Goal: Task Accomplishment & Management: Complete application form

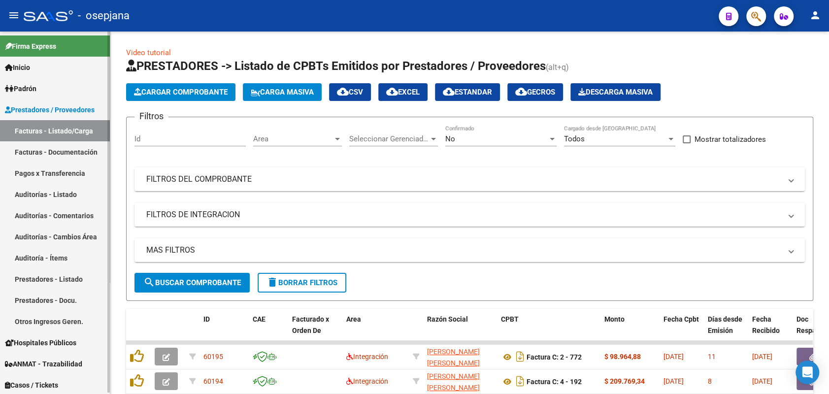
click at [33, 191] on link "Auditorías - Listado" at bounding box center [55, 194] width 110 height 21
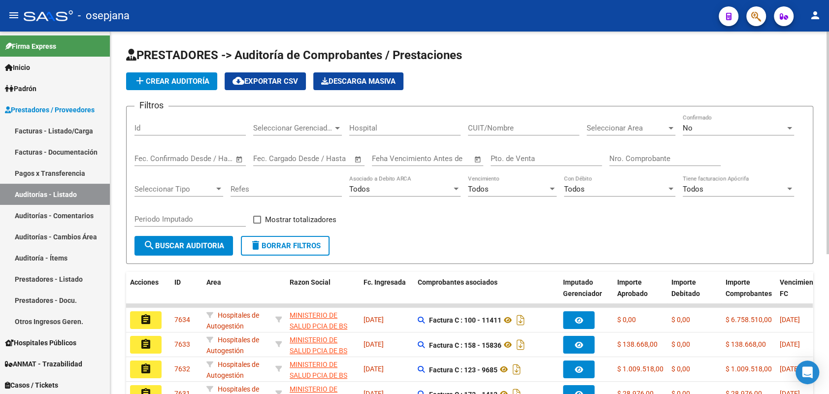
click at [175, 80] on span "add Crear Auditoría" at bounding box center [171, 81] width 75 height 9
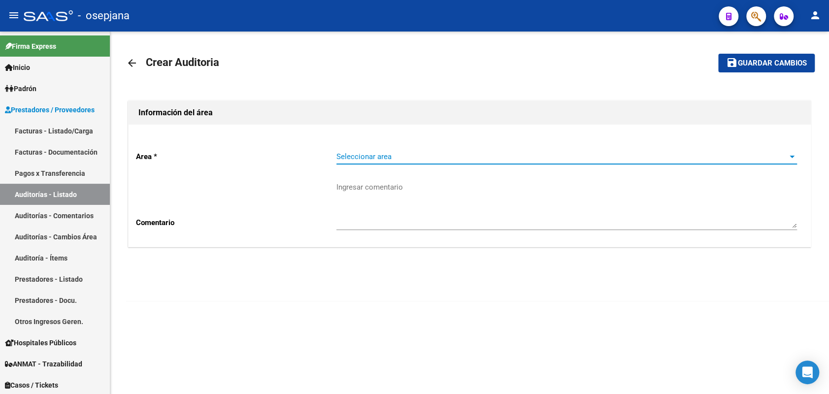
click at [449, 157] on span "Seleccionar area" at bounding box center [562, 156] width 452 height 9
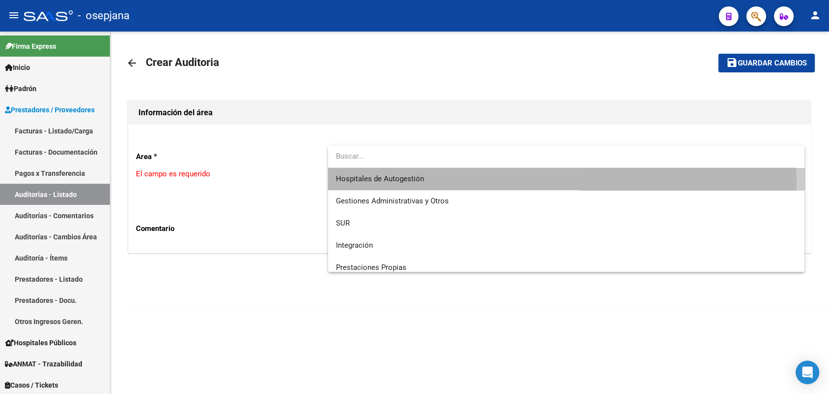
click at [432, 182] on span "Hospitales de Autogestión" at bounding box center [566, 179] width 460 height 22
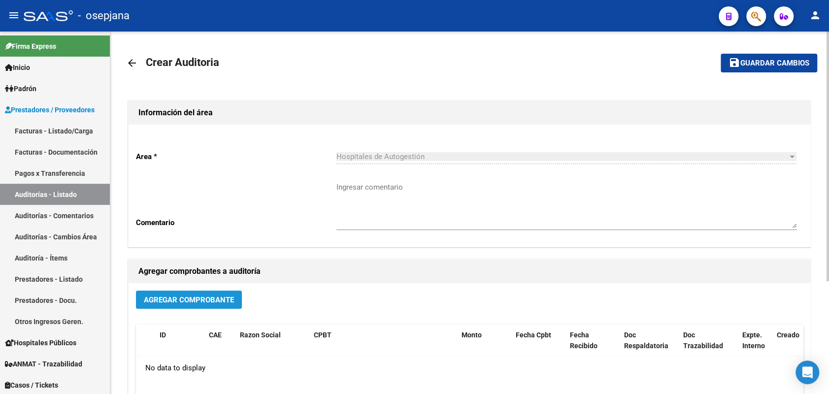
click at [210, 299] on span "Agregar Comprobante" at bounding box center [189, 299] width 90 height 9
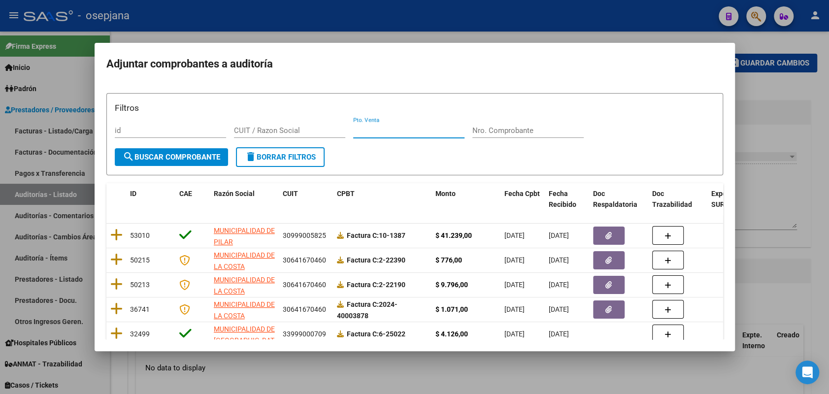
click at [390, 127] on input "Pto. Venta" at bounding box center [408, 130] width 111 height 9
type input "8"
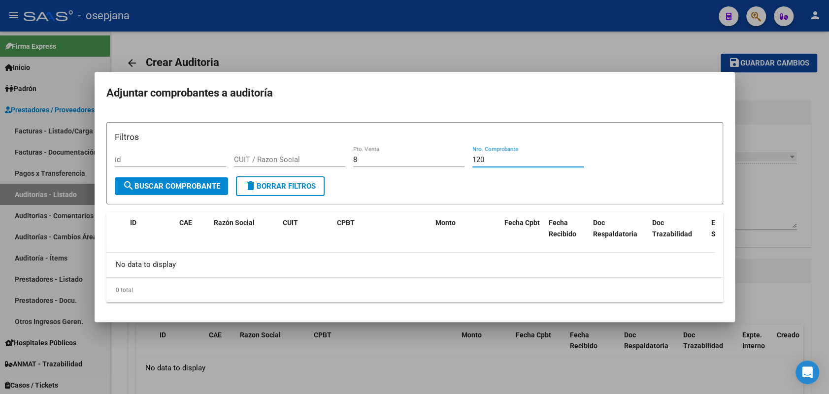
type input "120"
click at [66, 128] on div at bounding box center [414, 197] width 829 height 394
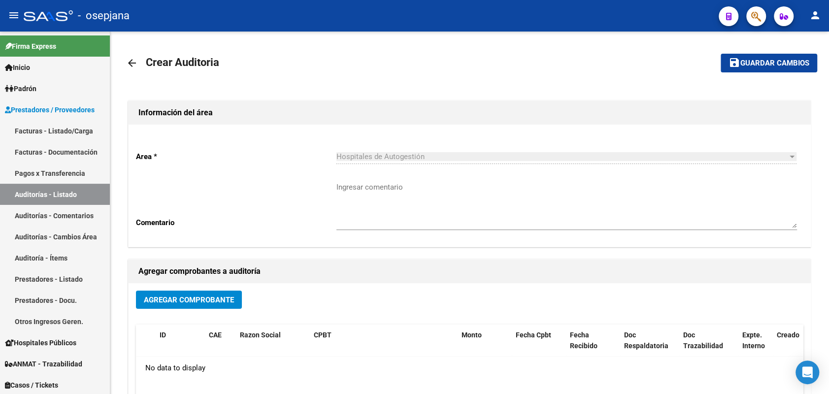
click at [66, 128] on link "Facturas - Listado/Carga" at bounding box center [55, 130] width 110 height 21
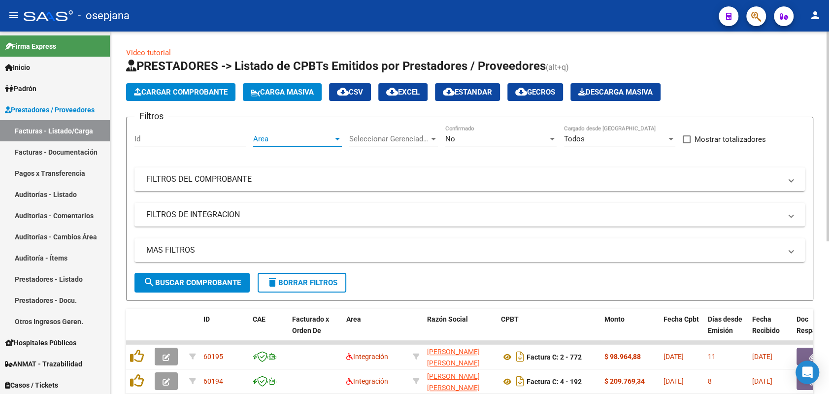
click at [284, 140] on span "Area" at bounding box center [293, 138] width 80 height 9
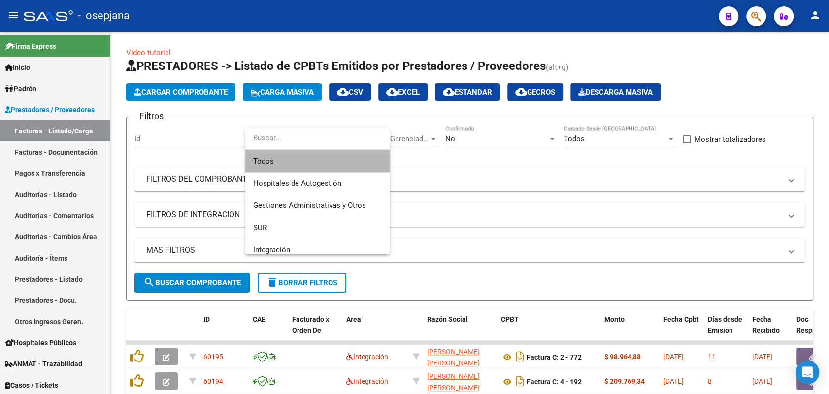
click at [284, 156] on span "Todos" at bounding box center [317, 161] width 129 height 22
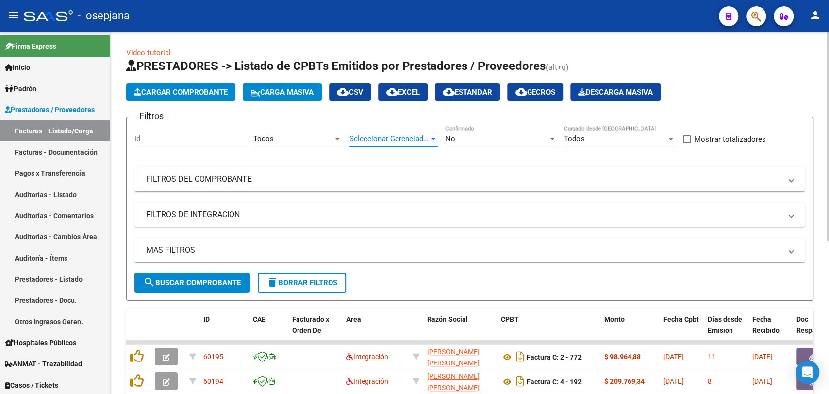
click at [375, 139] on span "Seleccionar Gerenciador" at bounding box center [389, 138] width 80 height 9
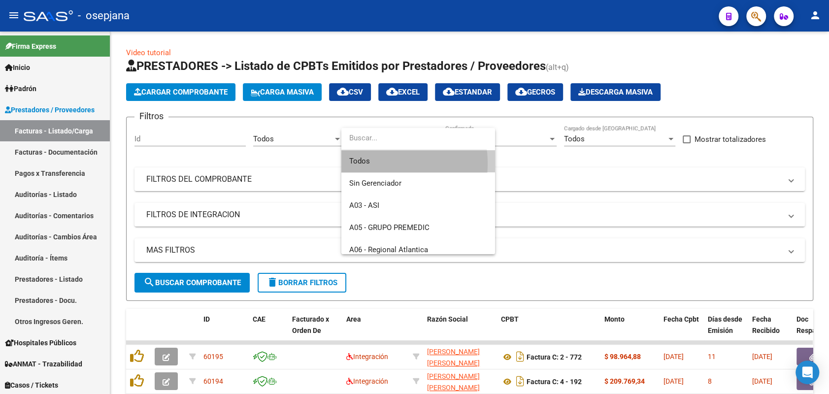
click at [377, 163] on span "Todos" at bounding box center [418, 161] width 138 height 22
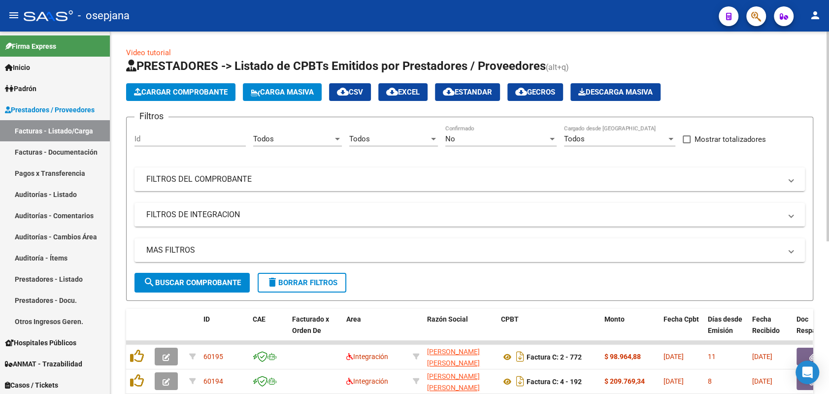
click at [472, 133] on div "No Confirmado" at bounding box center [500, 135] width 111 height 21
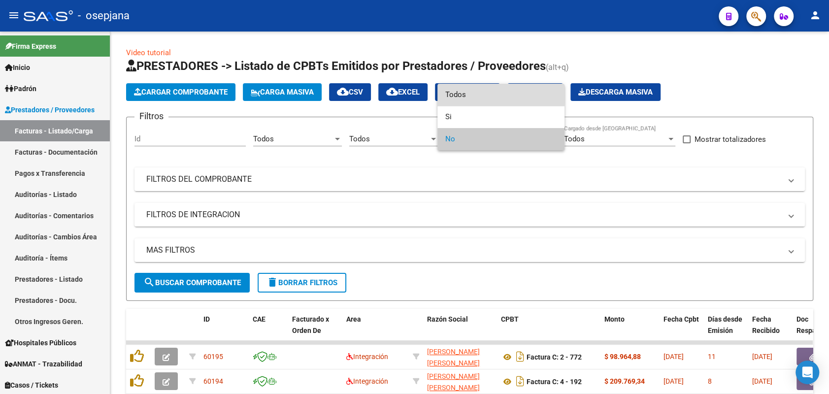
click at [468, 93] on span "Todos" at bounding box center [500, 95] width 111 height 22
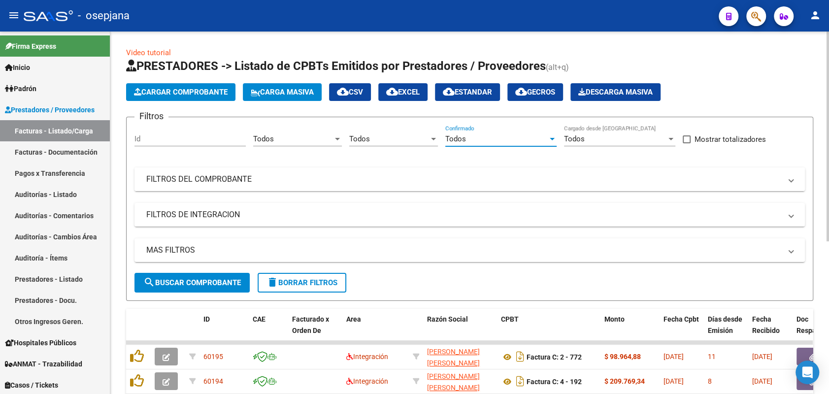
click at [410, 184] on mat-panel-title "FILTROS DEL COMPROBANTE" at bounding box center [463, 179] width 635 height 11
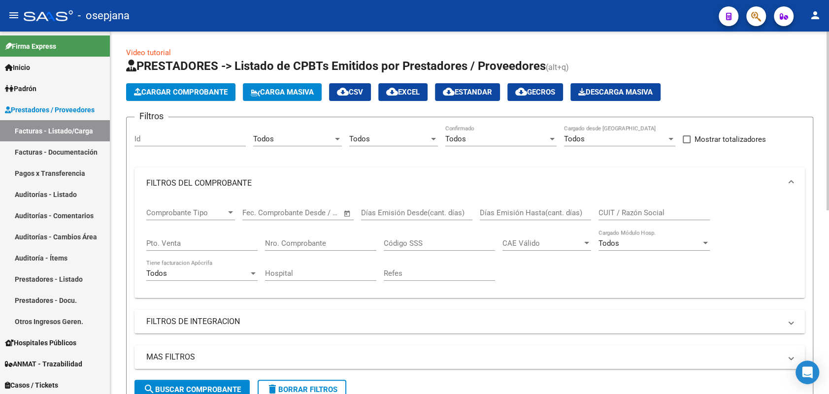
click at [213, 244] on input "Pto. Venta" at bounding box center [201, 243] width 111 height 9
type input "8"
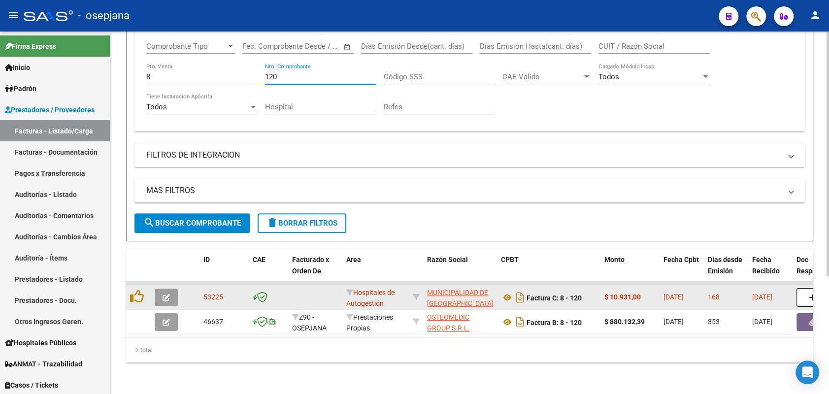
type input "120"
click at [167, 294] on icon "button" at bounding box center [165, 297] width 7 height 7
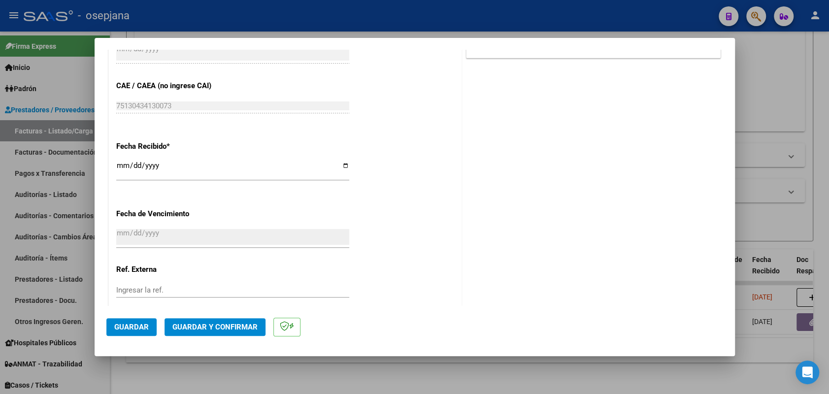
scroll to position [550, 0]
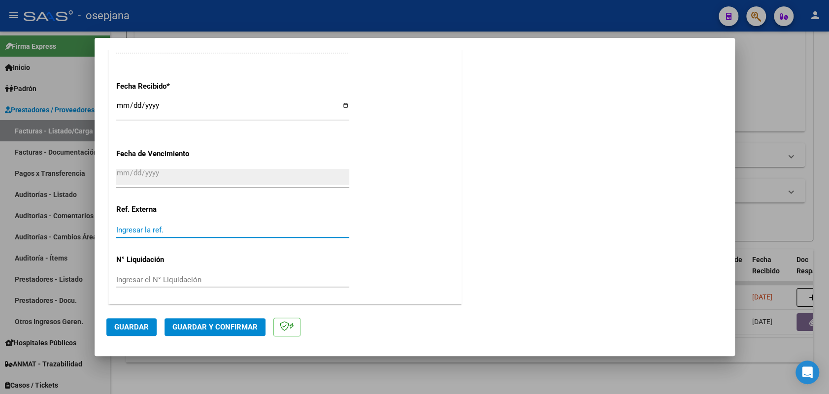
click at [187, 226] on input "Ingresar la ref." at bounding box center [232, 230] width 233 height 9
type input "18016"
click at [134, 325] on span "Guardar" at bounding box center [131, 327] width 34 height 9
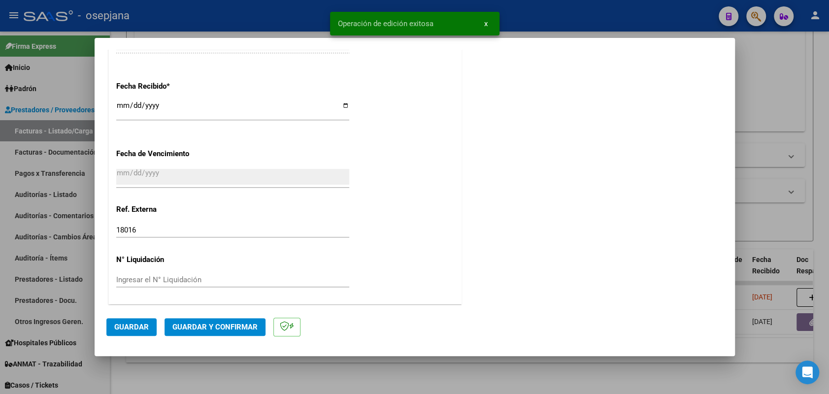
click at [228, 326] on span "Guardar y Confirmar" at bounding box center [214, 327] width 85 height 9
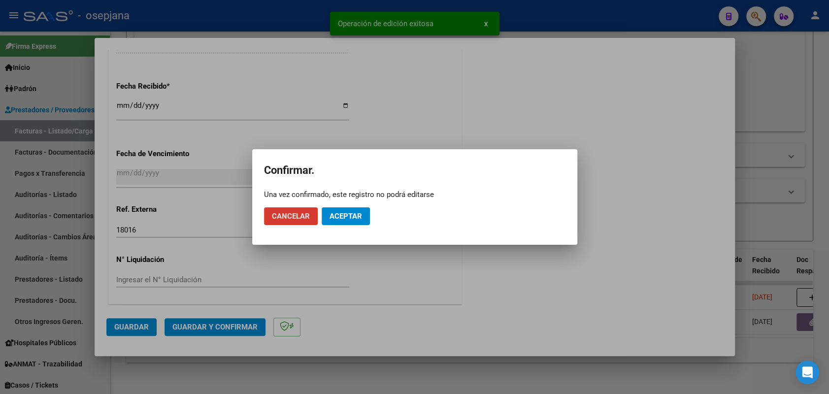
click at [355, 215] on span "Aceptar" at bounding box center [345, 216] width 32 height 9
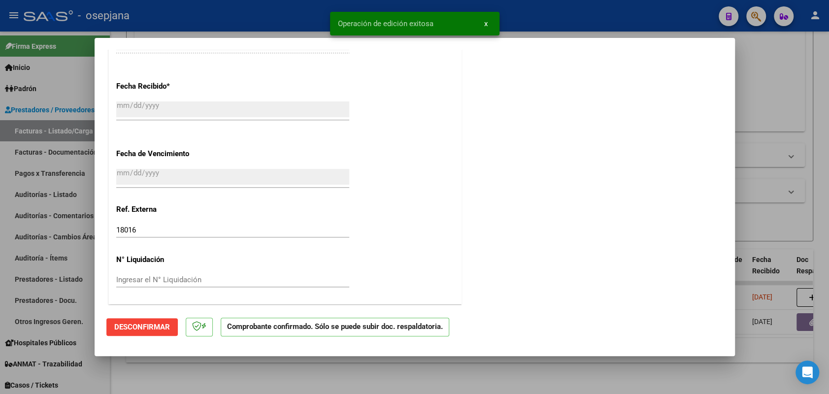
click at [24, 201] on div at bounding box center [414, 197] width 829 height 394
type input "$ 0,00"
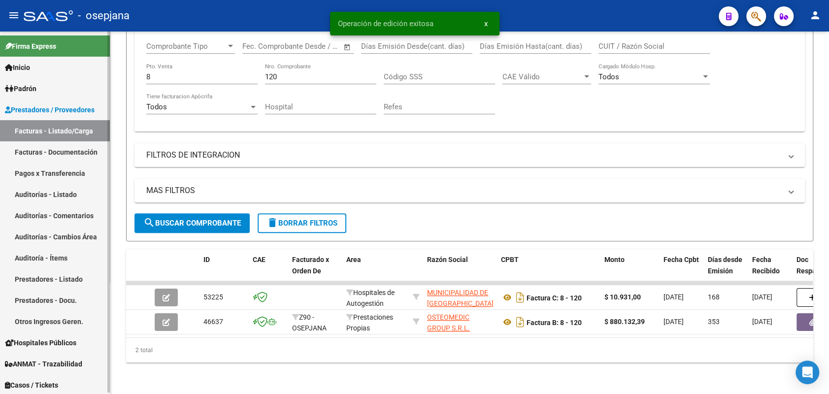
click at [40, 192] on link "Auditorías - Listado" at bounding box center [55, 194] width 110 height 21
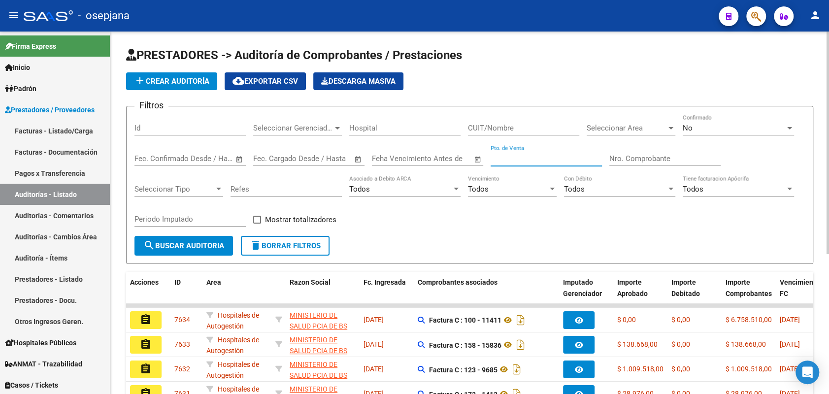
click at [514, 156] on input "Pto. de Venta" at bounding box center [545, 158] width 111 height 9
type input "8"
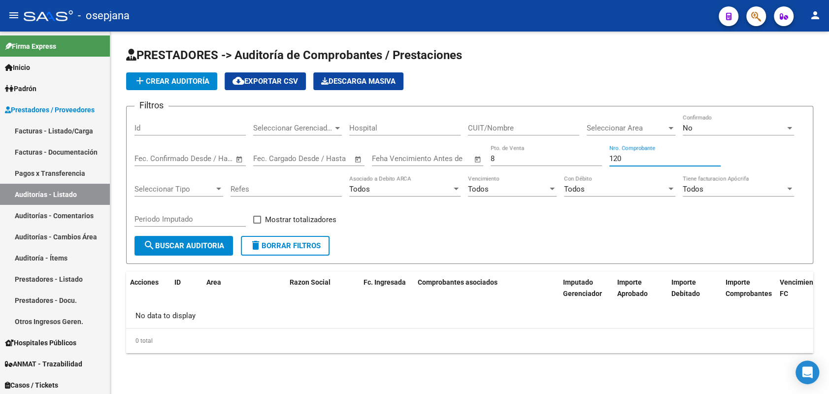
type input "120"
click at [190, 248] on span "search Buscar Auditoria" at bounding box center [183, 245] width 81 height 9
click at [55, 129] on link "Facturas - Listado/Carga" at bounding box center [55, 130] width 110 height 21
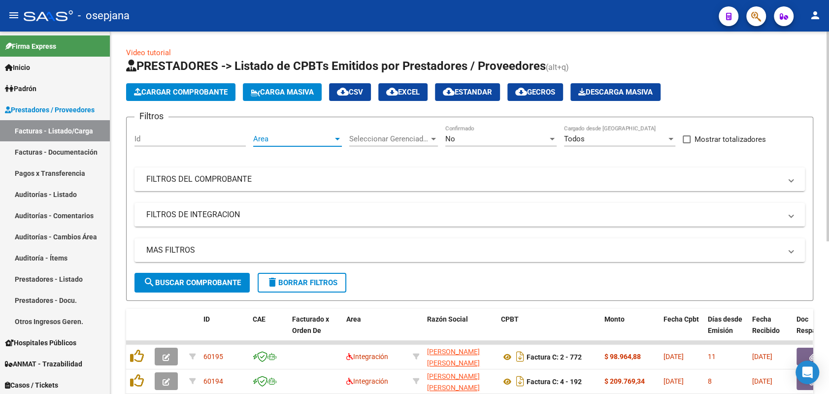
click at [321, 141] on span "Area" at bounding box center [293, 138] width 80 height 9
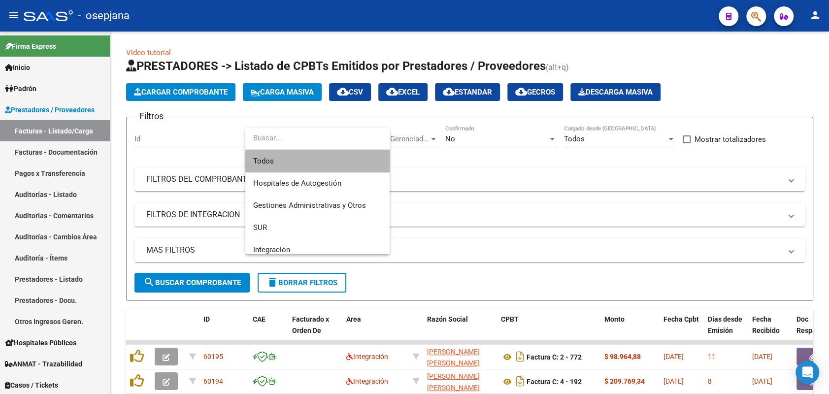
click at [293, 165] on span "Todos" at bounding box center [317, 161] width 129 height 22
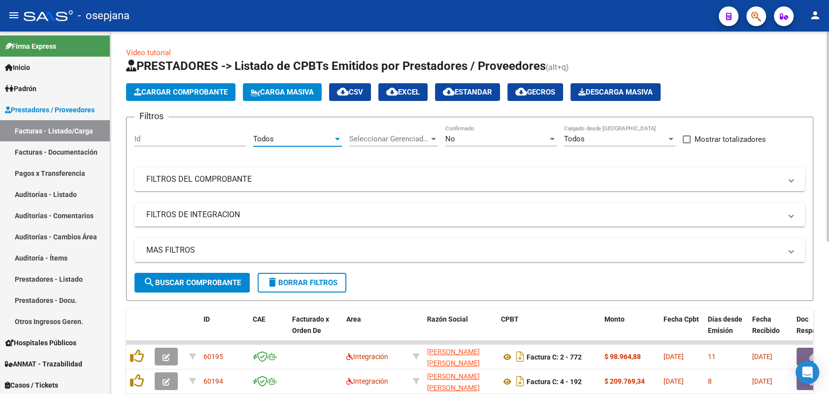
click at [419, 137] on span "Seleccionar Gerenciador" at bounding box center [389, 138] width 80 height 9
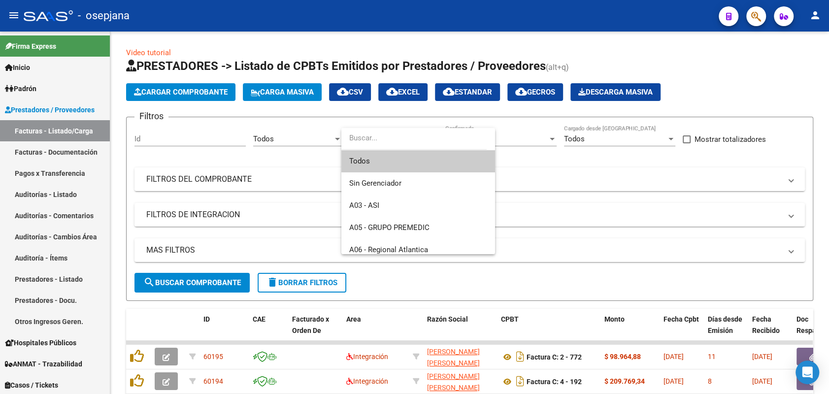
click at [403, 159] on span "Todos" at bounding box center [418, 161] width 138 height 22
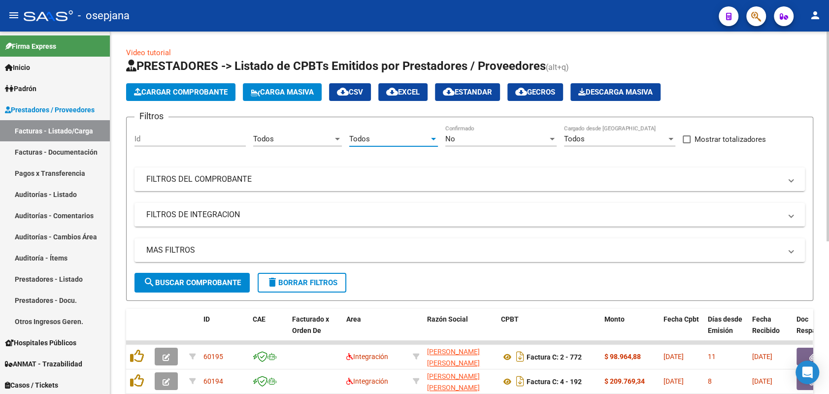
click at [473, 137] on div "No" at bounding box center [496, 138] width 102 height 9
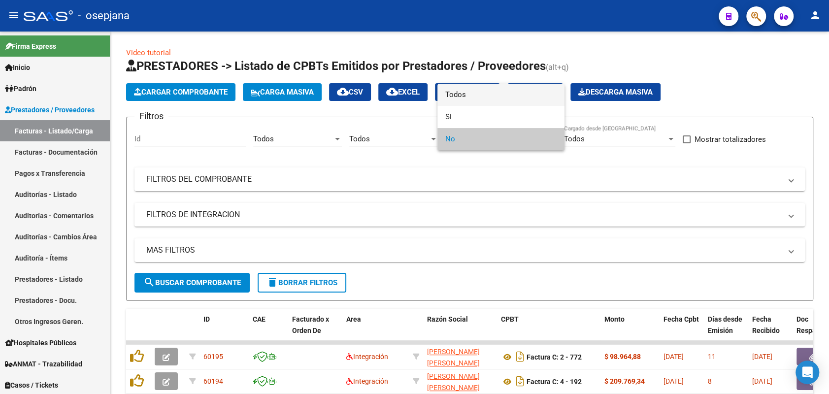
click at [480, 91] on span "Todos" at bounding box center [500, 95] width 111 height 22
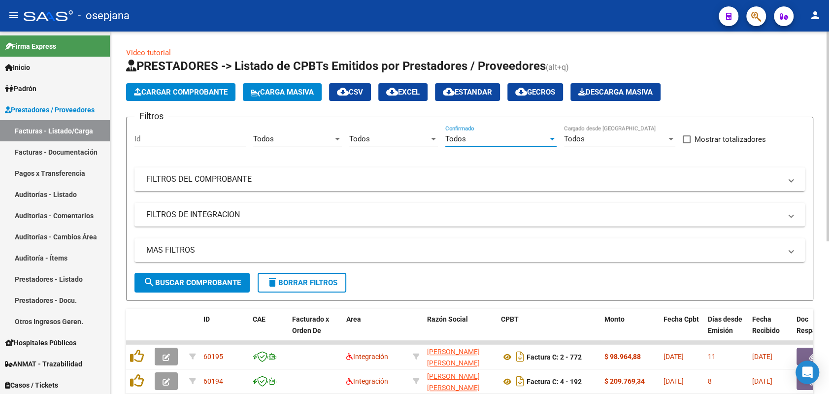
click at [297, 180] on mat-panel-title "FILTROS DEL COMPROBANTE" at bounding box center [463, 179] width 635 height 11
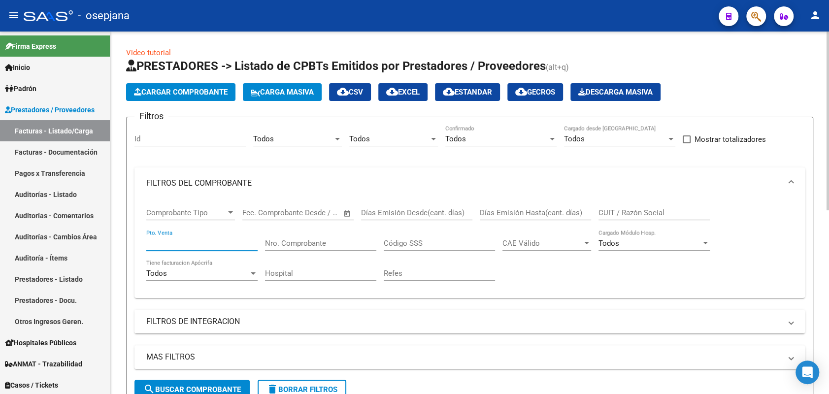
click at [220, 245] on input "Pto. Venta" at bounding box center [201, 243] width 111 height 9
type input "8"
click at [307, 244] on input "Nro. Comprobante" at bounding box center [320, 243] width 111 height 9
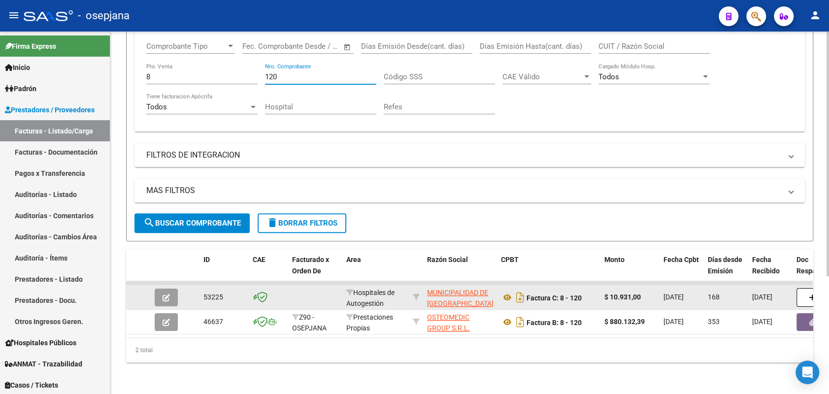
type input "120"
click at [167, 294] on icon "button" at bounding box center [165, 297] width 7 height 7
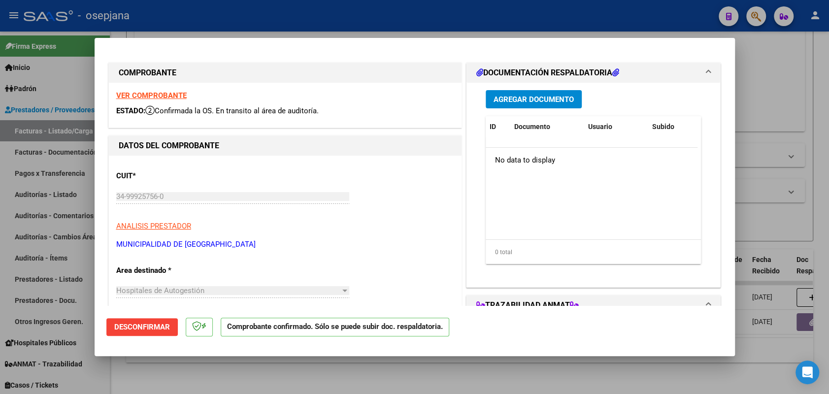
click at [159, 95] on strong "VER COMPROBANTE" at bounding box center [151, 95] width 70 height 9
click at [66, 195] on div at bounding box center [414, 197] width 829 height 394
type input "$ 0,00"
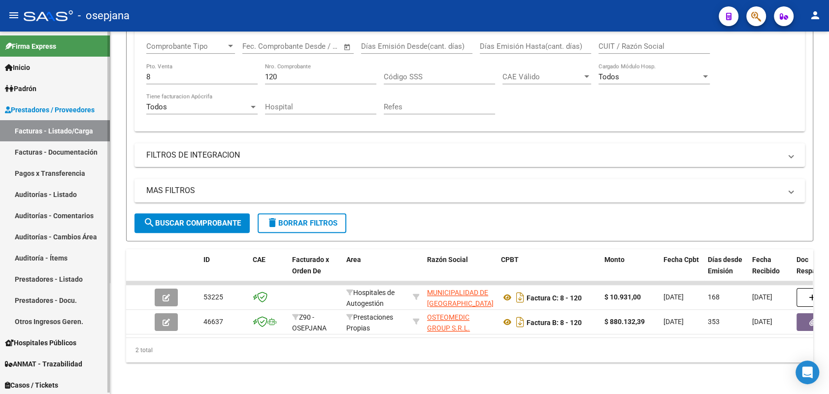
click at [70, 191] on link "Auditorías - Listado" at bounding box center [55, 194] width 110 height 21
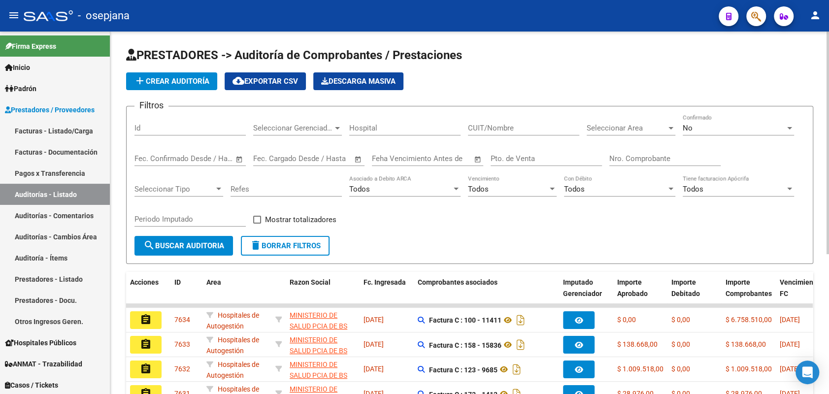
click at [146, 78] on span "add Crear Auditoría" at bounding box center [171, 81] width 75 height 9
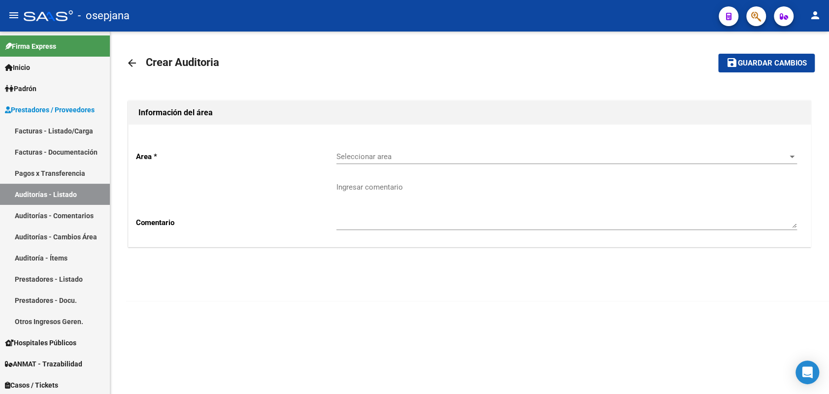
click at [514, 168] on div "Seleccionar area Seleccionar area" at bounding box center [566, 158] width 460 height 31
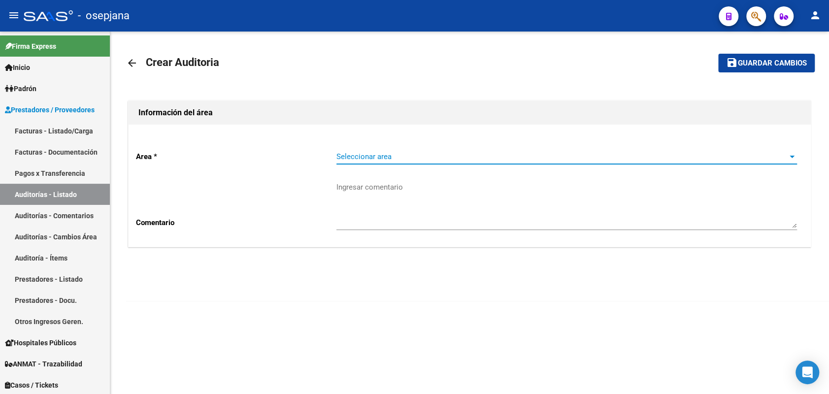
click at [510, 160] on span "Seleccionar area" at bounding box center [562, 156] width 452 height 9
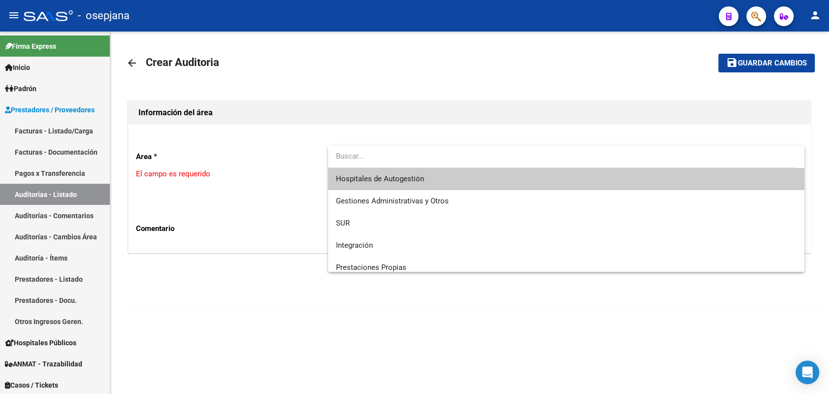
click at [495, 175] on span "Hospitales de Autogestión" at bounding box center [566, 179] width 460 height 22
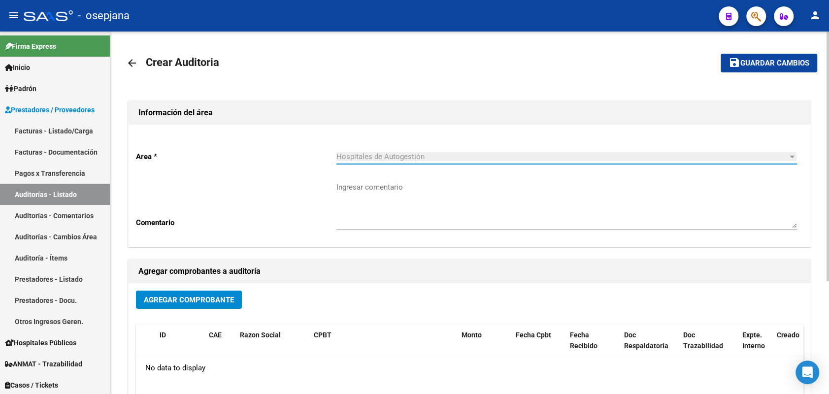
click at [181, 293] on button "Agregar Comprobante" at bounding box center [189, 300] width 106 height 18
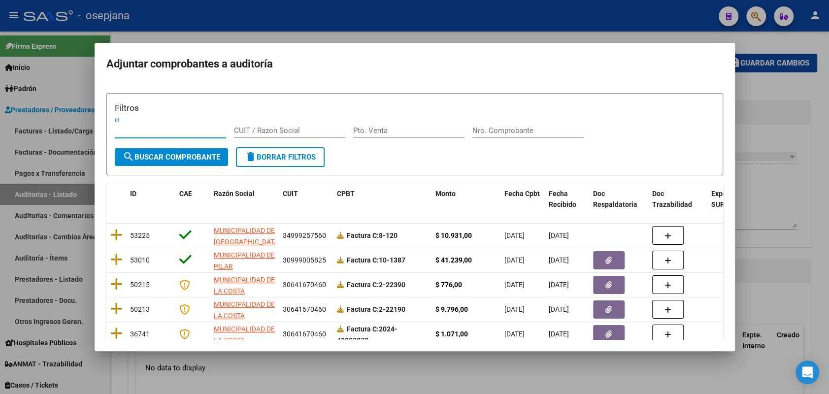
click at [372, 171] on form "Filtros id CUIT / Razon Social Pto. Venta Nro. Comprobante search Buscar Compro…" at bounding box center [414, 134] width 617 height 82
click at [382, 132] on input "Pto. Venta" at bounding box center [408, 130] width 111 height 9
type input "8"
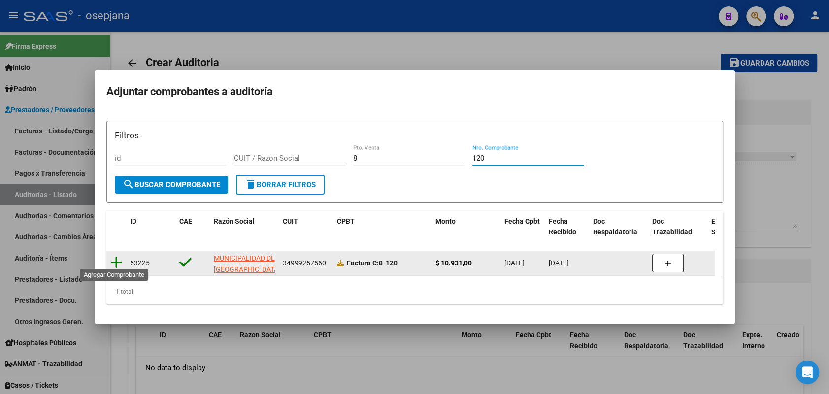
type input "120"
click at [115, 260] on icon at bounding box center [116, 263] width 12 height 14
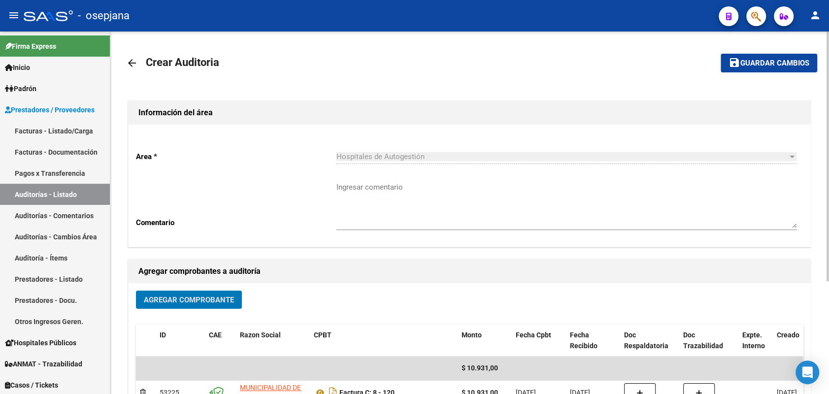
click at [764, 66] on span "Guardar cambios" at bounding box center [774, 63] width 69 height 9
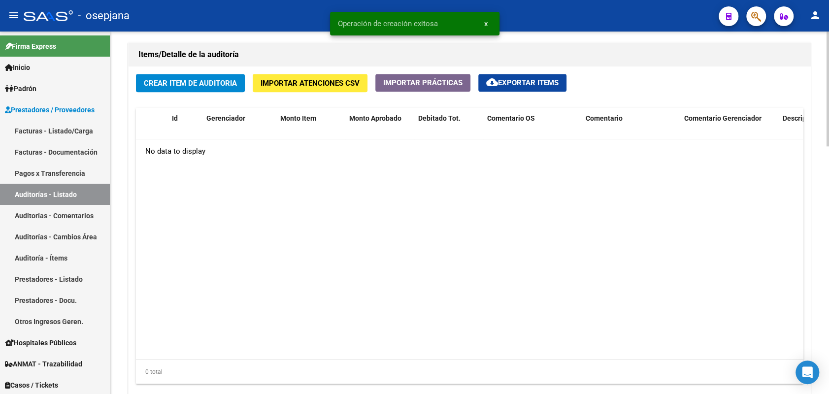
scroll to position [708, 0]
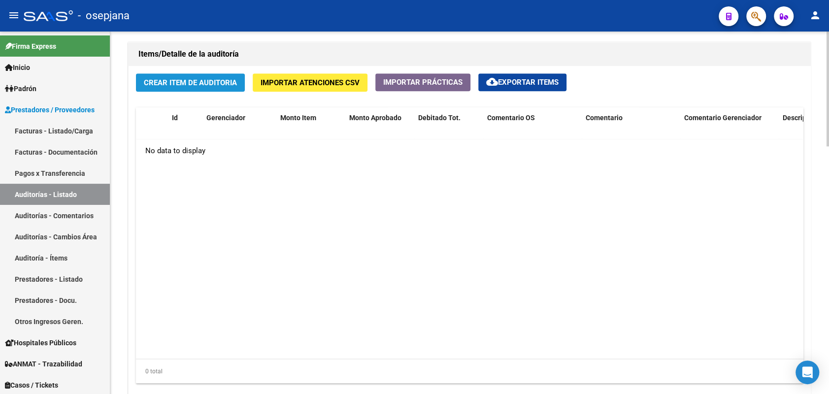
click at [187, 86] on span "Crear Item de Auditoria" at bounding box center [190, 82] width 93 height 9
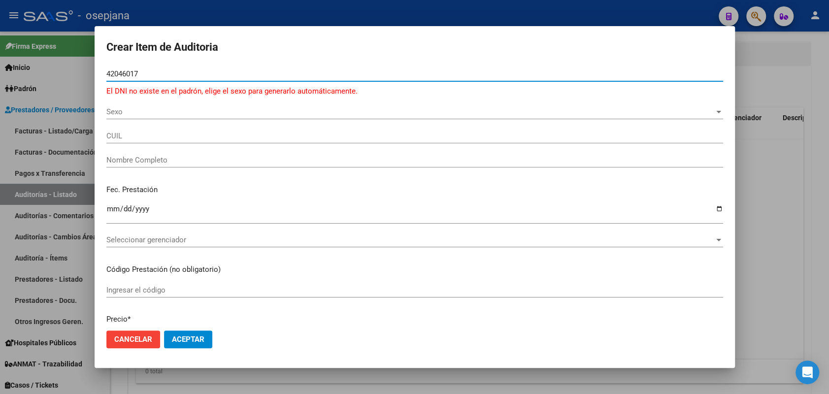
type input "42046017"
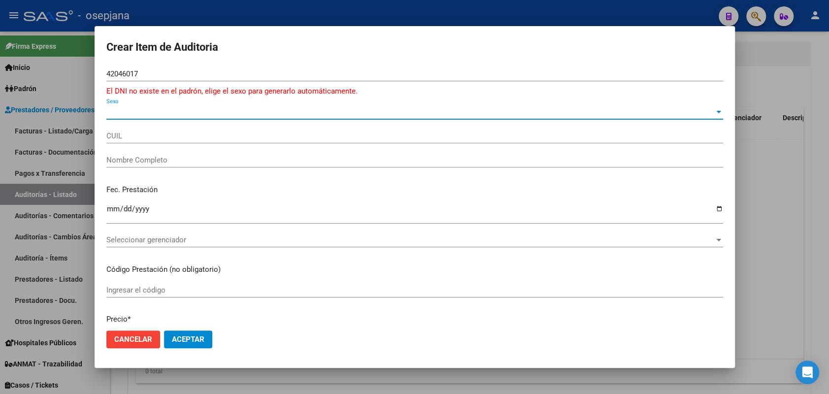
click at [142, 108] on span "Sexo" at bounding box center [410, 111] width 608 height 9
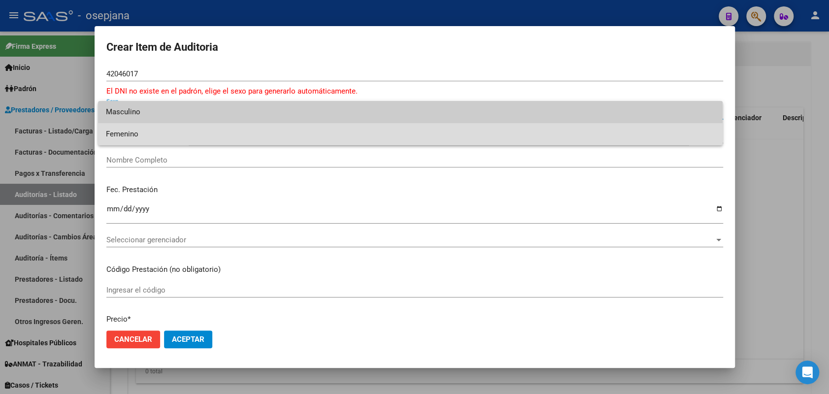
click at [143, 135] on span "Femenino" at bounding box center [410, 134] width 609 height 22
type input "27420460177"
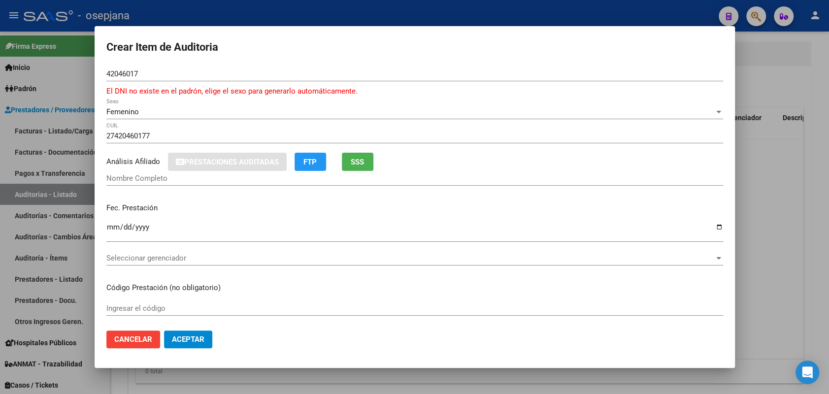
type input "[PERSON_NAME] [PERSON_NAME] [PERSON_NAME]"
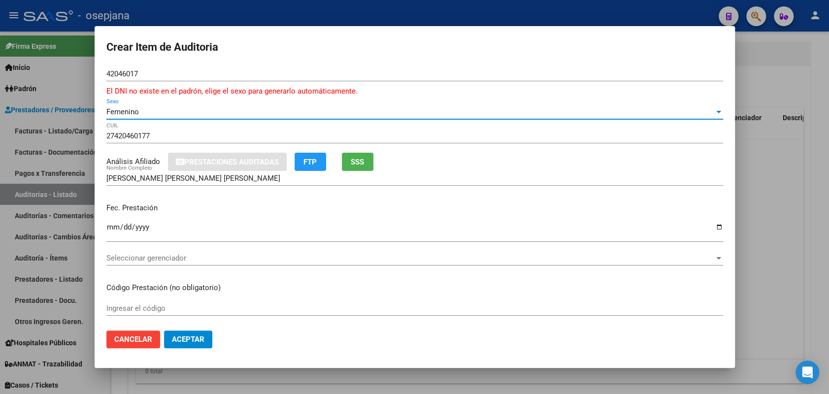
click at [112, 224] on input "Ingresar la fecha" at bounding box center [414, 231] width 617 height 16
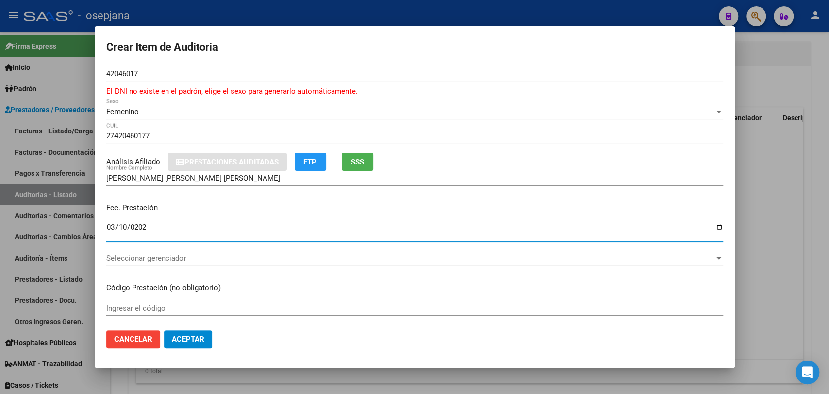
type input "[DATE]"
click at [260, 264] on div "Seleccionar gerenciador Seleccionar gerenciador" at bounding box center [414, 258] width 617 height 15
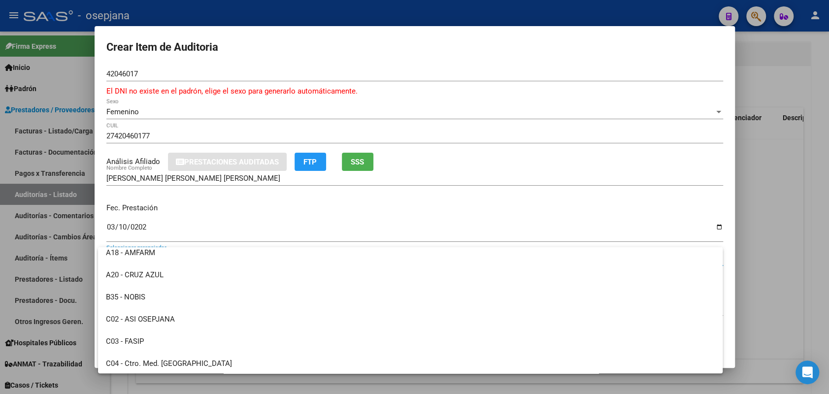
scroll to position [142, 0]
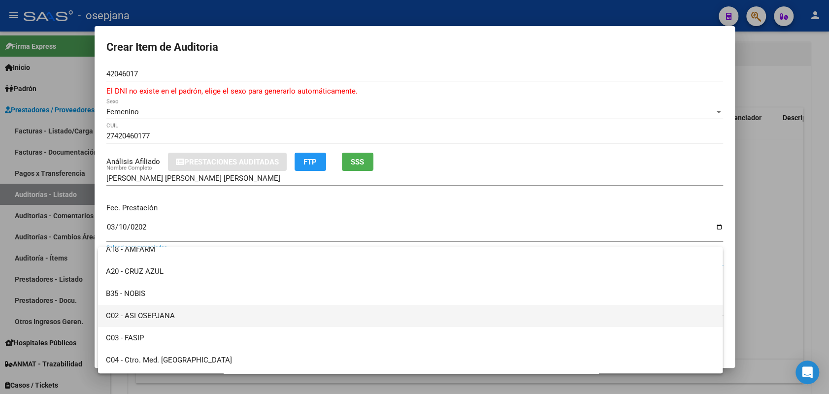
click at [149, 309] on span "C02 - ASI OSEPJANA" at bounding box center [410, 316] width 609 height 22
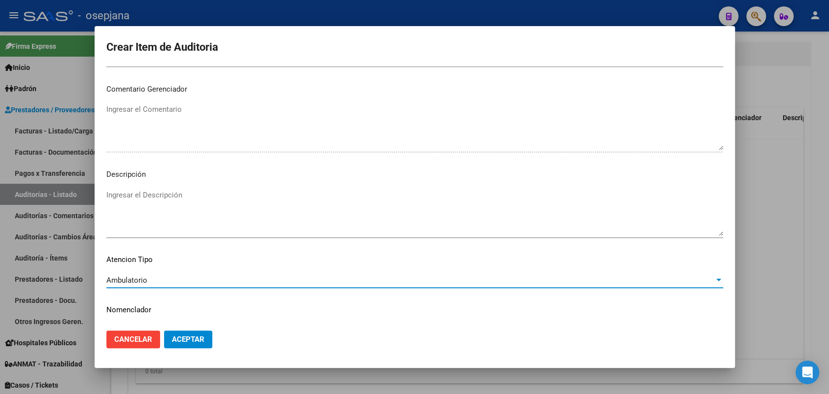
scroll to position [642, 0]
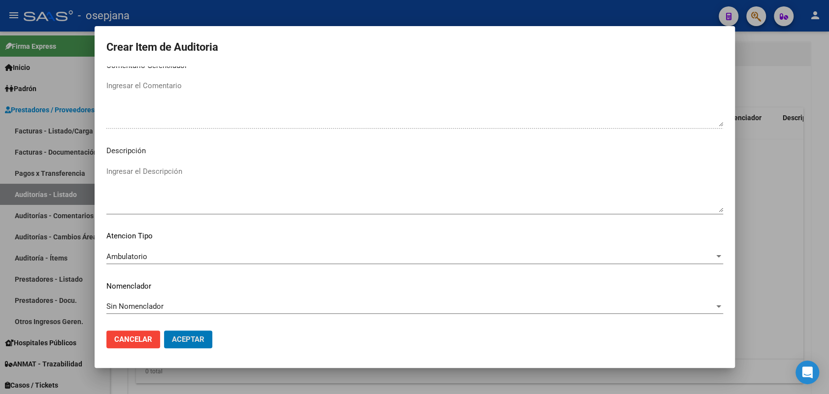
click at [164, 330] on button "Aceptar" at bounding box center [188, 339] width 48 height 18
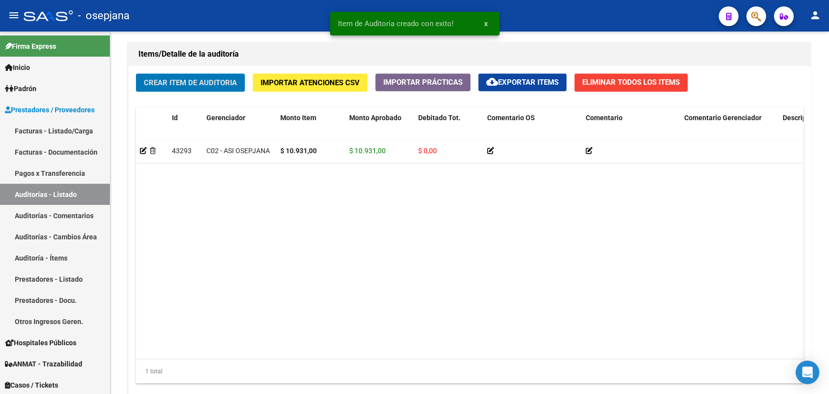
scroll to position [709, 0]
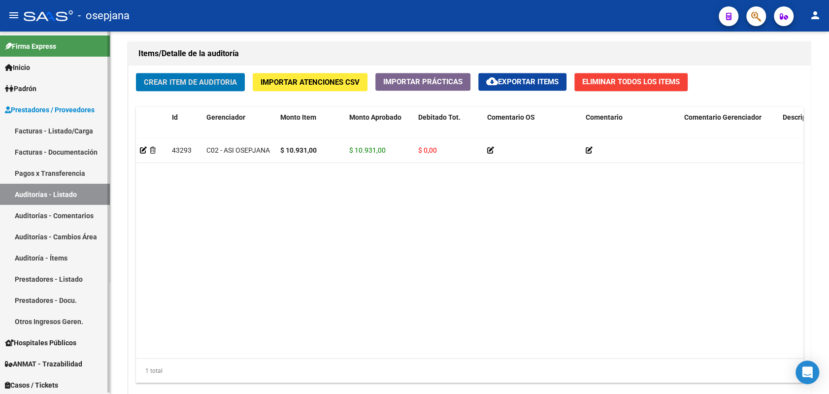
click at [71, 127] on link "Facturas - Listado/Carga" at bounding box center [55, 130] width 110 height 21
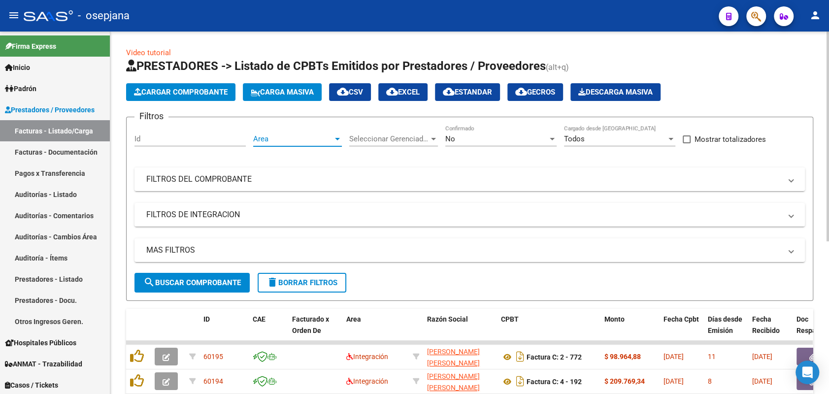
click at [268, 134] on span "Area" at bounding box center [293, 138] width 80 height 9
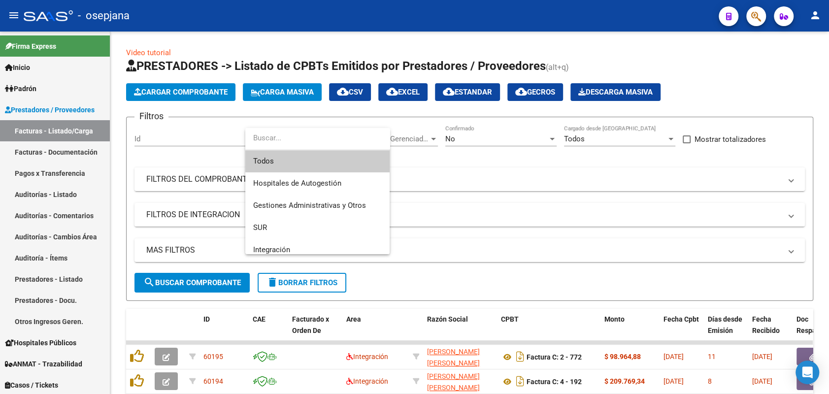
click at [270, 161] on span "Todos" at bounding box center [317, 161] width 129 height 22
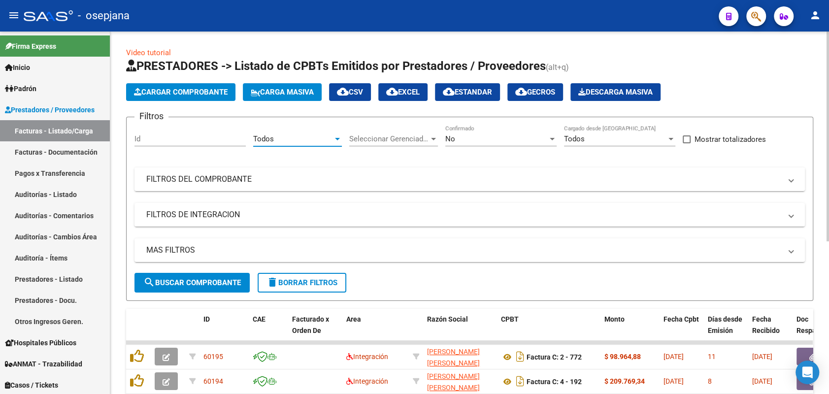
click at [421, 140] on span "Seleccionar Gerenciador" at bounding box center [389, 138] width 80 height 9
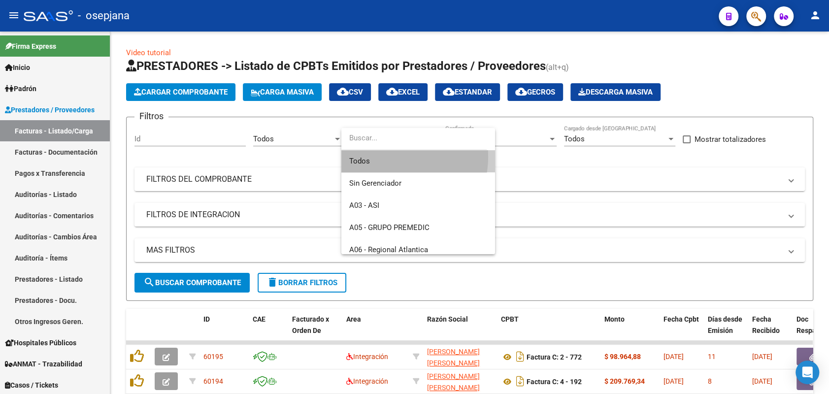
click at [389, 157] on span "Todos" at bounding box center [418, 161] width 138 height 22
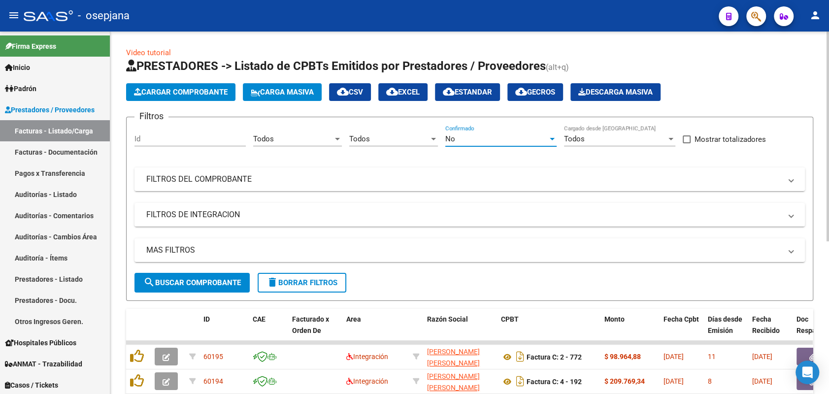
click at [488, 137] on div "No" at bounding box center [496, 138] width 102 height 9
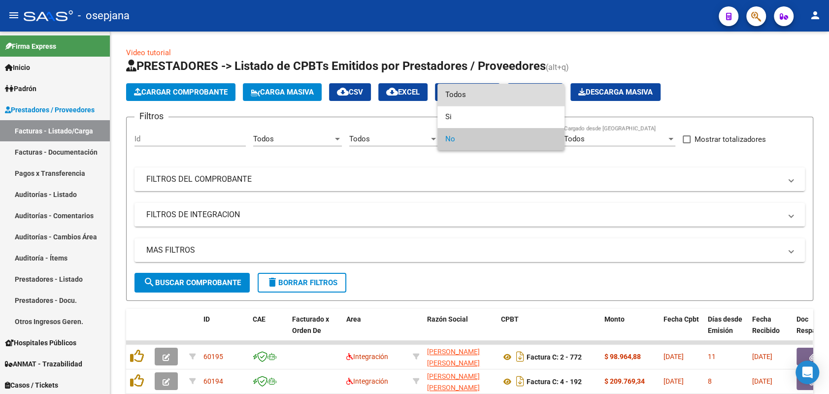
click at [484, 98] on span "Todos" at bounding box center [500, 95] width 111 height 22
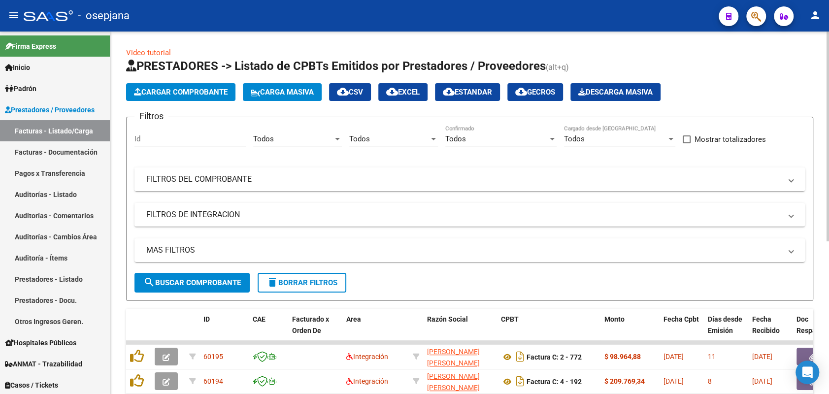
click at [419, 186] on mat-expansion-panel-header "FILTROS DEL COMPROBANTE" at bounding box center [469, 179] width 670 height 24
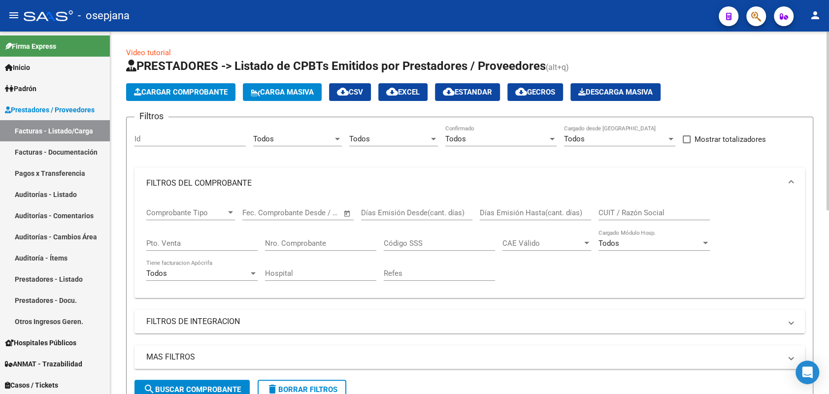
click at [205, 240] on input "Pto. Venta" at bounding box center [201, 243] width 111 height 9
type input "134"
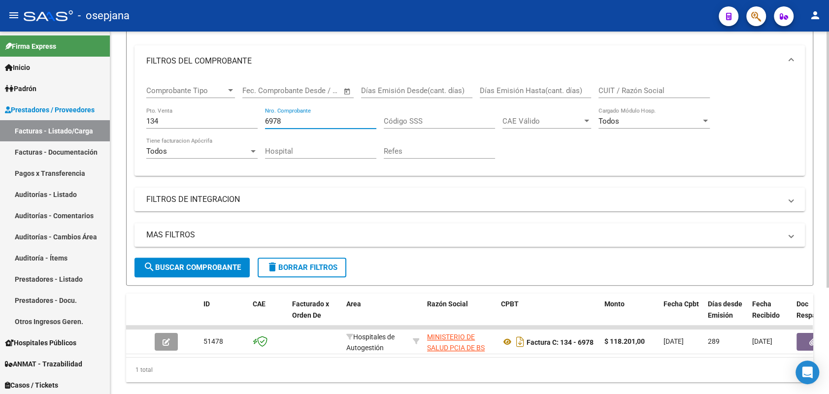
scroll to position [150, 0]
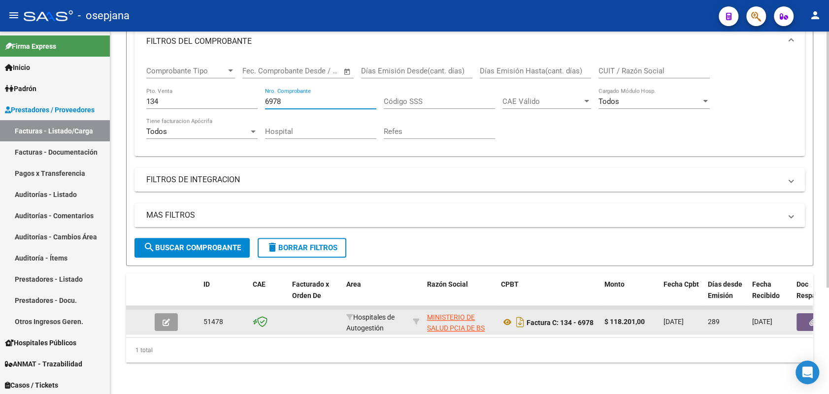
type input "6978"
click at [165, 319] on icon "button" at bounding box center [165, 322] width 7 height 7
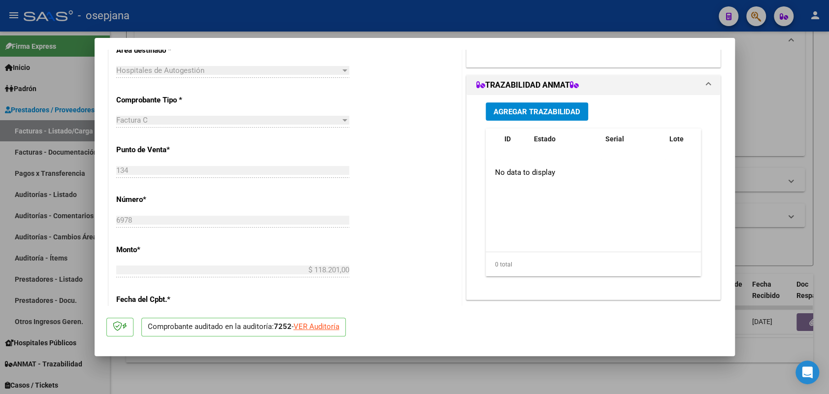
scroll to position [0, 0]
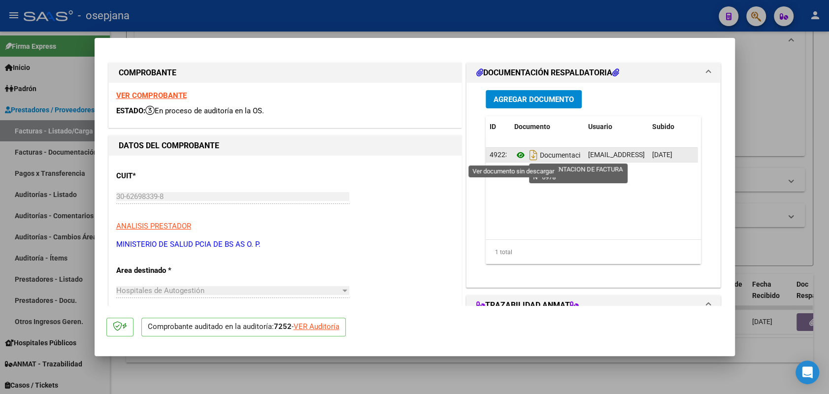
click at [515, 156] on icon at bounding box center [520, 155] width 13 height 12
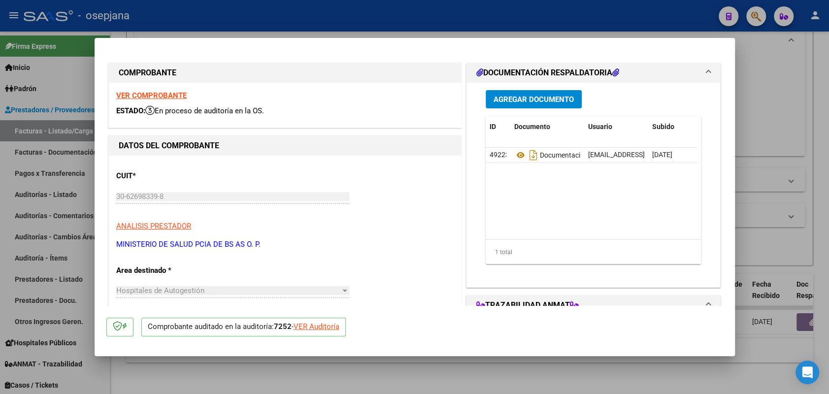
click at [52, 137] on div at bounding box center [414, 197] width 829 height 394
type input "$ 0,00"
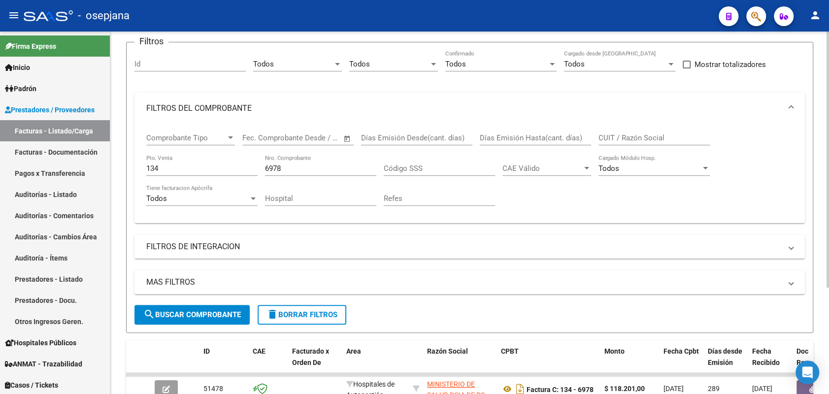
scroll to position [73, 0]
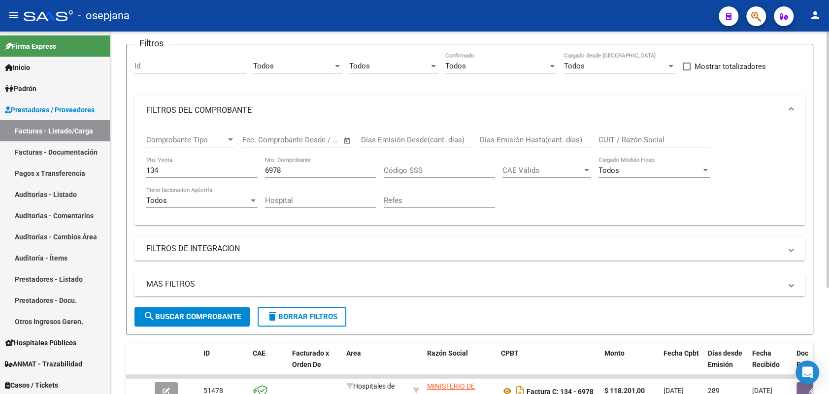
click at [197, 171] on input "134" at bounding box center [201, 170] width 111 height 9
type input "10"
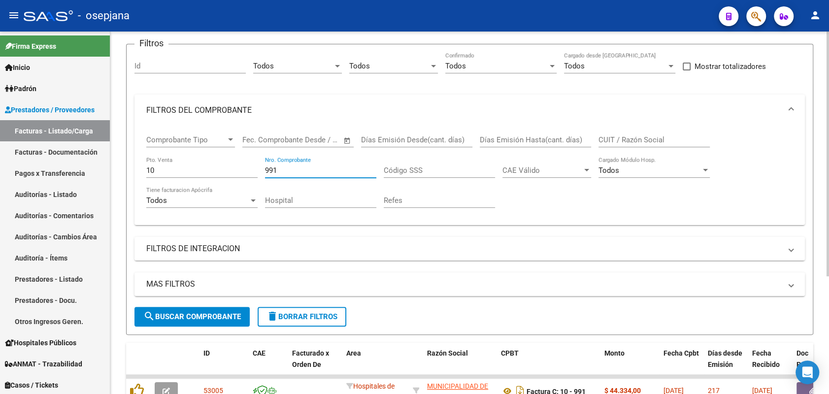
scroll to position [174, 0]
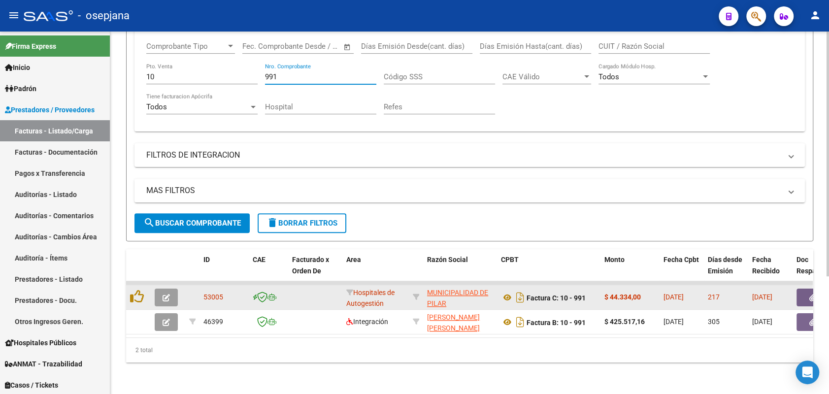
type input "991"
click at [168, 294] on icon "button" at bounding box center [165, 297] width 7 height 7
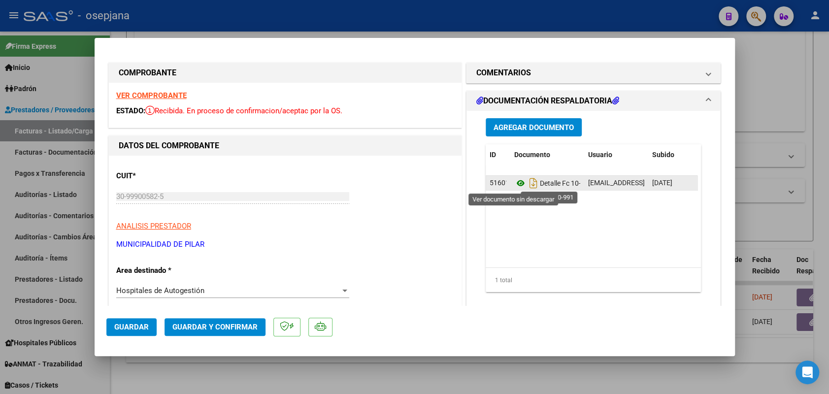
click at [515, 182] on icon at bounding box center [520, 183] width 13 height 12
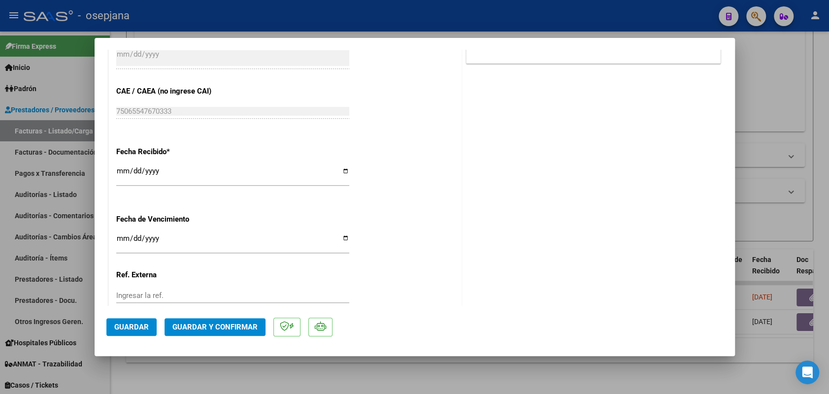
scroll to position [486, 0]
click at [116, 235] on input "Ingresar la fecha" at bounding box center [232, 241] width 233 height 16
type input "[DATE]"
type input "27963"
click at [125, 329] on span "Guardar" at bounding box center [131, 327] width 34 height 9
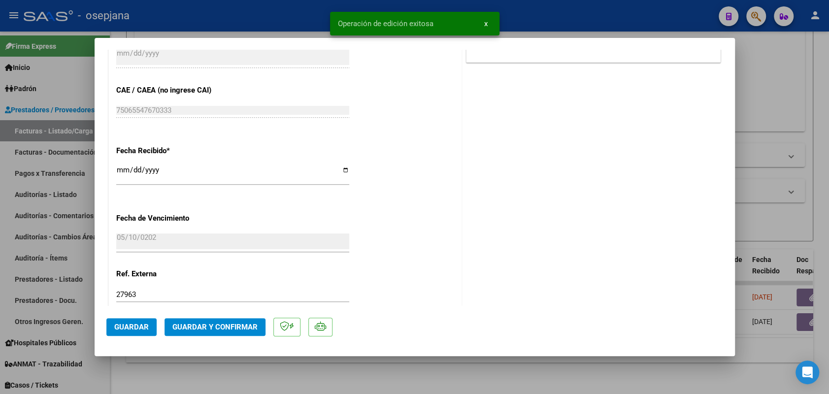
click at [237, 330] on span "Guardar y Confirmar" at bounding box center [214, 327] width 85 height 9
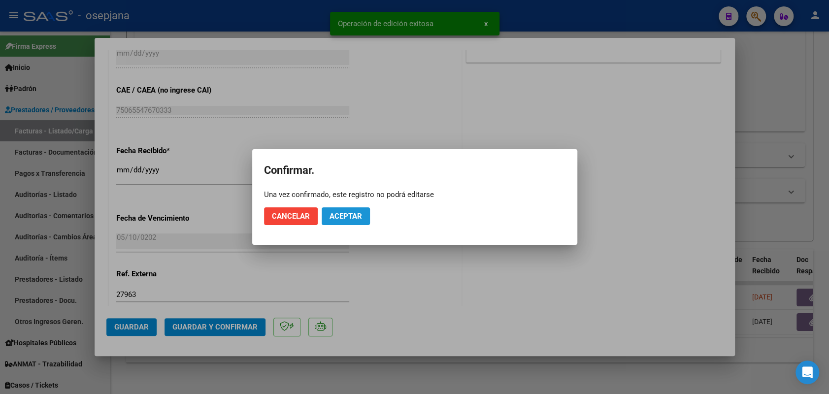
click at [350, 214] on span "Aceptar" at bounding box center [345, 216] width 32 height 9
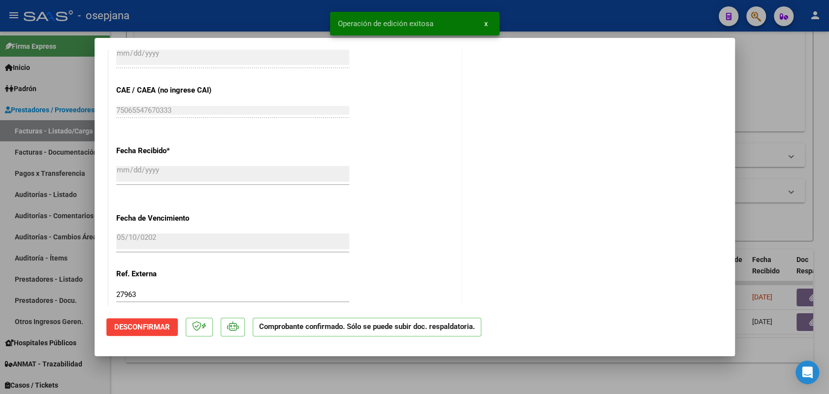
click at [49, 197] on div at bounding box center [414, 197] width 829 height 394
type input "$ 0,00"
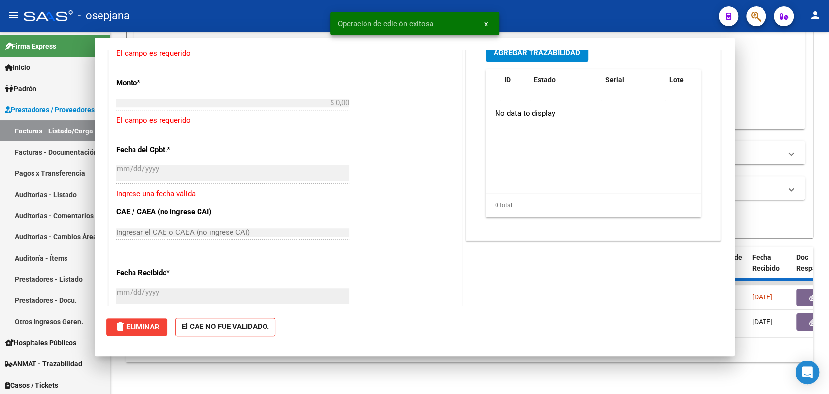
scroll to position [601, 0]
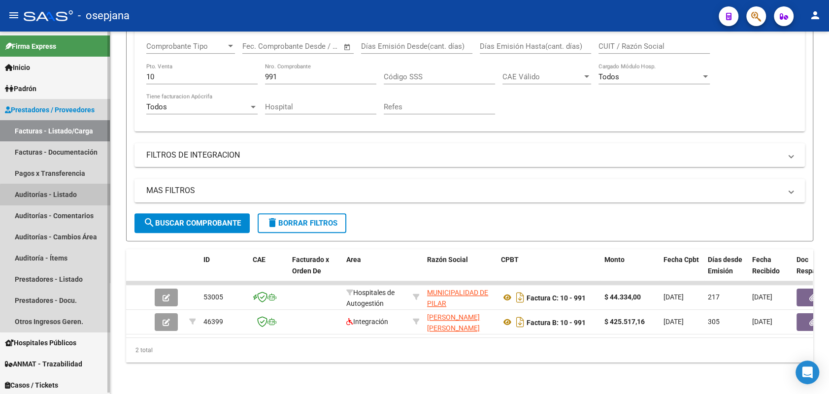
click at [66, 196] on link "Auditorías - Listado" at bounding box center [55, 194] width 110 height 21
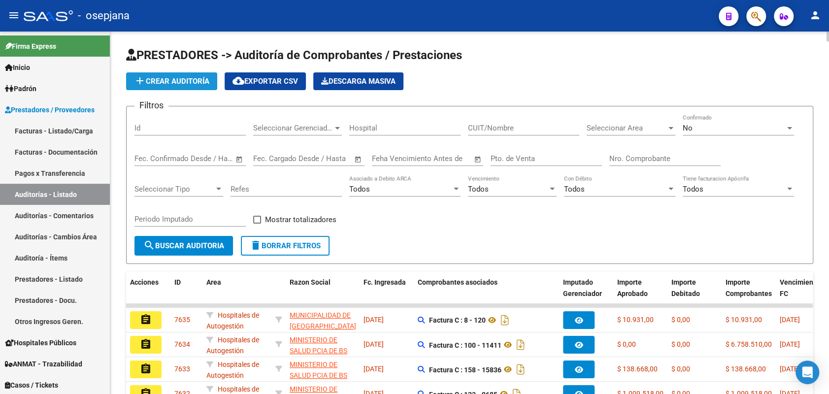
click at [194, 81] on span "add Crear Auditoría" at bounding box center [171, 81] width 75 height 9
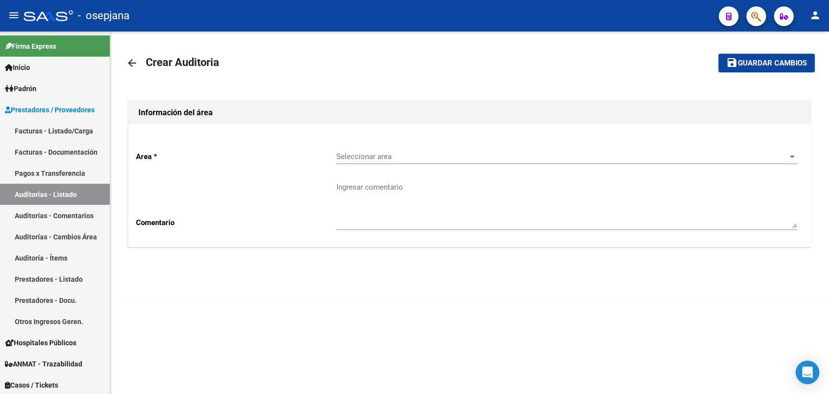
click at [409, 157] on span "Seleccionar area" at bounding box center [562, 156] width 452 height 9
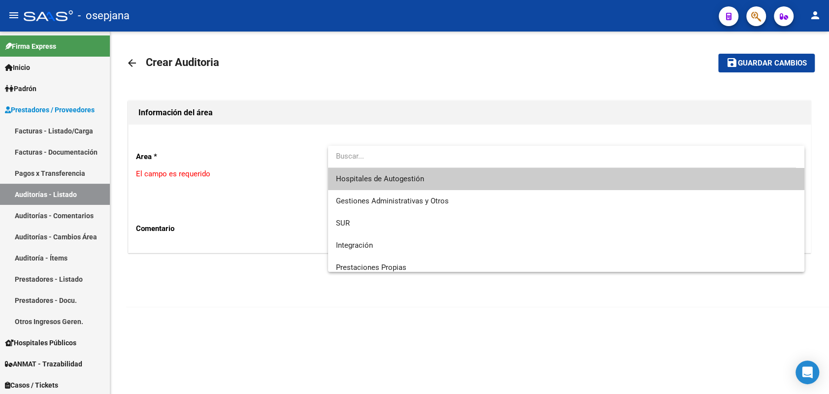
click at [394, 185] on span "Hospitales de Autogestión" at bounding box center [566, 179] width 460 height 22
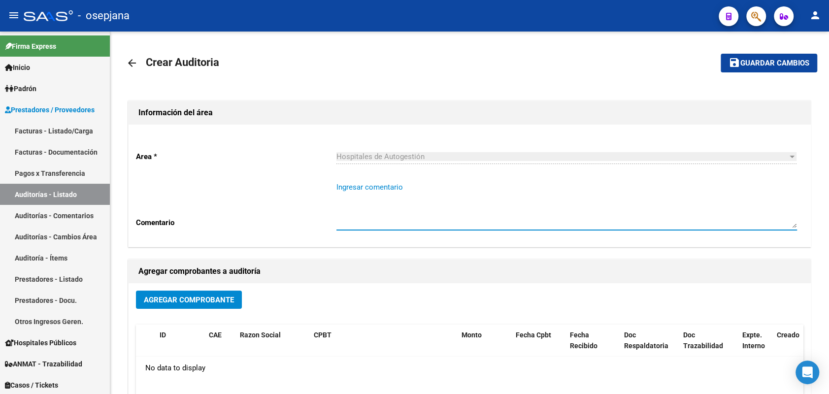
click at [394, 185] on textarea "Ingresar comentario" at bounding box center [566, 205] width 460 height 46
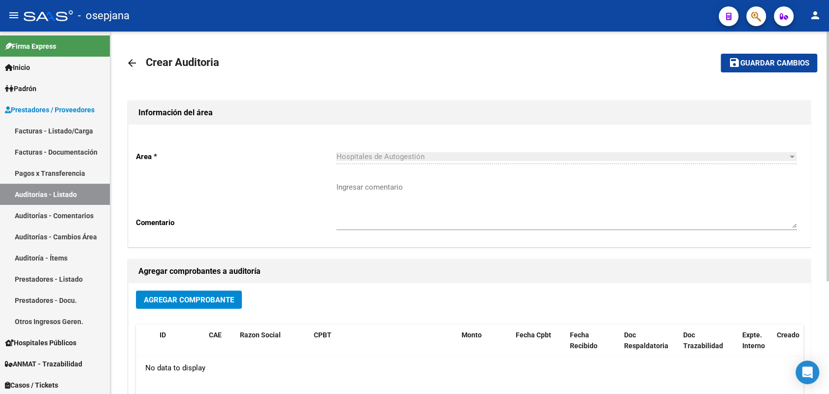
drag, startPoint x: 191, startPoint y: 304, endPoint x: 537, endPoint y: 207, distance: 359.5
click at [537, 207] on textarea "Ingresar comentario" at bounding box center [566, 205] width 460 height 46
click at [153, 298] on span "Agregar Comprobante" at bounding box center [189, 299] width 90 height 9
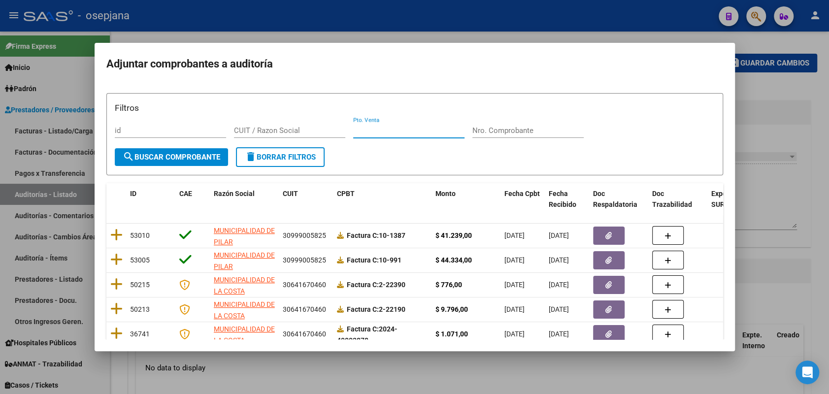
click at [389, 132] on input "Pto. Venta" at bounding box center [408, 130] width 111 height 9
type input "10"
type input "991"
click at [159, 157] on span "search Buscar Comprobante" at bounding box center [171, 157] width 97 height 9
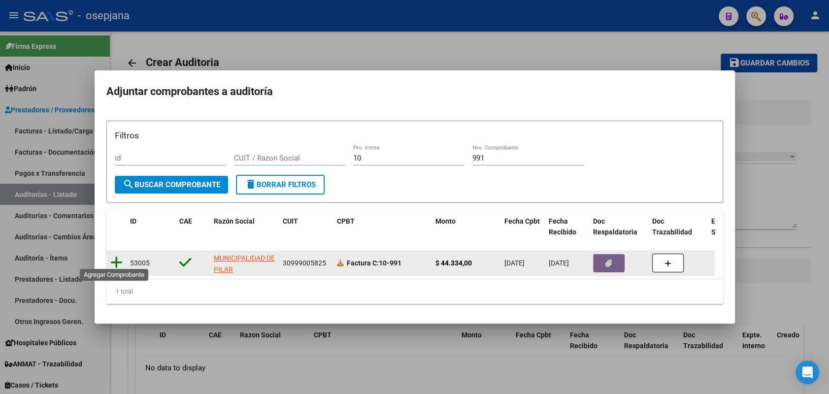
click at [115, 260] on icon at bounding box center [116, 263] width 12 height 14
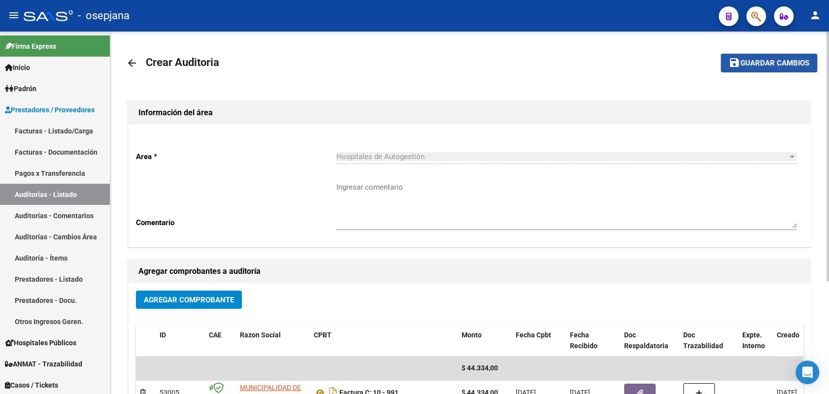
click at [777, 66] on span "Guardar cambios" at bounding box center [774, 63] width 69 height 9
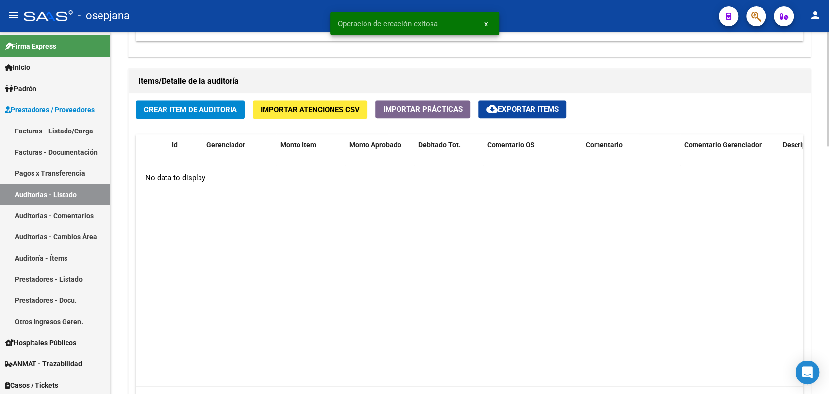
scroll to position [694, 0]
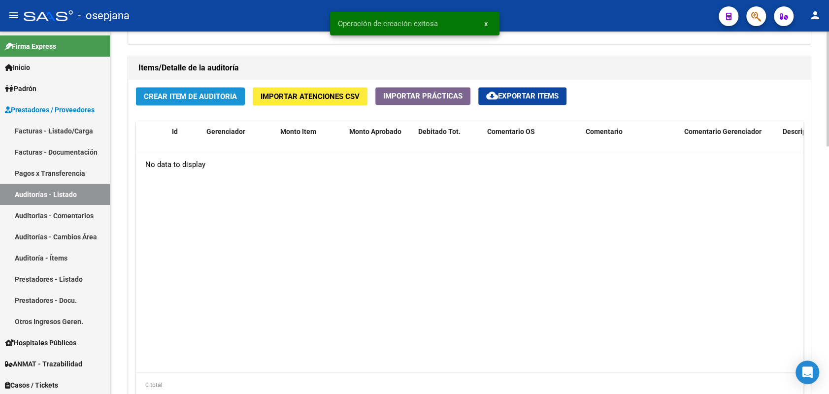
click at [173, 95] on span "Crear Item de Auditoria" at bounding box center [190, 96] width 93 height 9
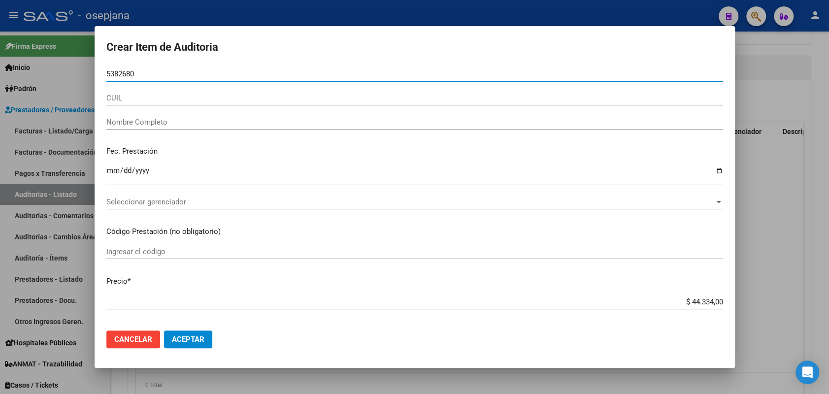
type input "53826805"
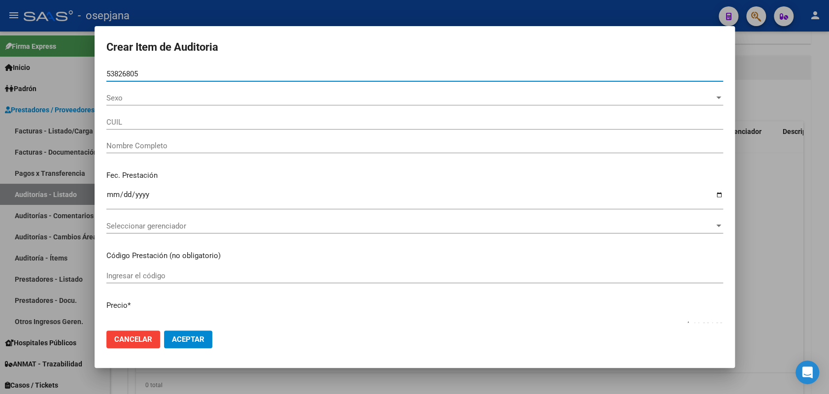
type input "20538268055"
type input "[PERSON_NAME] [PERSON_NAME] -"
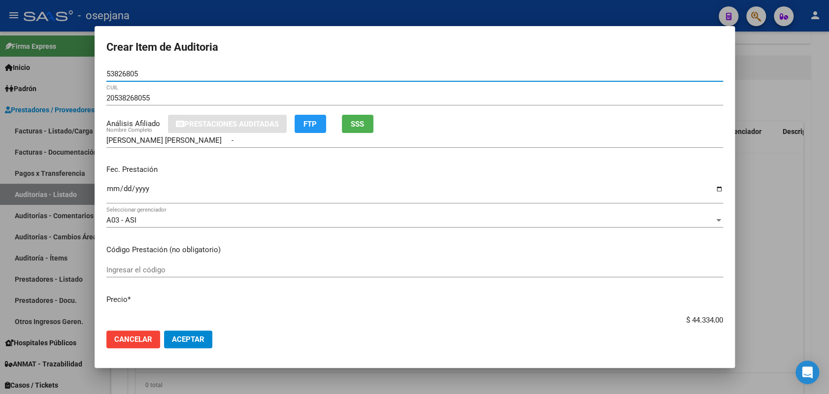
type input "53826805"
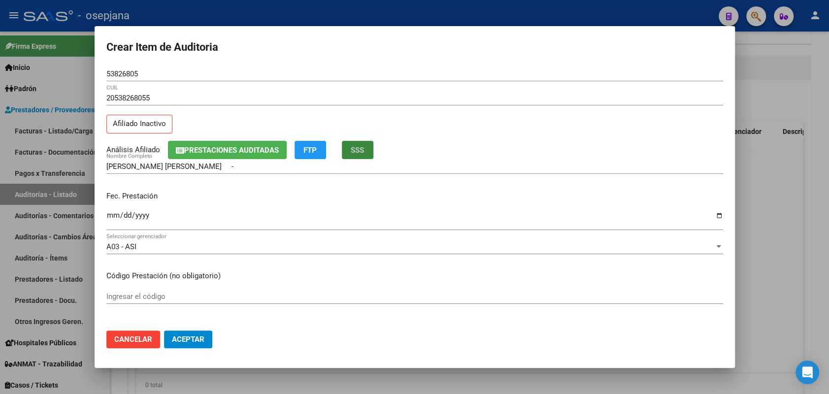
click at [360, 151] on span "SSS" at bounding box center [357, 150] width 13 height 9
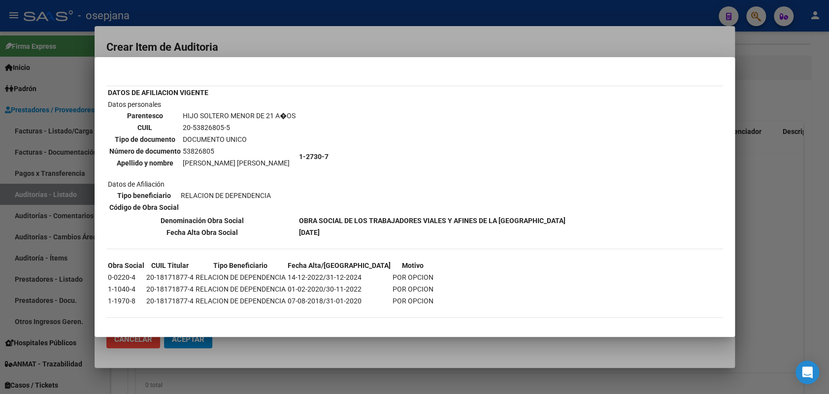
scroll to position [38, 0]
click at [52, 162] on div at bounding box center [414, 197] width 829 height 394
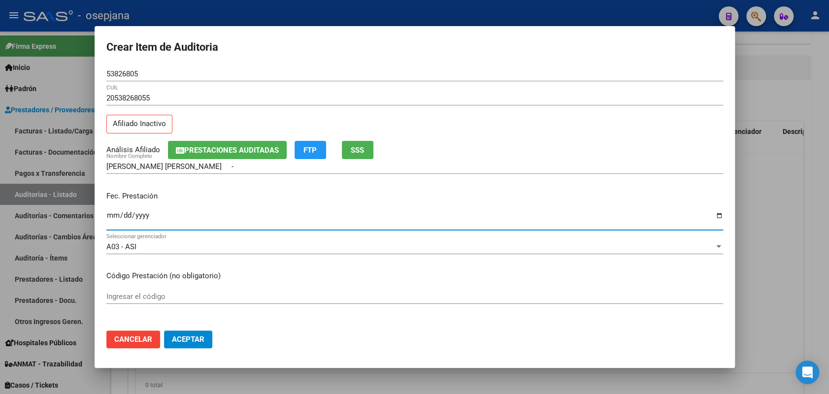
click at [109, 213] on input "Ingresar la fecha" at bounding box center [414, 219] width 617 height 16
type input "[DATE]"
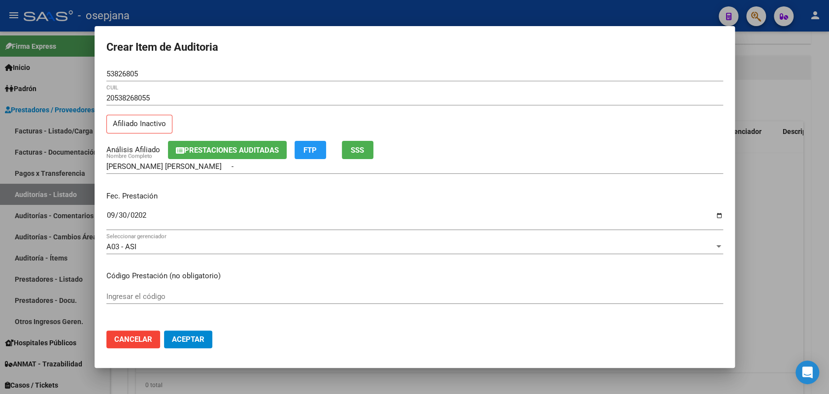
scroll to position [151, 0]
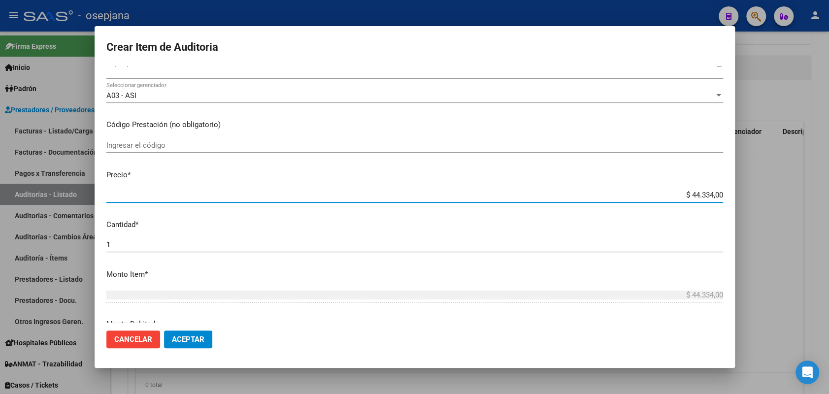
type input "$ 0,04"
type input "$ 0,49"
type input "$ 4,91"
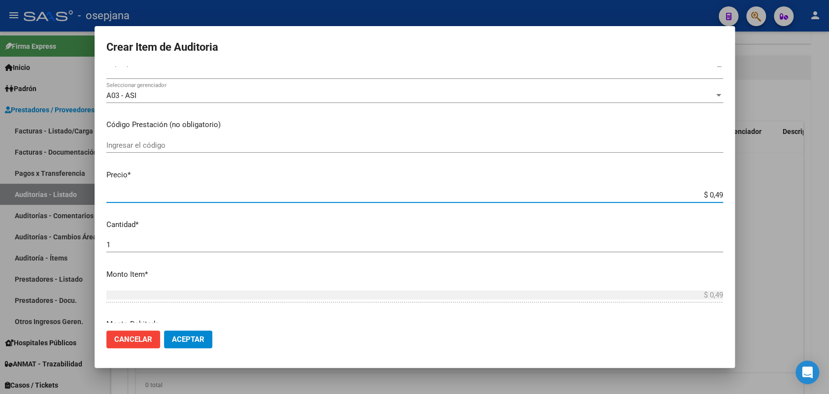
type input "$ 4,91"
type input "$ 0,49"
type input "$ 4,94"
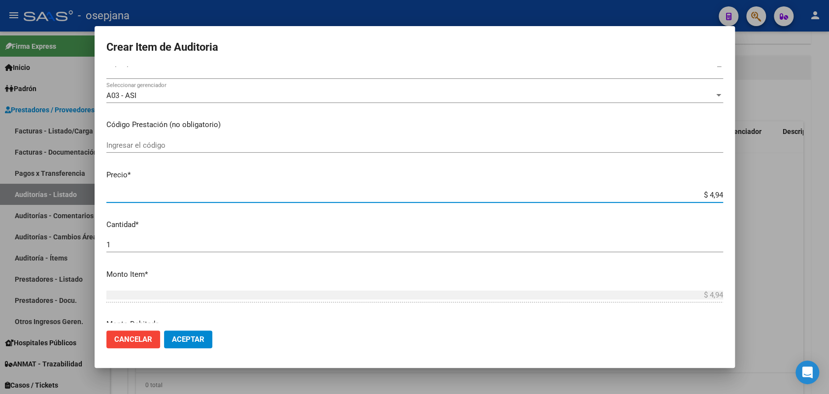
type input "$ 49,41"
type input "$ 494,10"
type input "$ 4.941,00"
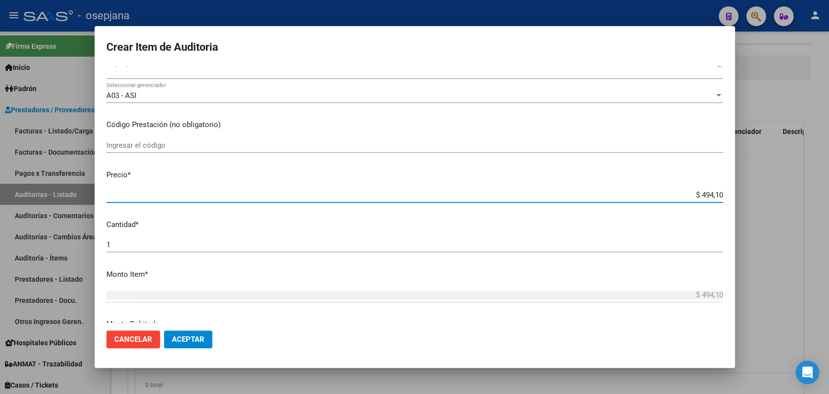
type input "$ 4.941,00"
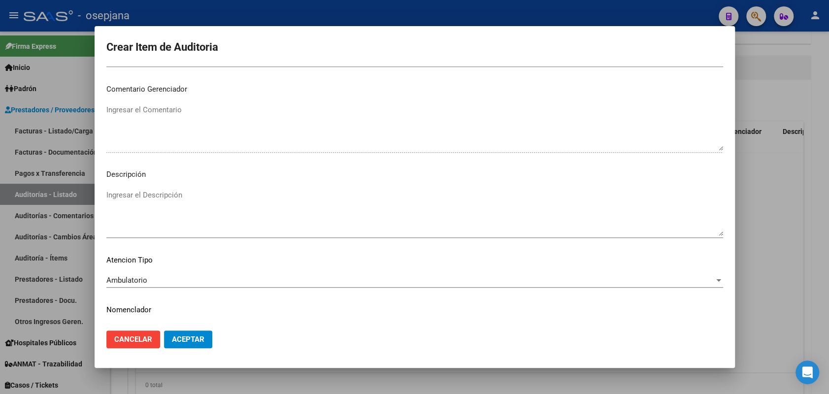
scroll to position [630, 0]
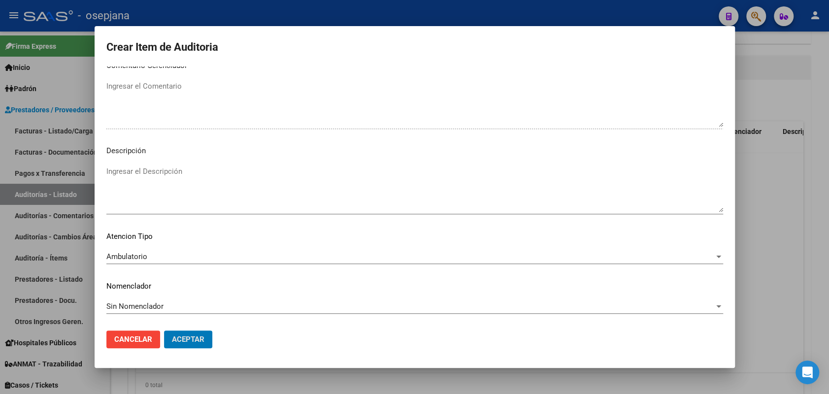
click at [164, 330] on button "Aceptar" at bounding box center [188, 339] width 48 height 18
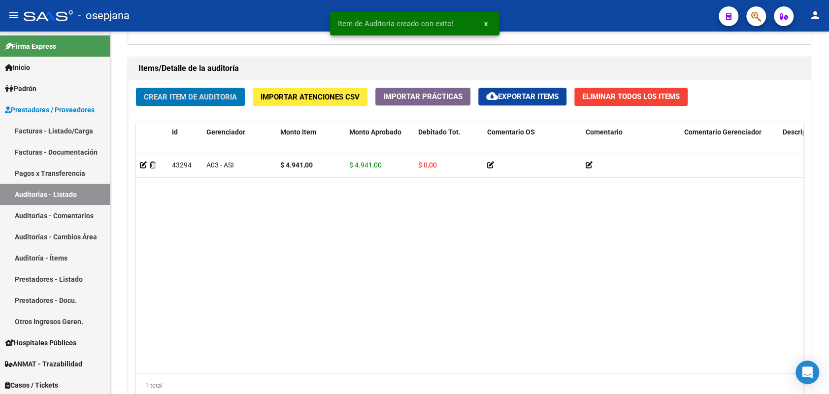
scroll to position [694, 0]
click at [136, 87] on button "Crear Item de Auditoria" at bounding box center [190, 96] width 109 height 18
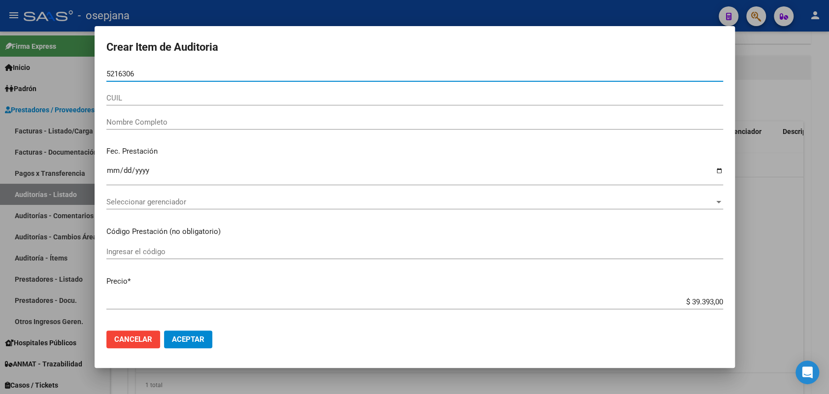
type input "52163066"
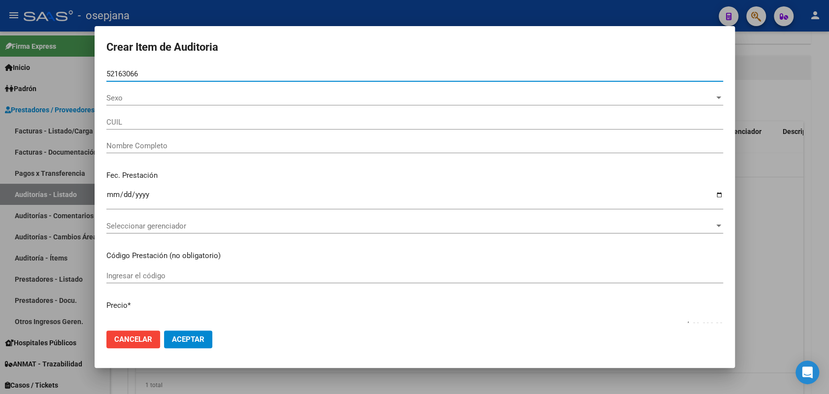
type input "20521630664"
type input "[PERSON_NAME] [PERSON_NAME] -"
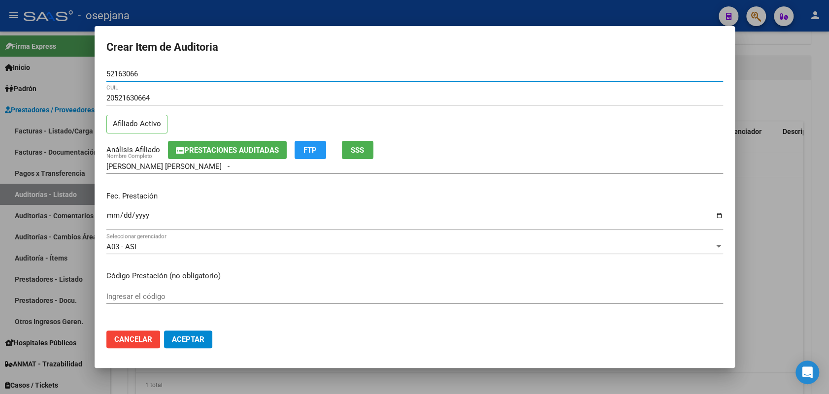
type input "52163066"
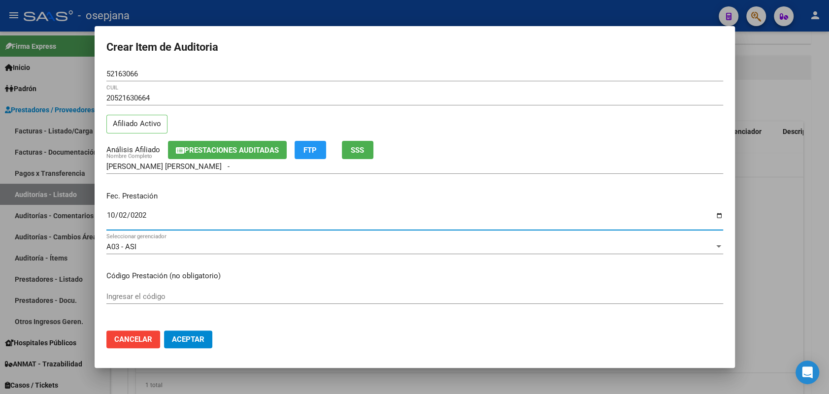
type input "[DATE]"
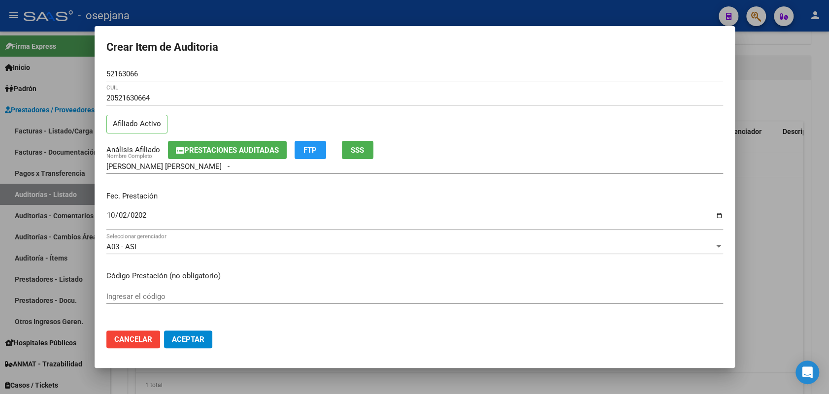
scroll to position [151, 0]
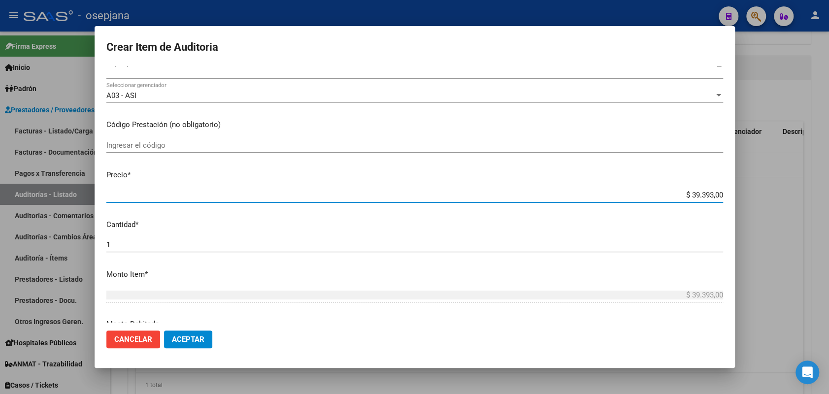
type input "$ 0,01"
type input "$ 0,11"
type input "$ 1,19"
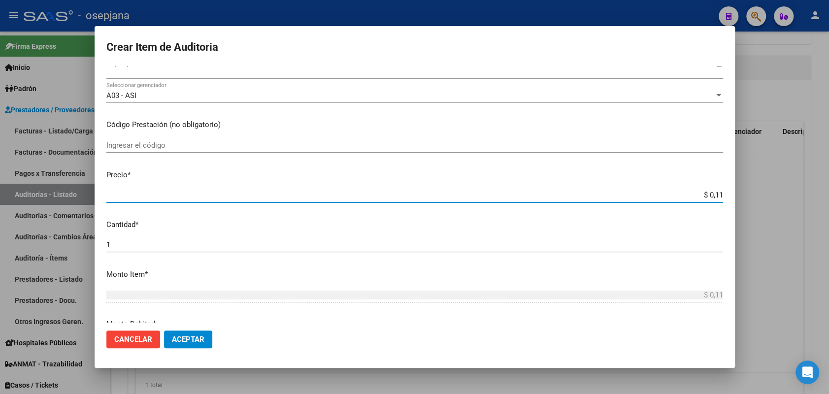
type input "$ 1,19"
type input "$ 11,99"
type input "$ 119,94"
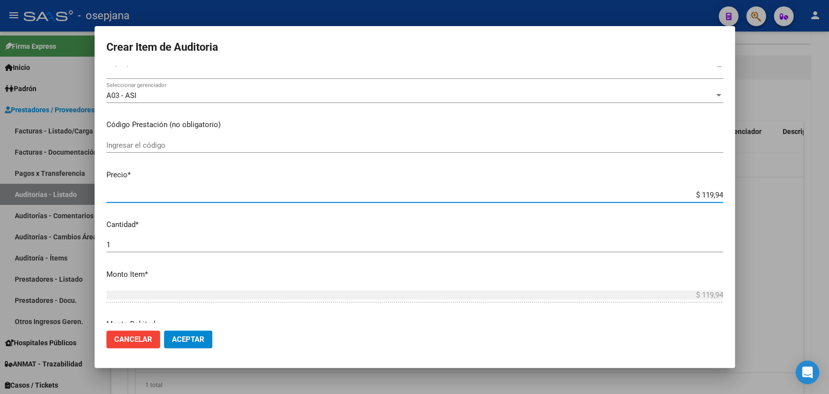
type input "$ 1.199,40"
type input "$ 11.994,00"
type input "$ 119.940,00"
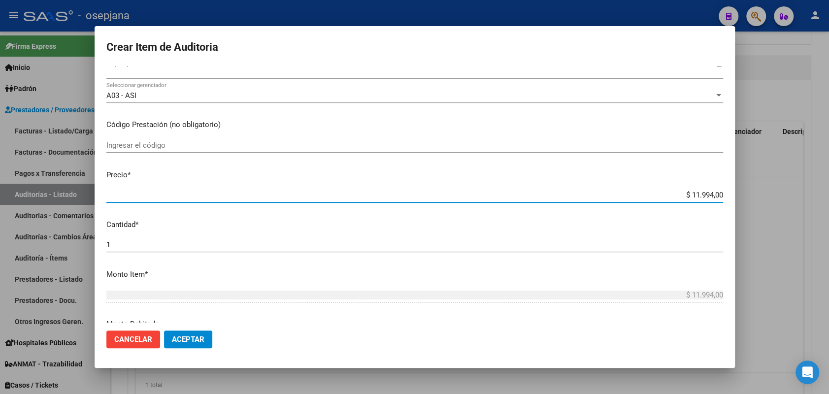
type input "$ 119.940,00"
type input "$ 11.994,00"
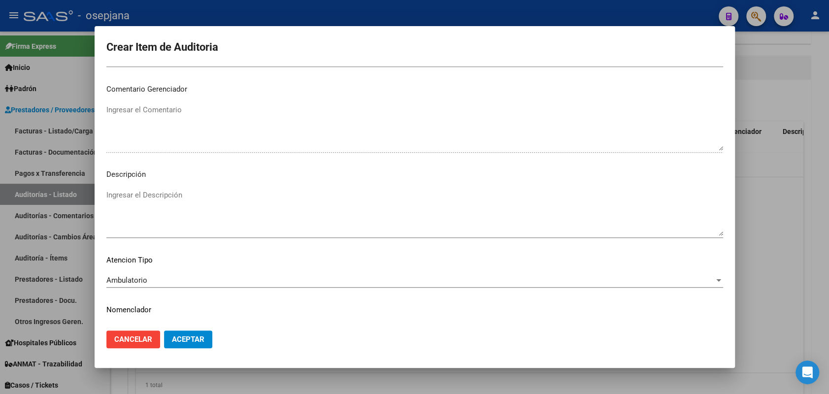
scroll to position [630, 0]
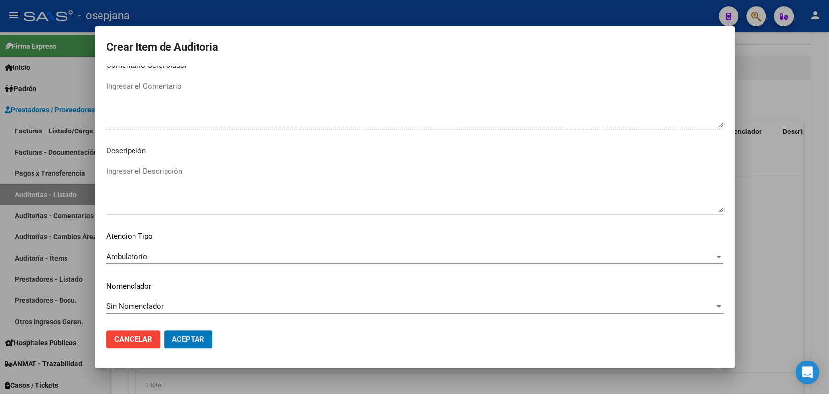
click at [164, 330] on button "Aceptar" at bounding box center [188, 339] width 48 height 18
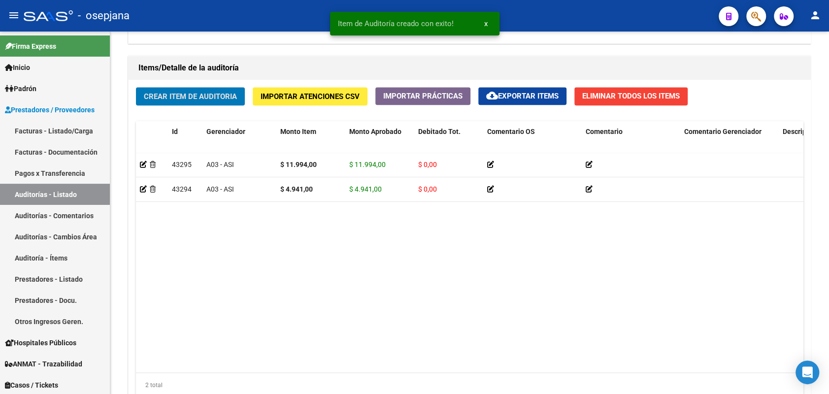
click at [136, 87] on button "Crear Item de Auditoria" at bounding box center [190, 96] width 109 height 18
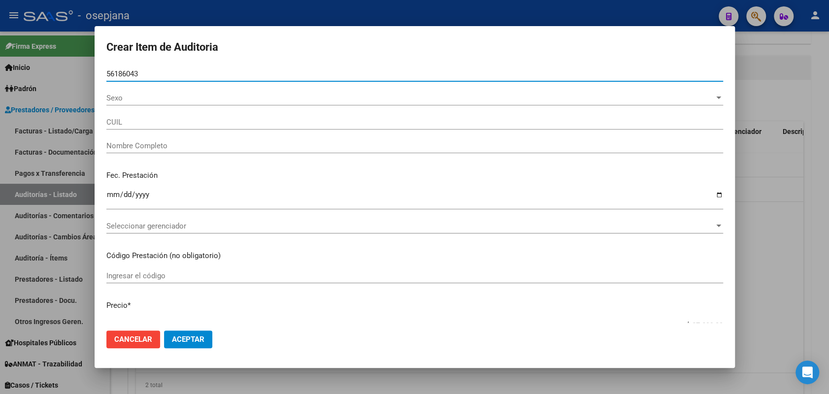
type input "56186043"
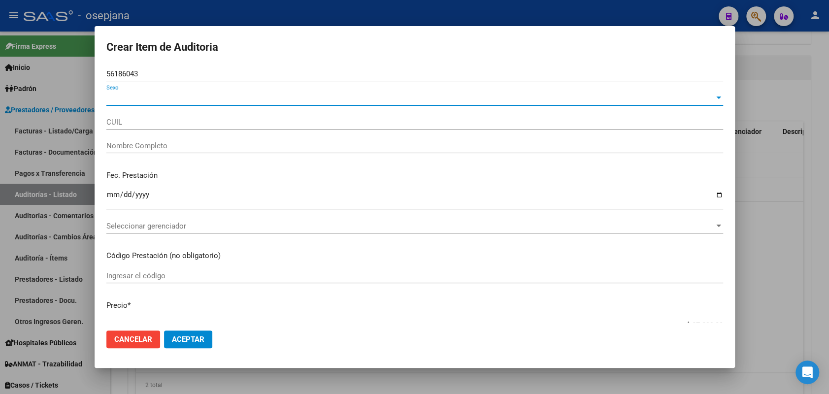
type input "20561860433"
type input "[PERSON_NAME] [PERSON_NAME]"
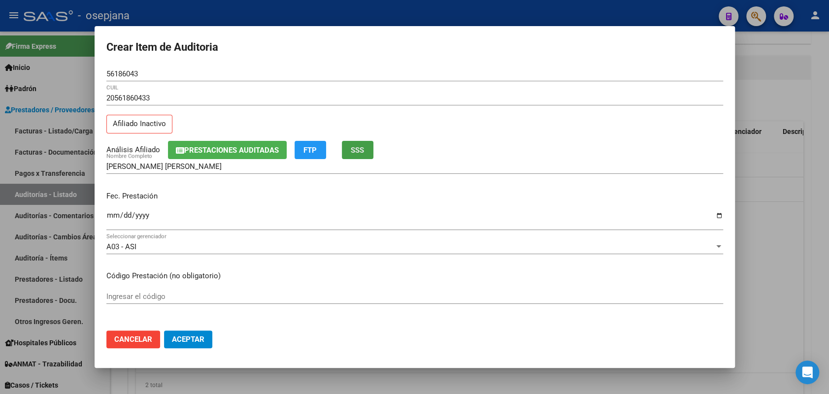
click at [350, 145] on button "SSS" at bounding box center [358, 150] width 32 height 18
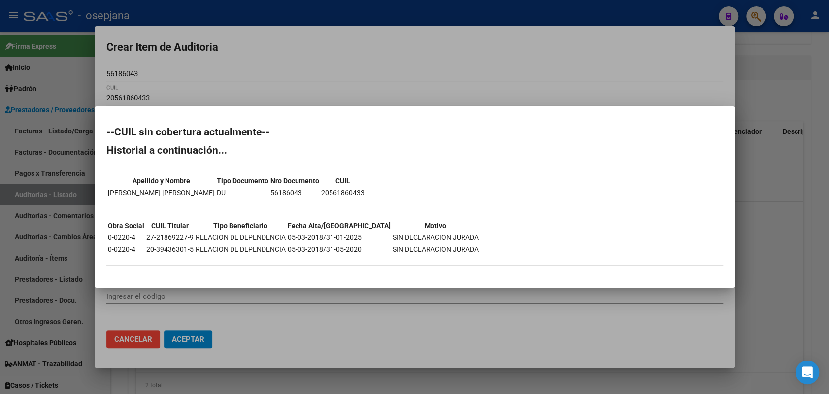
click at [63, 117] on div at bounding box center [414, 197] width 829 height 394
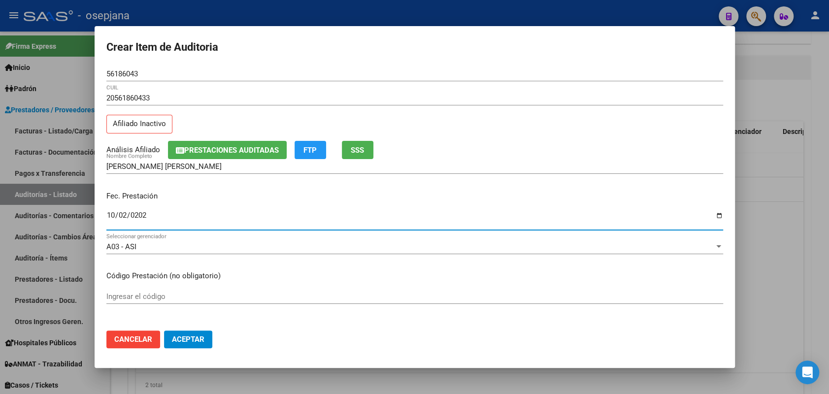
type input "[DATE]"
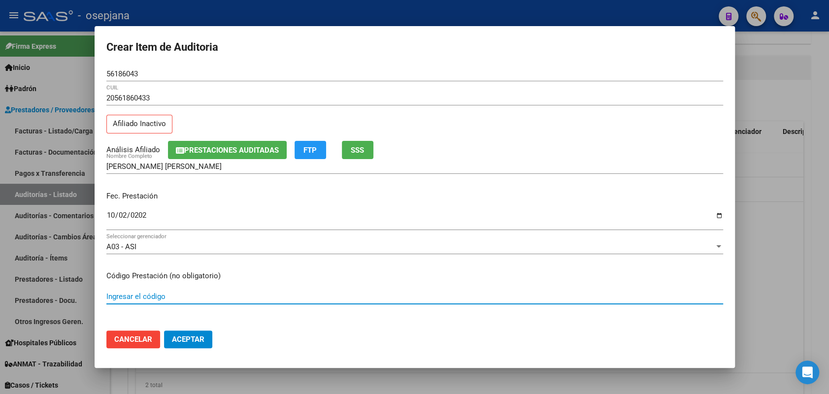
scroll to position [151, 0]
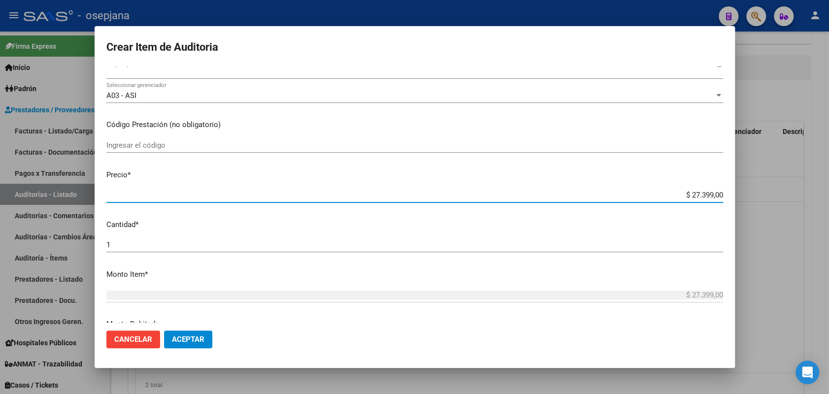
type input "$ 0,03"
type input "$ 0,39"
type input "$ 3,99"
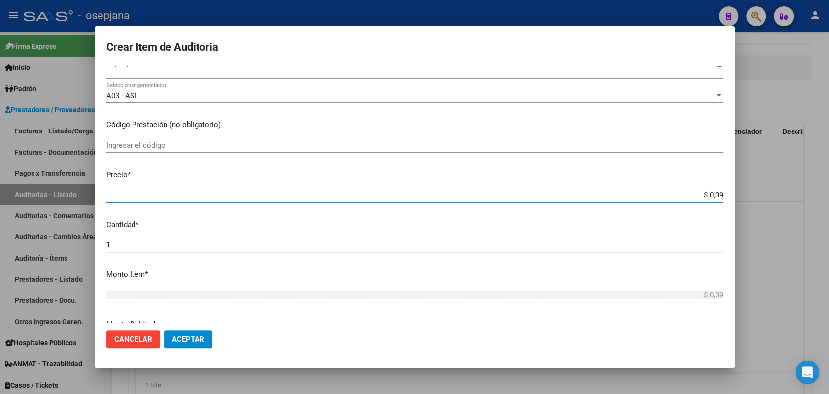
type input "$ 3,99"
type input "$ 39,98"
type input "$ 399,80"
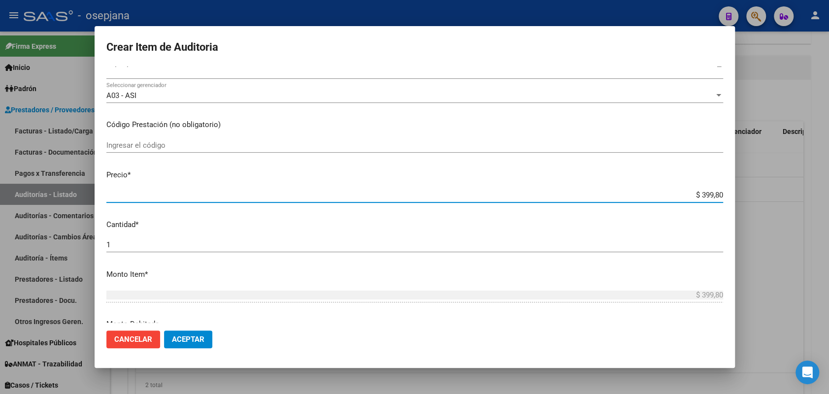
type input "$ 3.998,00"
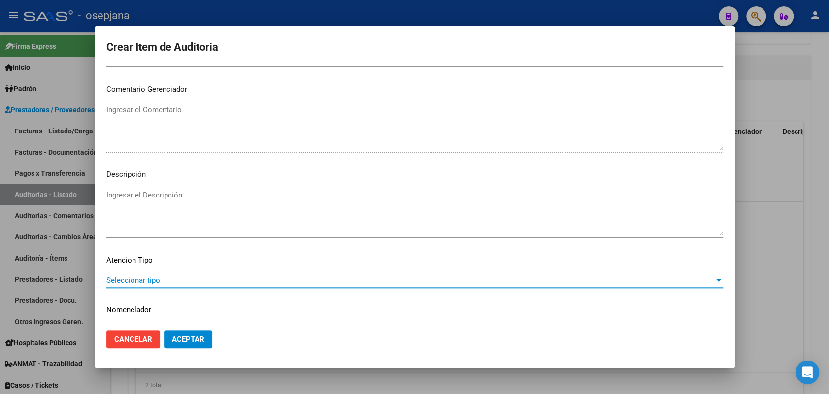
scroll to position [630, 0]
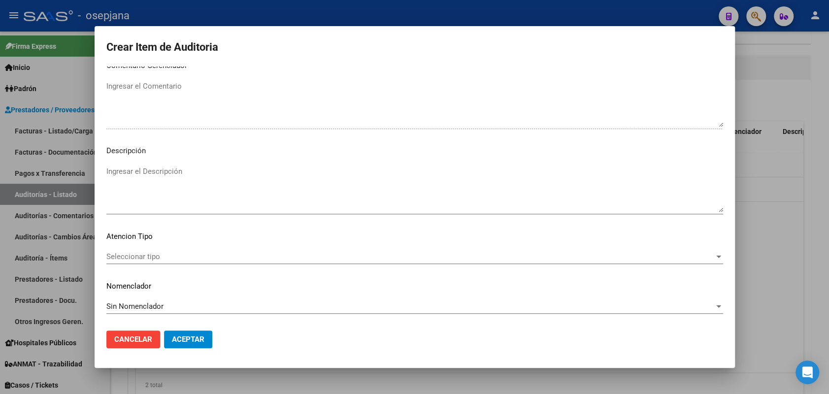
click at [135, 251] on div "Seleccionar tipo Seleccionar tipo" at bounding box center [414, 256] width 617 height 15
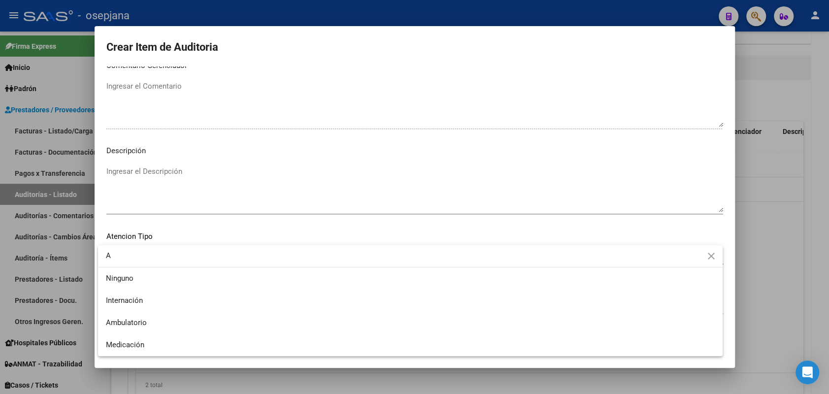
type input "A"
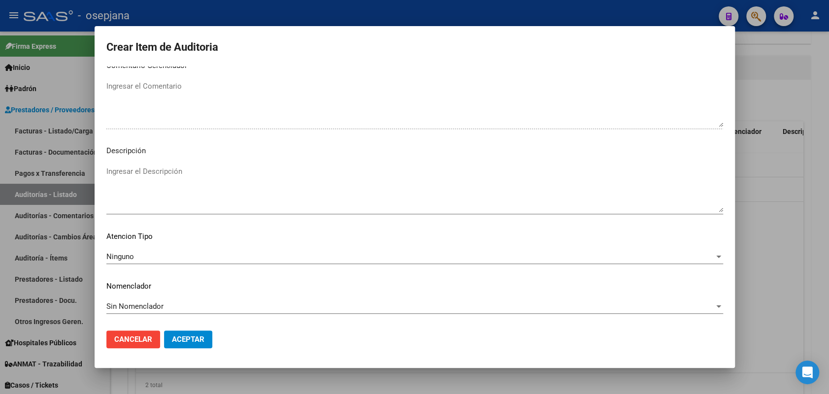
click at [135, 251] on div "Ninguno Seleccionar tipo" at bounding box center [414, 256] width 617 height 15
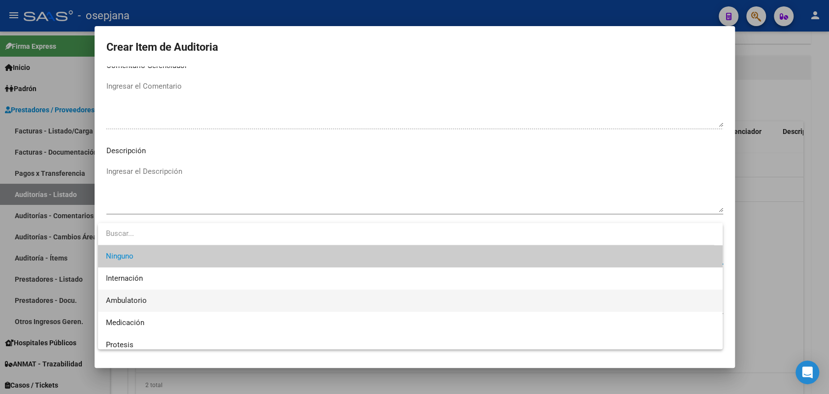
click at [131, 298] on span "Ambulatorio" at bounding box center [126, 300] width 41 height 9
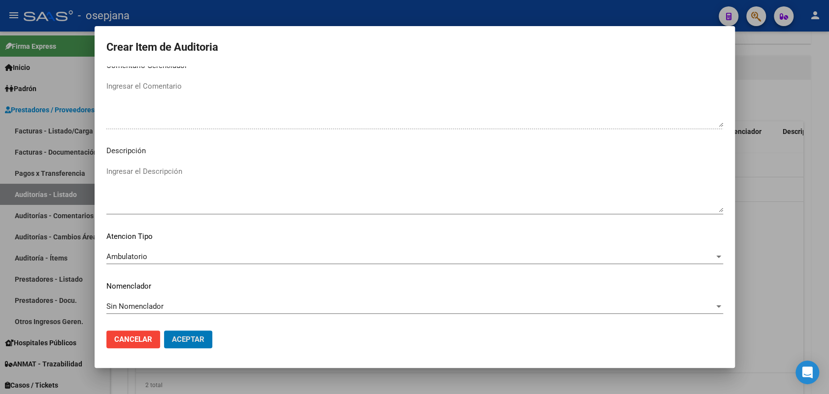
click at [164, 330] on button "Aceptar" at bounding box center [188, 339] width 48 height 18
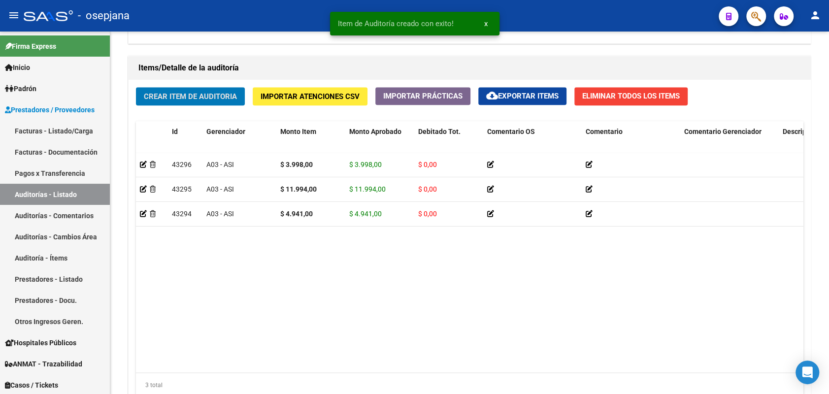
click at [136, 87] on button "Crear Item de Auditoria" at bounding box center [190, 96] width 109 height 18
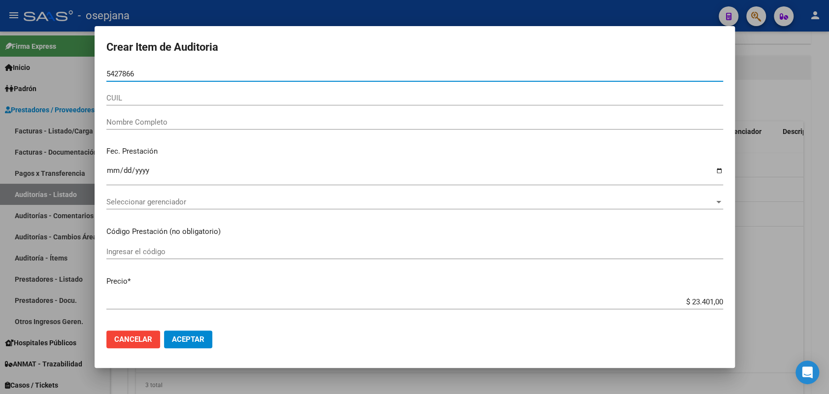
type input "54278662"
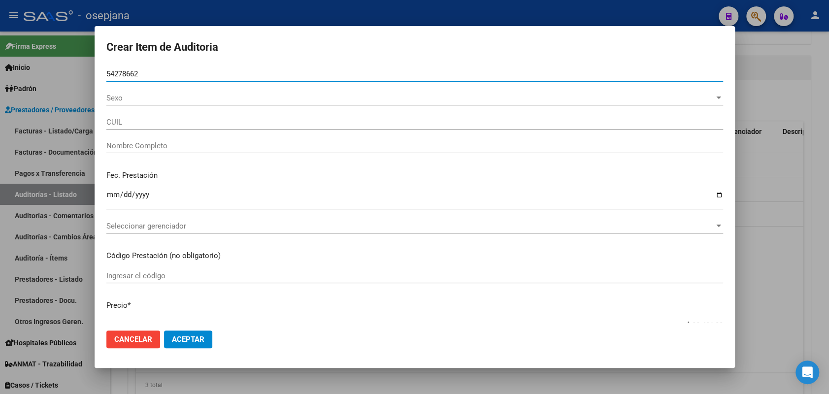
type input "27542786626"
type input "[PERSON_NAME] [PERSON_NAME] -"
type input "54278662"
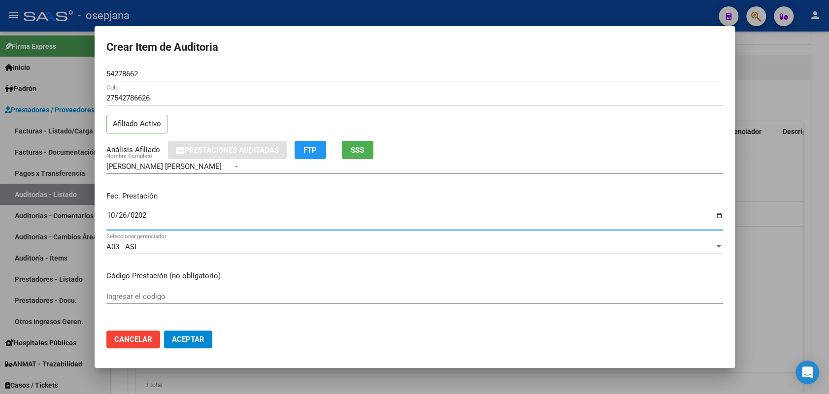
type input "[DATE]"
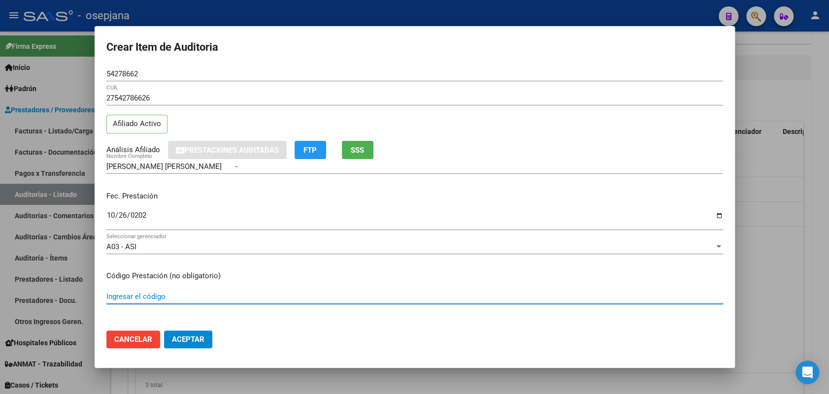
scroll to position [151, 0]
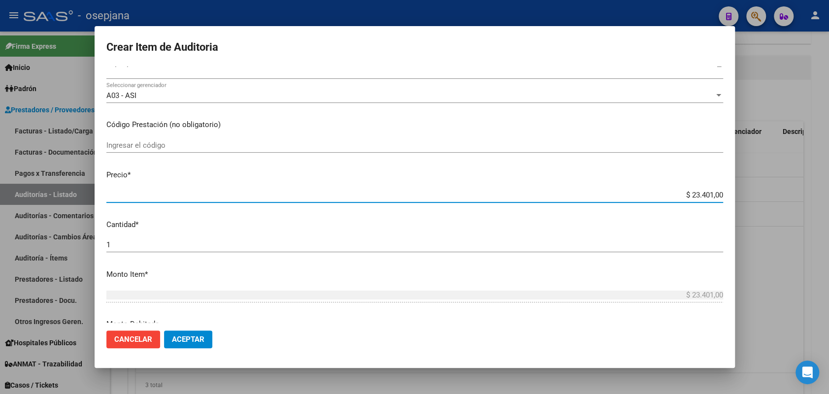
type input "$ 0,06"
type input "$ 0,68"
type input "$ 6,80"
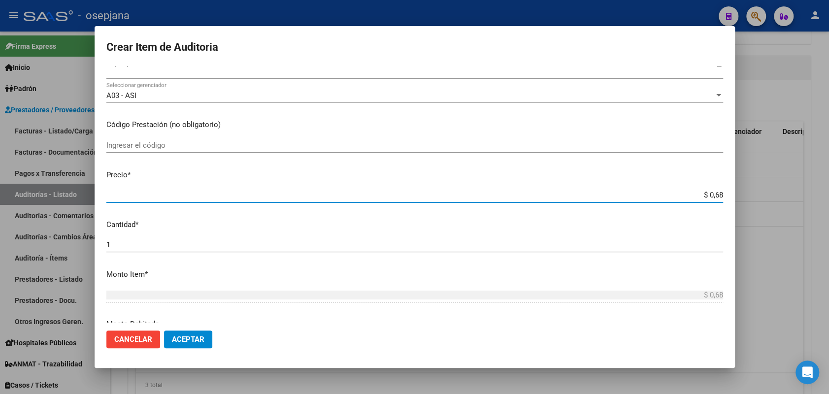
type input "$ 6,80"
type input "$ 0,68"
type input "$ 0,06"
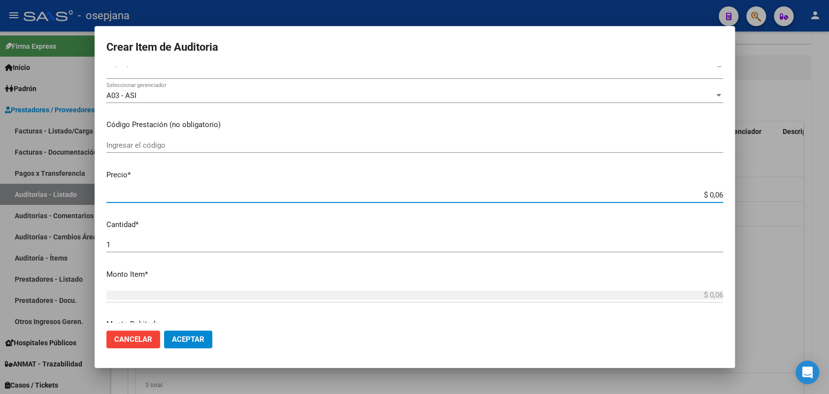
type input "$ 0,60"
type input "$ 6,08"
type input "$ 60,80"
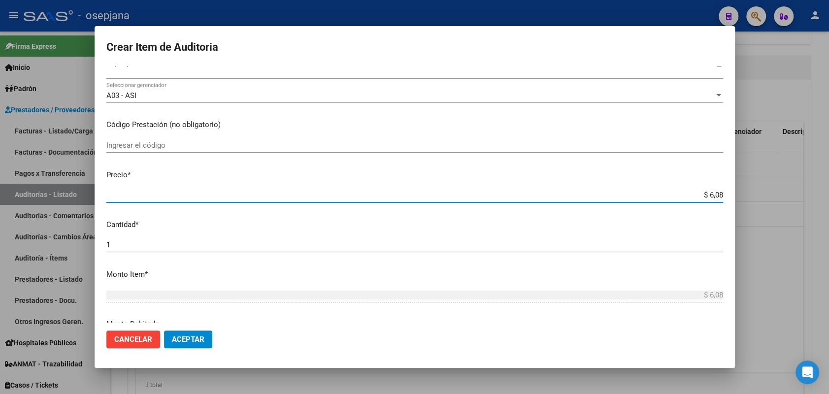
type input "$ 60,80"
type input "$ 608,00"
type input "$ 6.080,00"
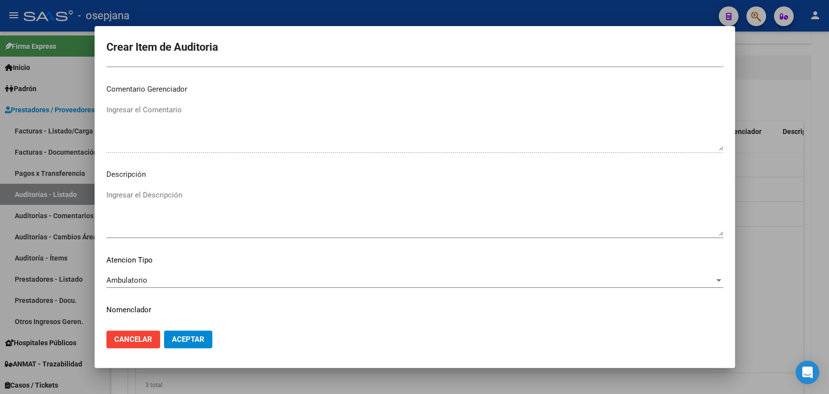
scroll to position [630, 0]
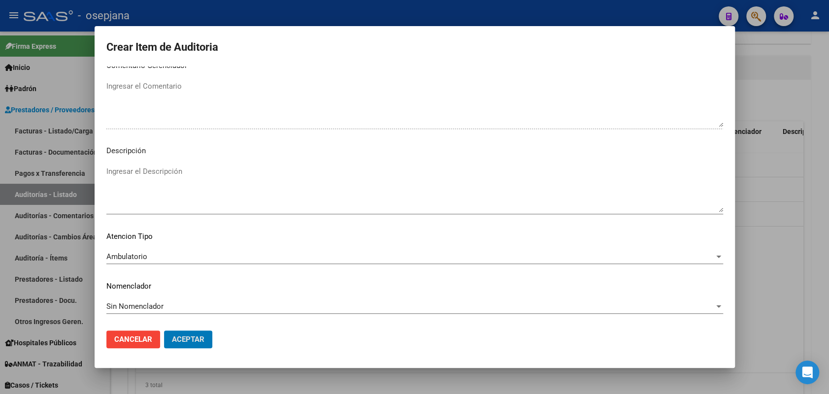
click at [164, 330] on button "Aceptar" at bounding box center [188, 339] width 48 height 18
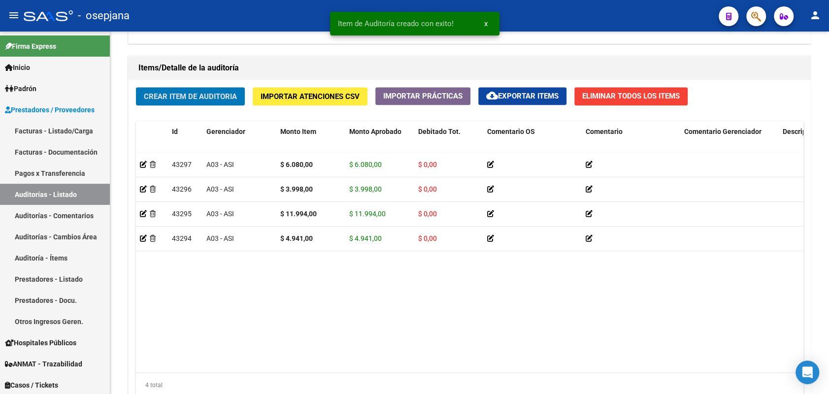
click at [136, 87] on button "Crear Item de Auditoria" at bounding box center [190, 96] width 109 height 18
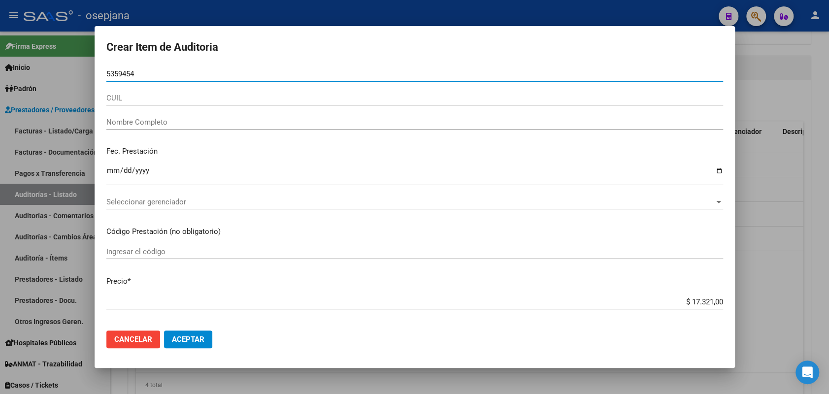
type input "53594546"
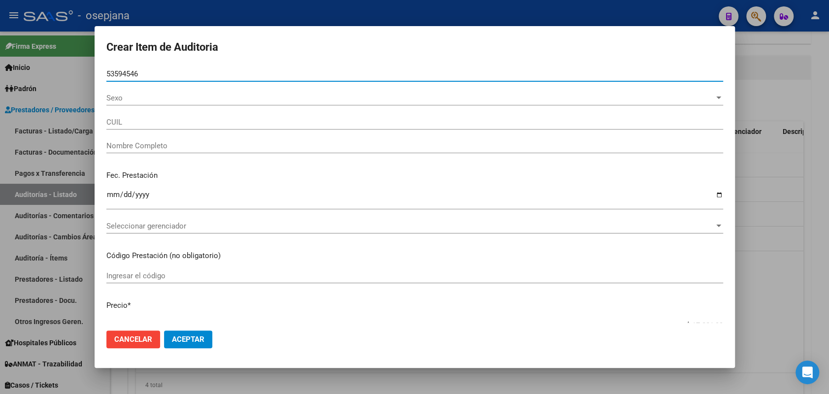
type input "20535945463"
type input "[PERSON_NAME] [PERSON_NAME] -"
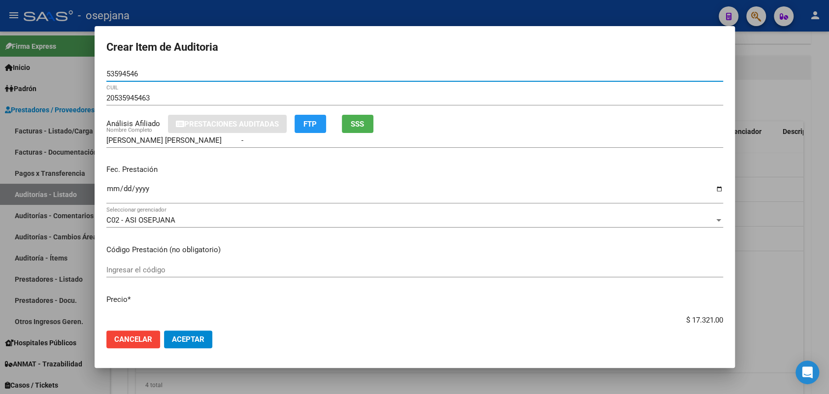
type input "53594546"
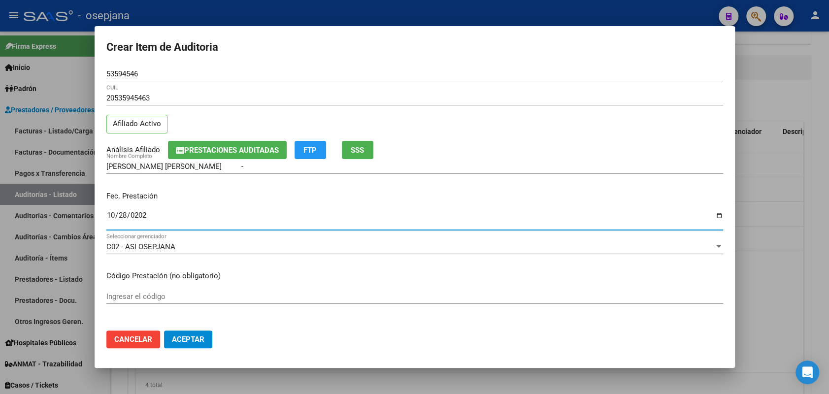
type input "[DATE]"
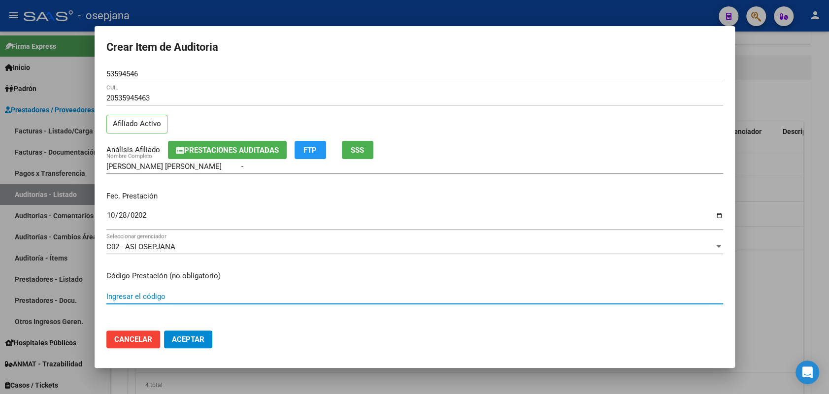
scroll to position [151, 0]
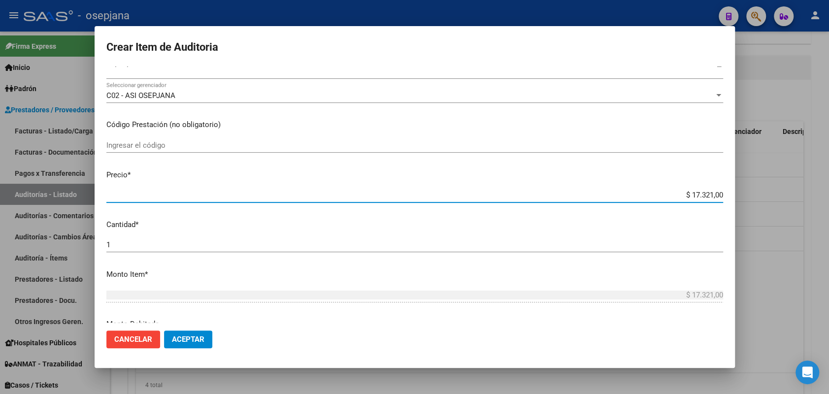
type input "$ 0,03"
type input "$ 0,39"
type input "$ 3,99"
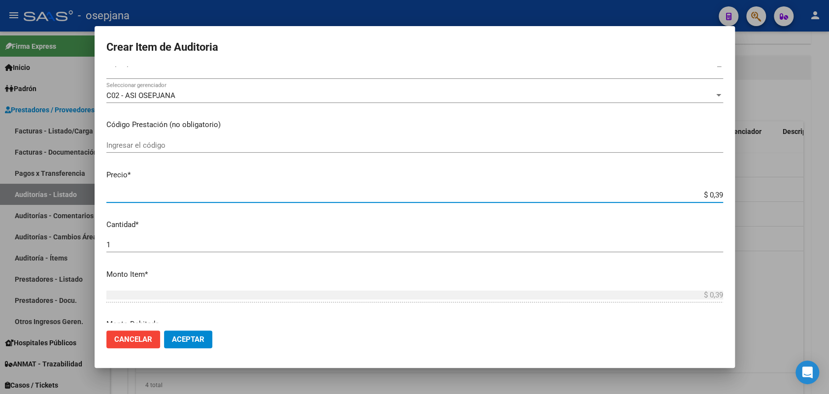
type input "$ 3,99"
type input "$ 39,98"
type input "$ 399,80"
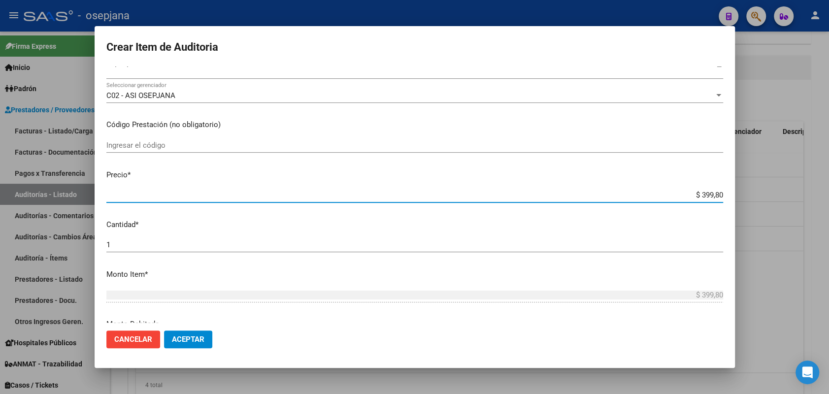
type input "$ 3.998,00"
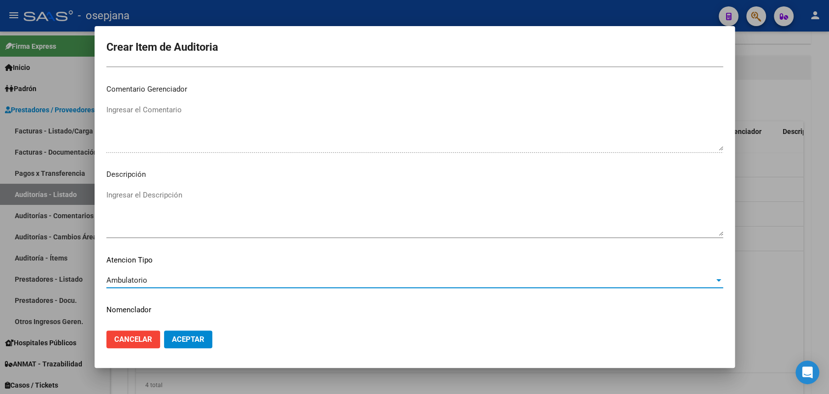
scroll to position [630, 0]
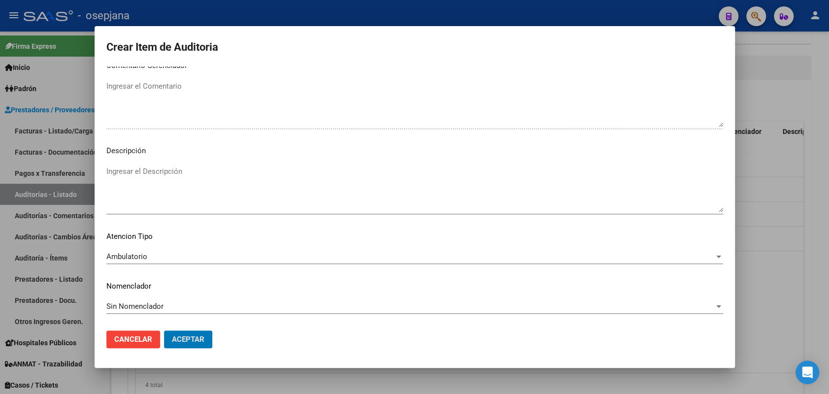
click at [164, 330] on button "Aceptar" at bounding box center [188, 339] width 48 height 18
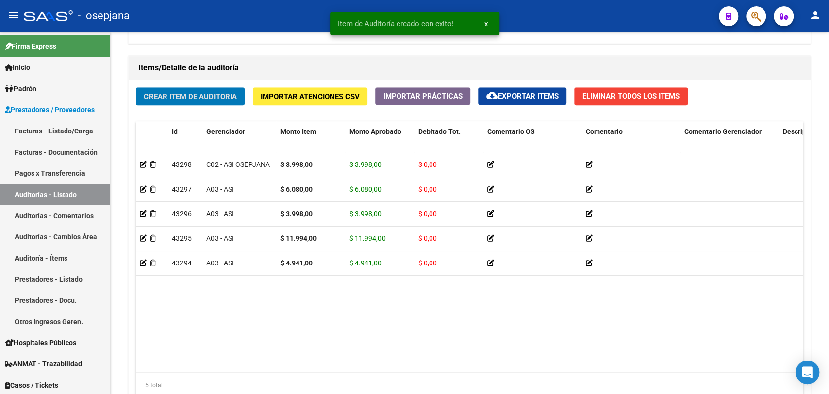
click at [136, 87] on button "Crear Item de Auditoria" at bounding box center [190, 96] width 109 height 18
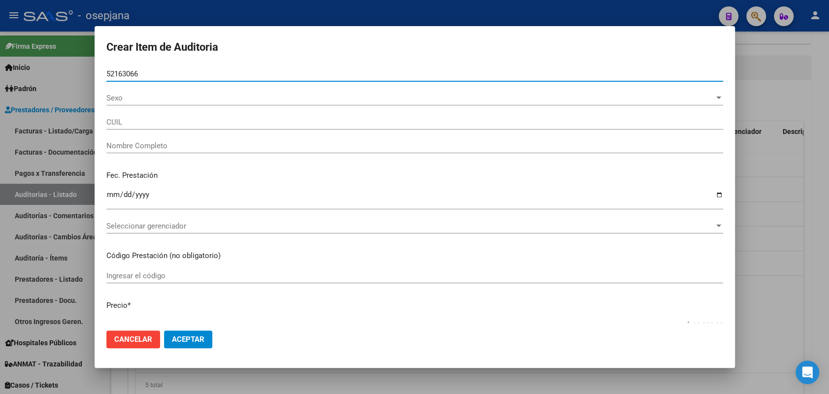
type input "52163066"
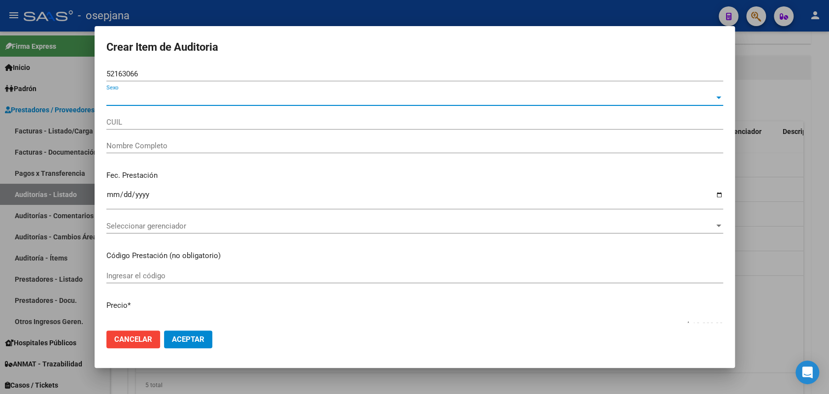
type input "20521630664"
type input "[PERSON_NAME] [PERSON_NAME] -"
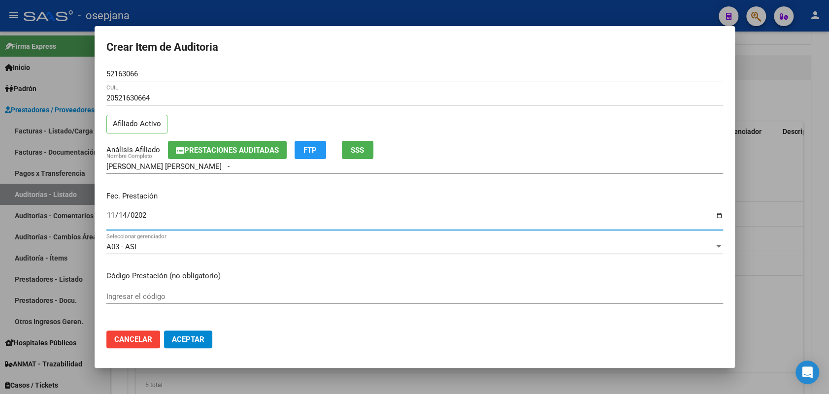
type input "[DATE]"
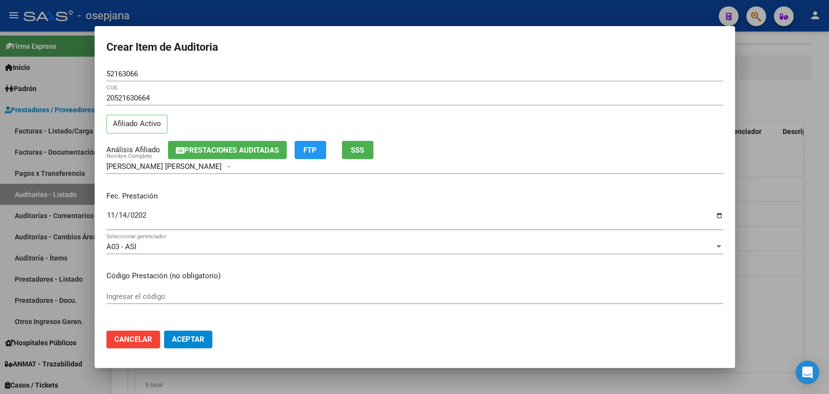
scroll to position [151, 0]
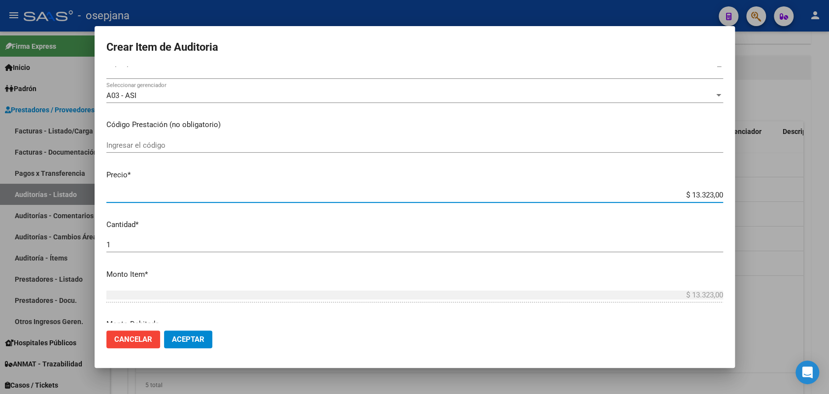
type input "$ 0,01"
type input "$ 0,12"
type input "$ 1,26"
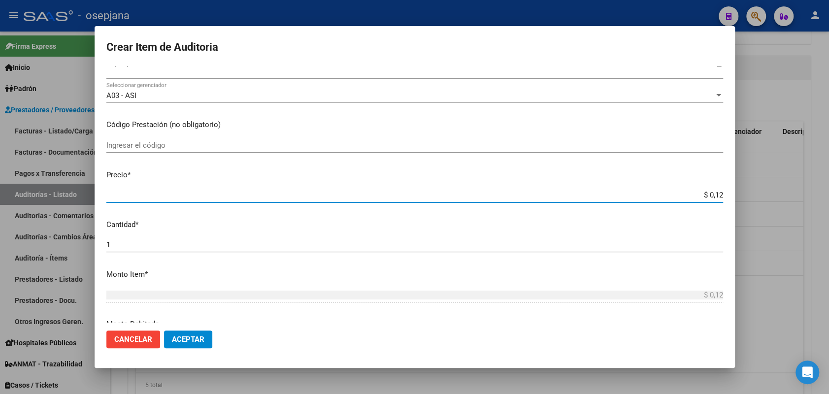
type input "$ 1,26"
type input "$ 12,67"
type input "$ 126,70"
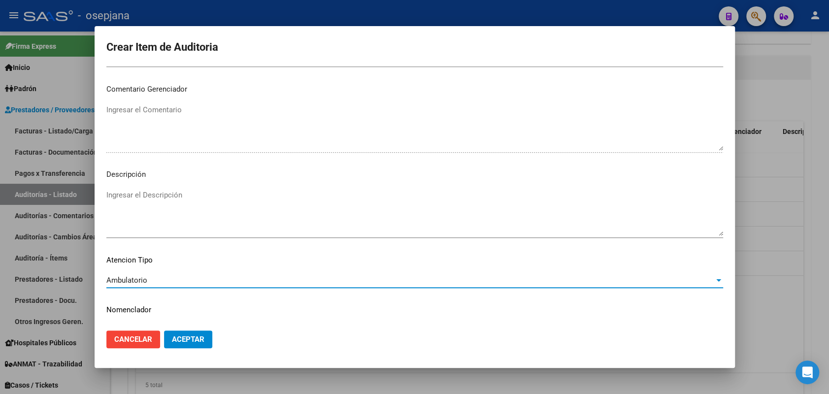
scroll to position [630, 0]
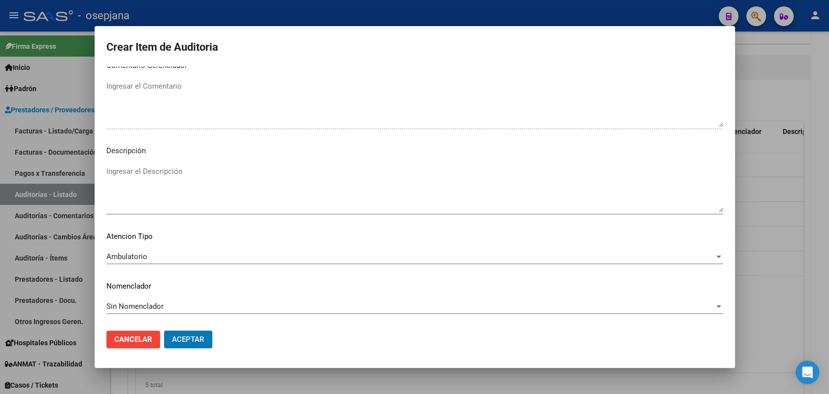
click at [164, 330] on button "Aceptar" at bounding box center [188, 339] width 48 height 18
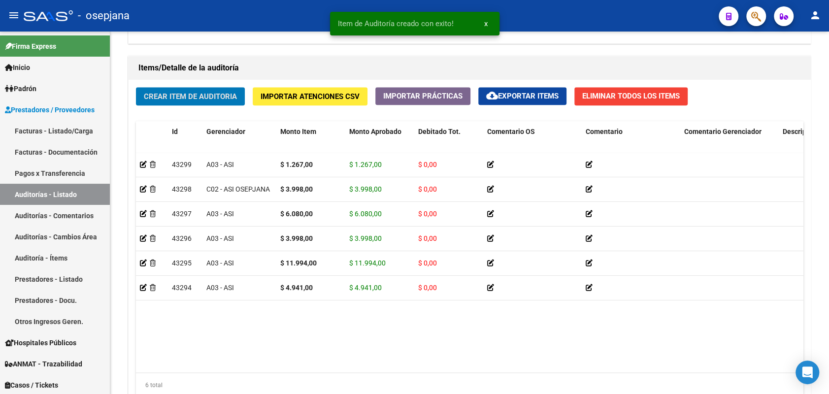
click at [136, 87] on button "Crear Item de Auditoria" at bounding box center [190, 96] width 109 height 18
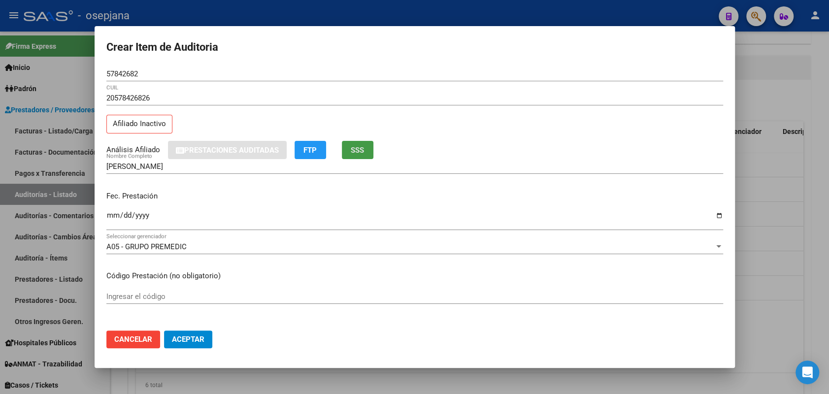
click at [351, 147] on button "SSS" at bounding box center [358, 150] width 32 height 18
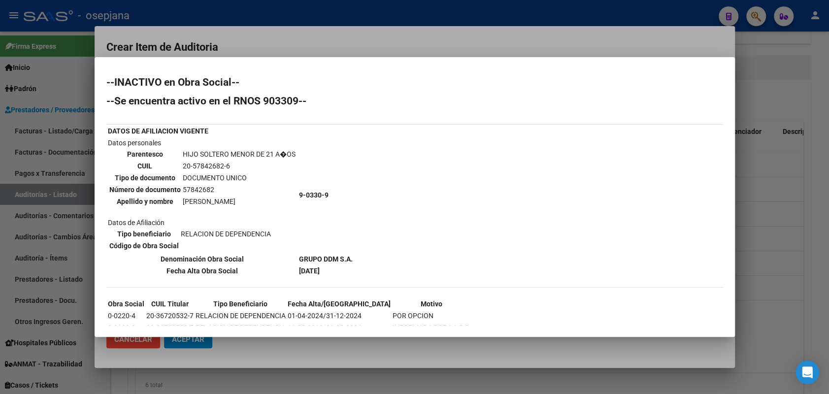
scroll to position [27, 0]
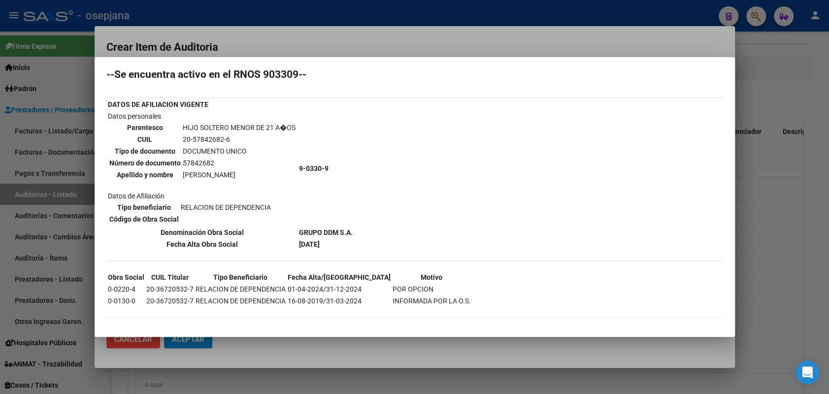
click at [71, 232] on div at bounding box center [414, 197] width 829 height 394
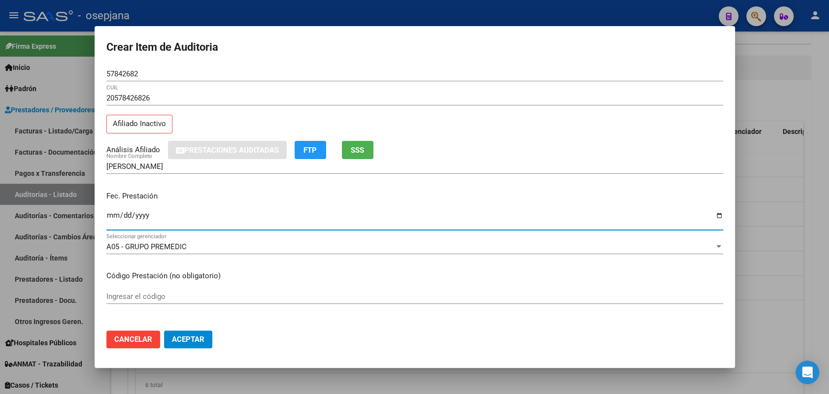
click at [108, 216] on input "Ingresar la fecha" at bounding box center [414, 219] width 617 height 16
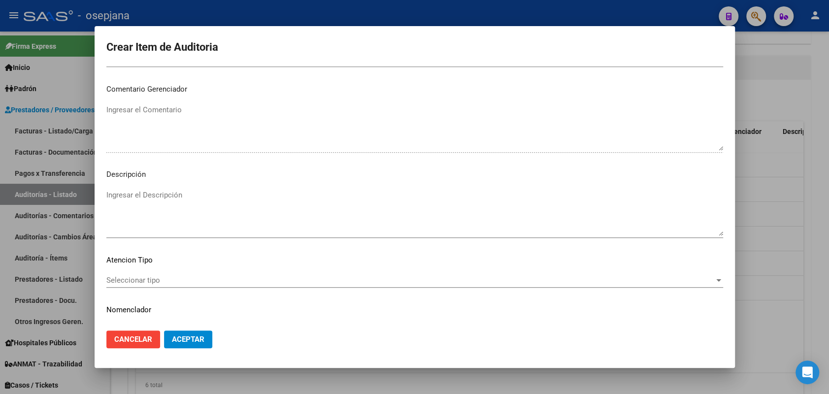
scroll to position [630, 0]
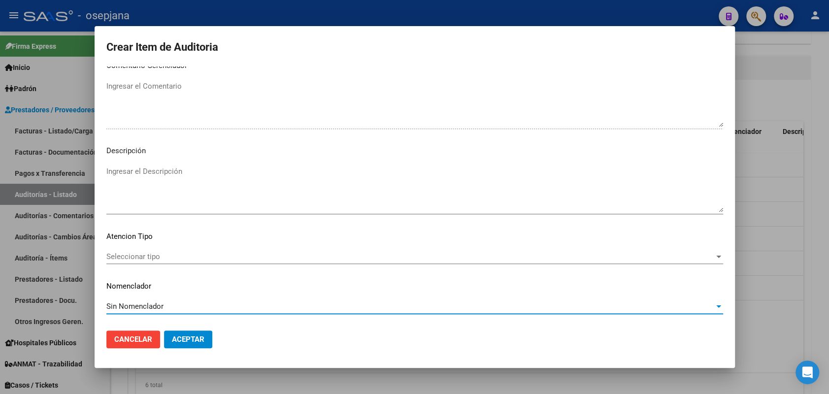
click at [130, 257] on span "Seleccionar tipo" at bounding box center [410, 256] width 608 height 9
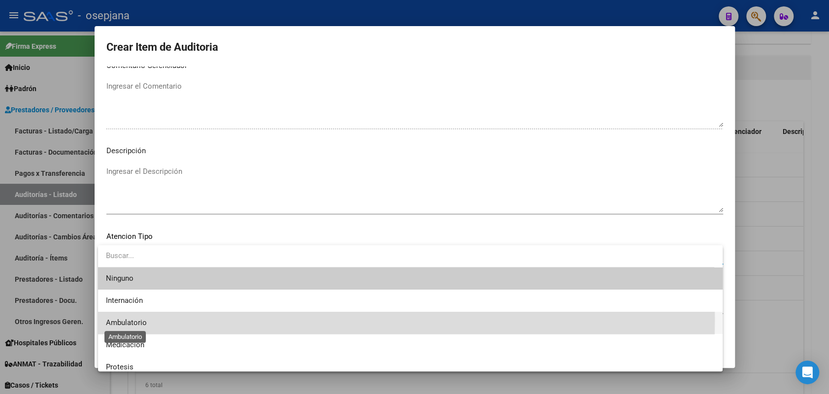
click at [116, 320] on span "Ambulatorio" at bounding box center [126, 322] width 41 height 9
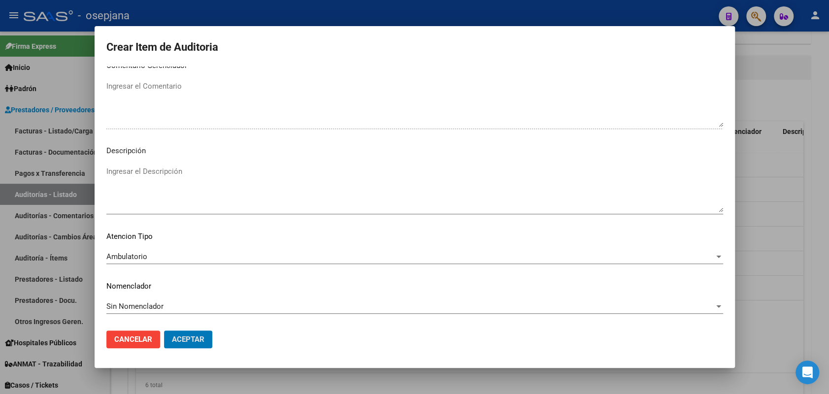
click at [164, 330] on button "Aceptar" at bounding box center [188, 339] width 48 height 18
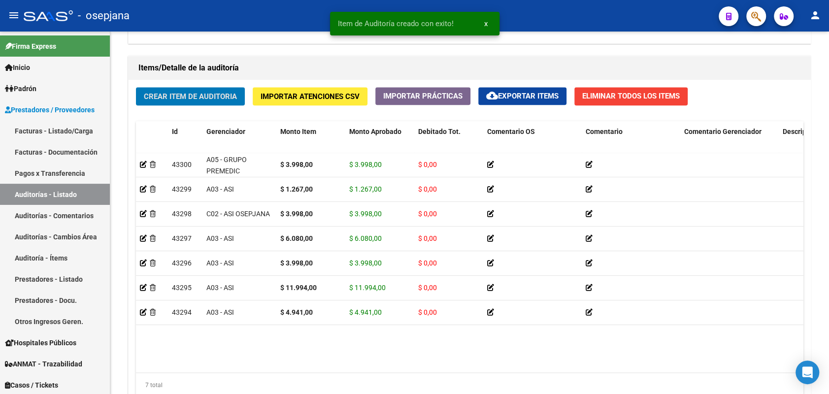
click at [136, 87] on button "Crear Item de Auditoria" at bounding box center [190, 96] width 109 height 18
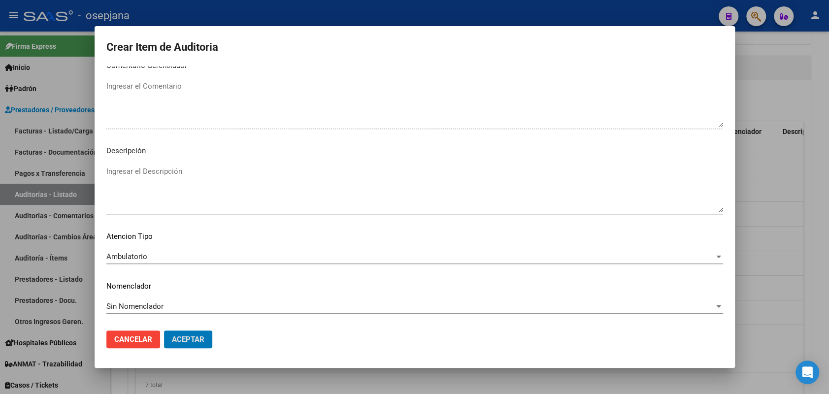
click at [164, 330] on button "Aceptar" at bounding box center [188, 339] width 48 height 18
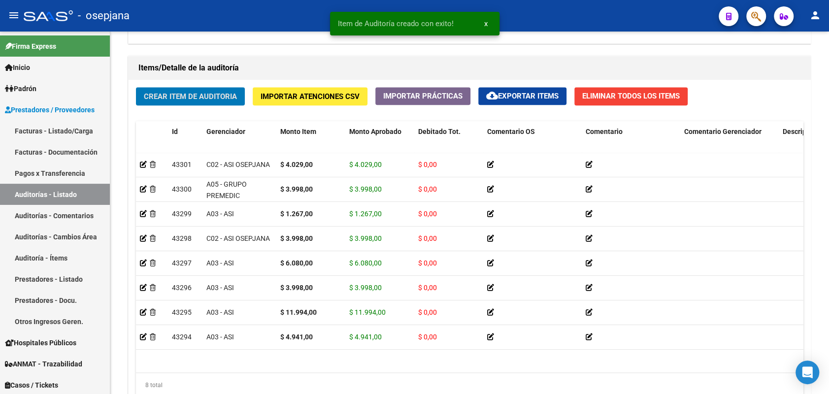
click at [136, 87] on button "Crear Item de Auditoria" at bounding box center [190, 96] width 109 height 18
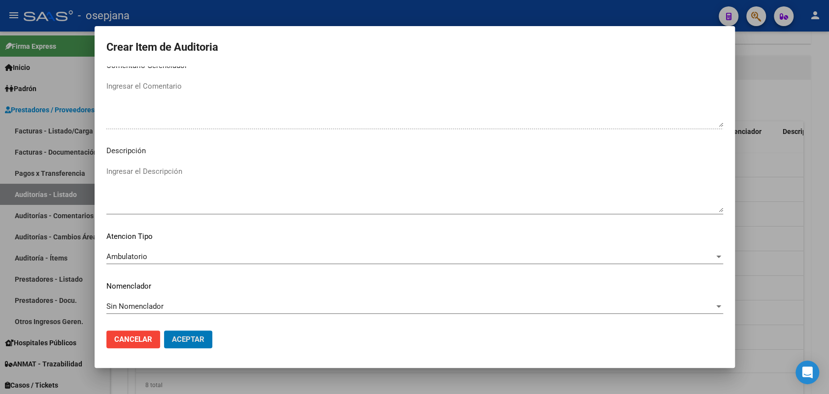
click at [164, 330] on button "Aceptar" at bounding box center [188, 339] width 48 height 18
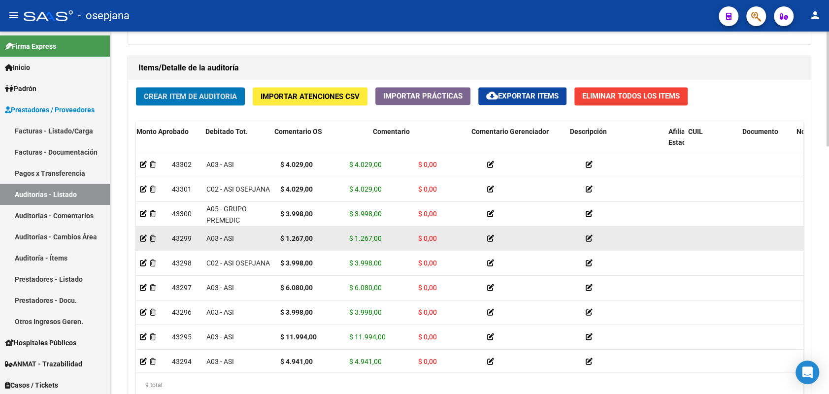
scroll to position [0, 213]
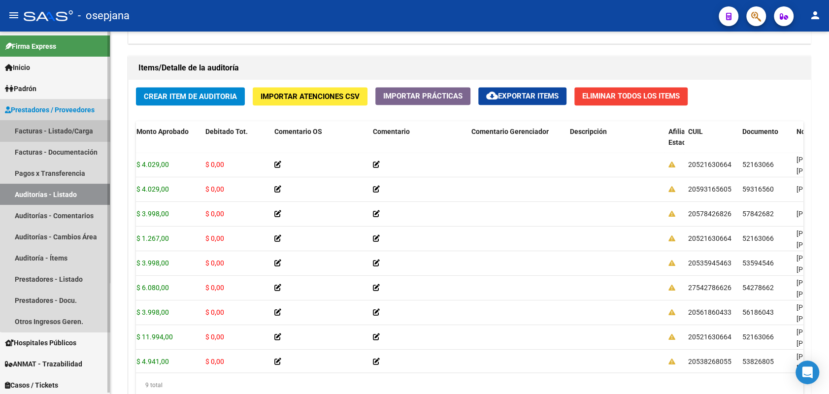
click at [62, 125] on link "Facturas - Listado/Carga" at bounding box center [55, 130] width 110 height 21
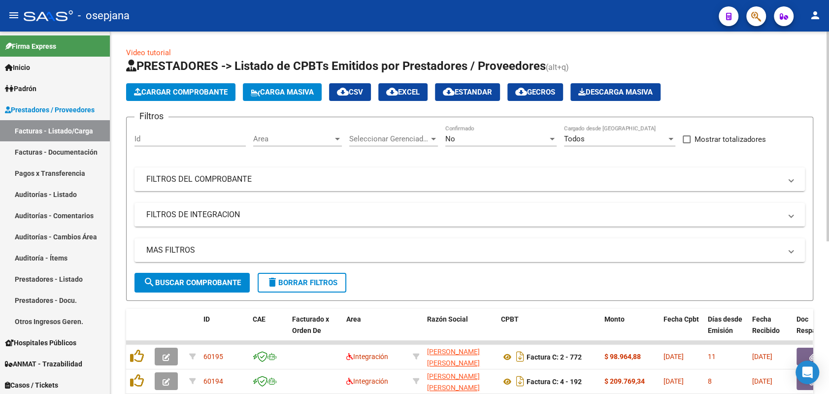
click at [290, 138] on span "Area" at bounding box center [293, 138] width 80 height 9
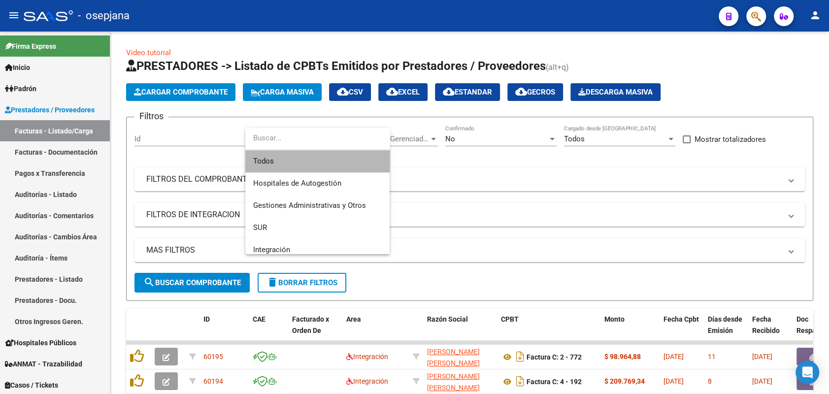
click at [337, 157] on span "Todos" at bounding box center [317, 161] width 129 height 22
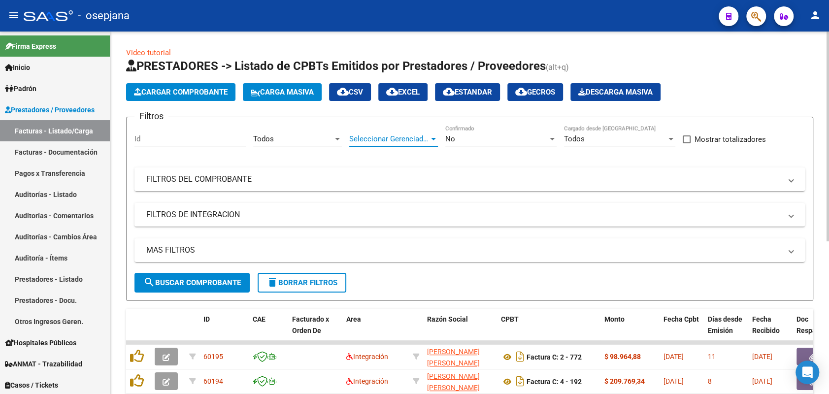
click at [421, 136] on span "Seleccionar Gerenciador" at bounding box center [389, 138] width 80 height 9
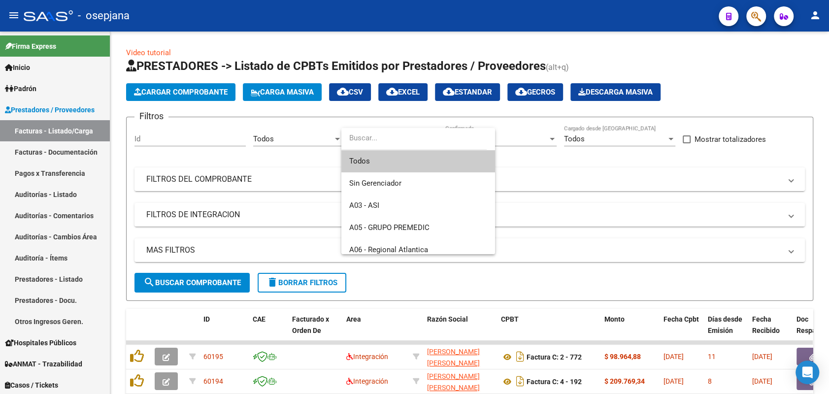
click at [403, 155] on span "Todos" at bounding box center [418, 161] width 138 height 22
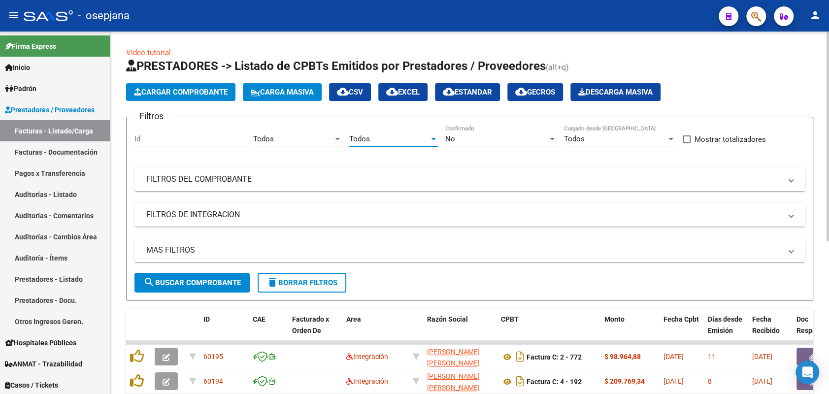
click at [464, 135] on div "No" at bounding box center [496, 138] width 102 height 9
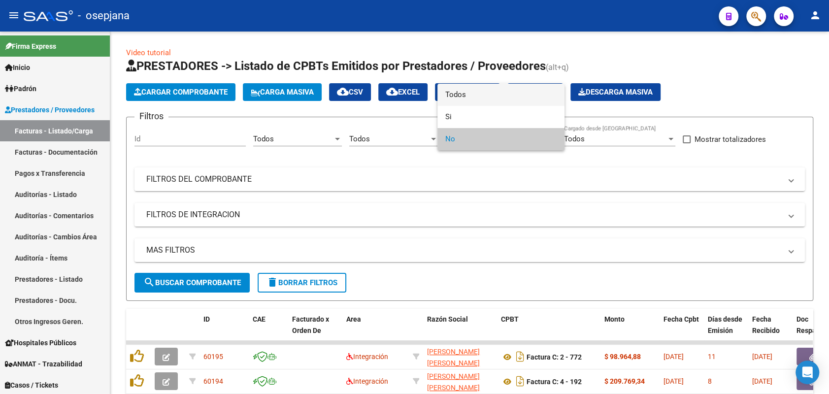
click at [486, 99] on span "Todos" at bounding box center [500, 95] width 111 height 22
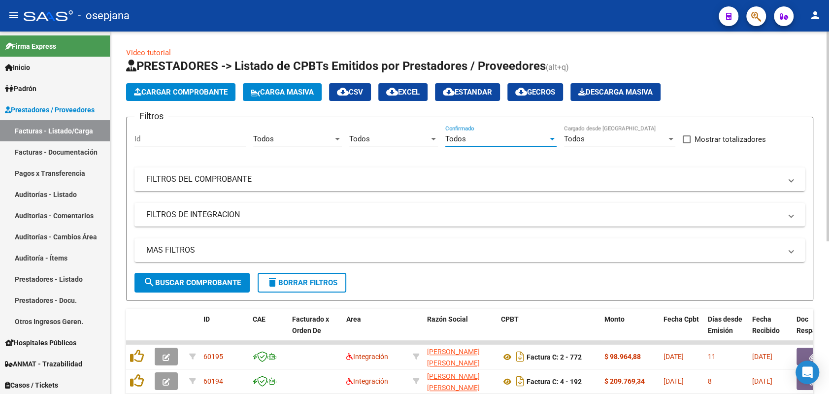
click at [452, 178] on mat-panel-title "FILTROS DEL COMPROBANTE" at bounding box center [463, 179] width 635 height 11
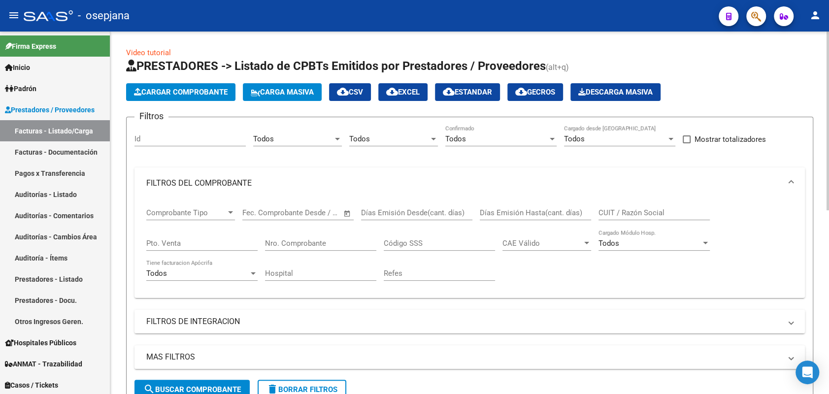
click at [228, 243] on input "Pto. Venta" at bounding box center [201, 243] width 111 height 9
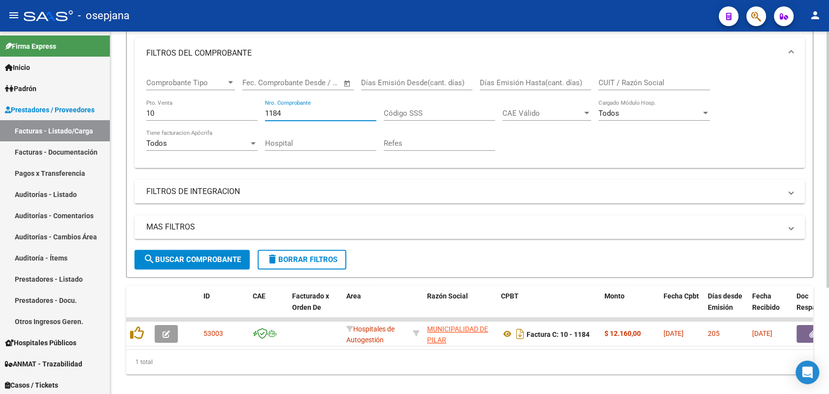
scroll to position [150, 0]
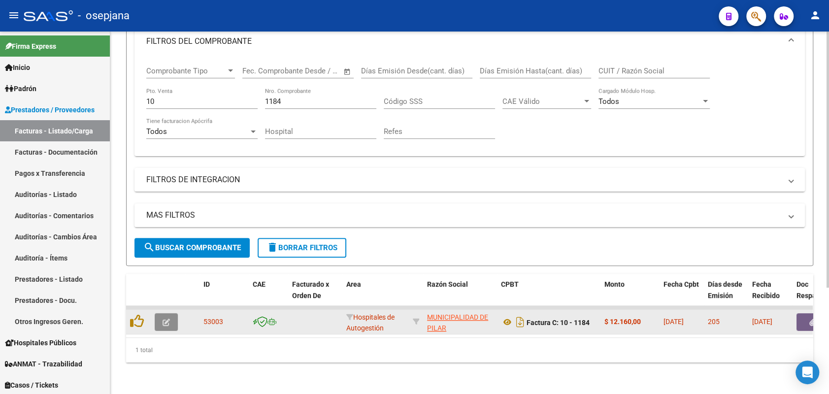
click at [167, 319] on icon "button" at bounding box center [165, 322] width 7 height 7
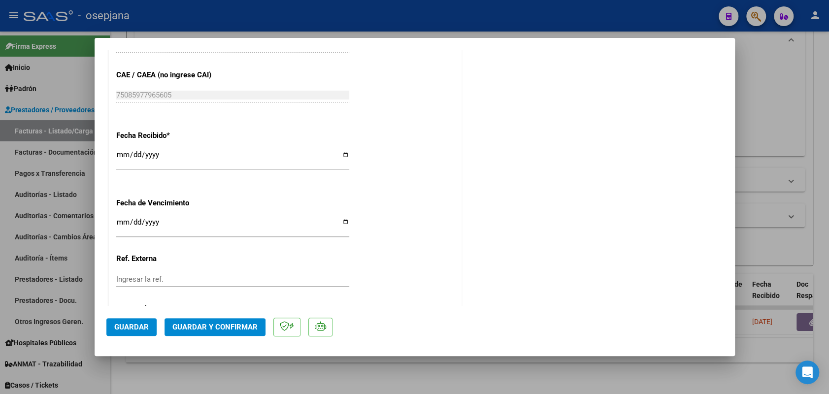
scroll to position [509, 0]
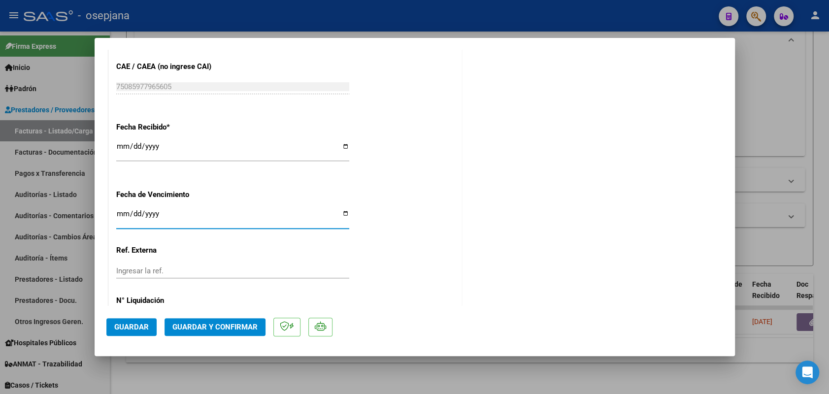
click at [124, 210] on input "Ingresar la fecha" at bounding box center [232, 218] width 233 height 16
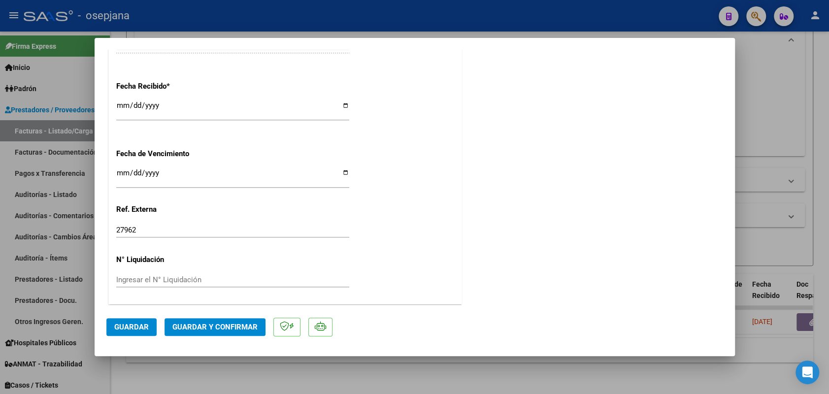
scroll to position [0, 0]
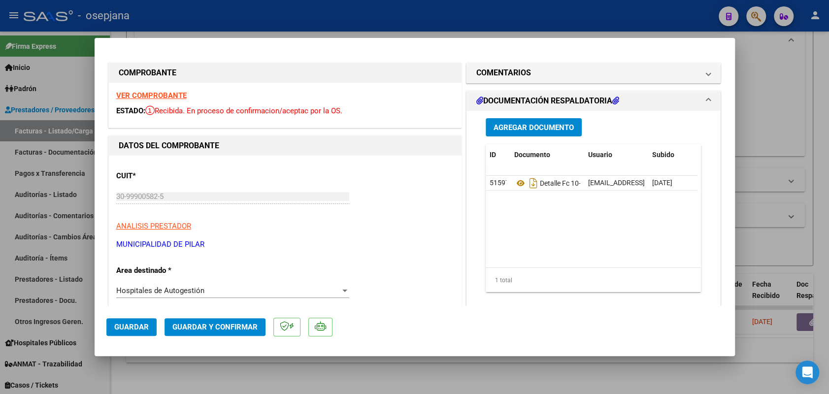
click at [122, 322] on button "Guardar" at bounding box center [131, 327] width 50 height 18
click at [181, 332] on button "Guardar y Confirmar" at bounding box center [214, 327] width 101 height 18
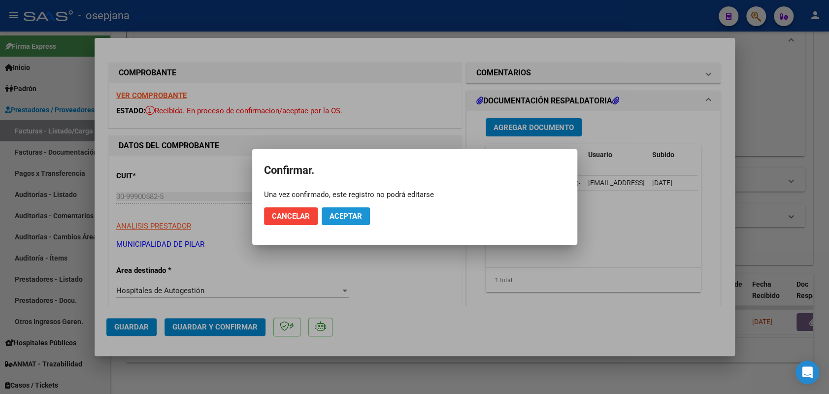
click at [348, 222] on button "Aceptar" at bounding box center [346, 216] width 48 height 18
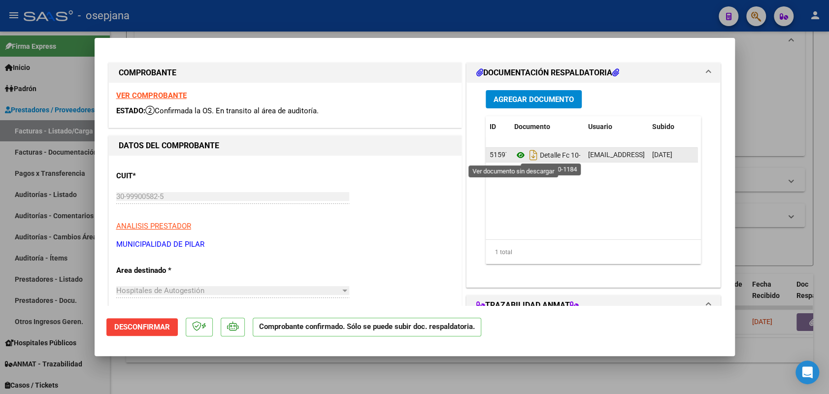
click at [514, 155] on icon at bounding box center [520, 155] width 13 height 12
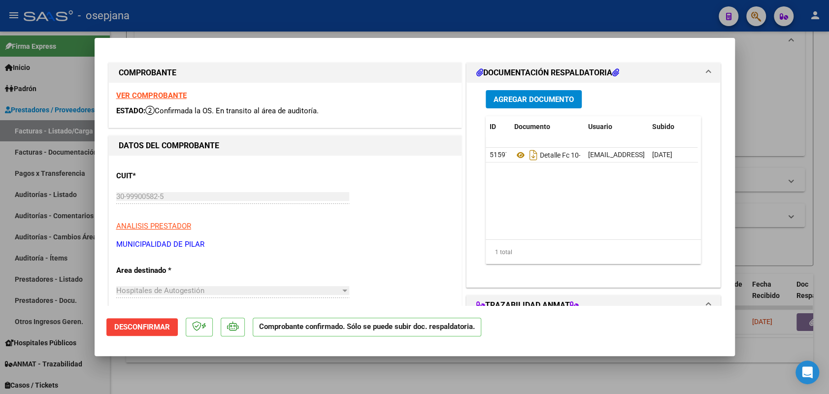
click at [62, 194] on div at bounding box center [414, 197] width 829 height 394
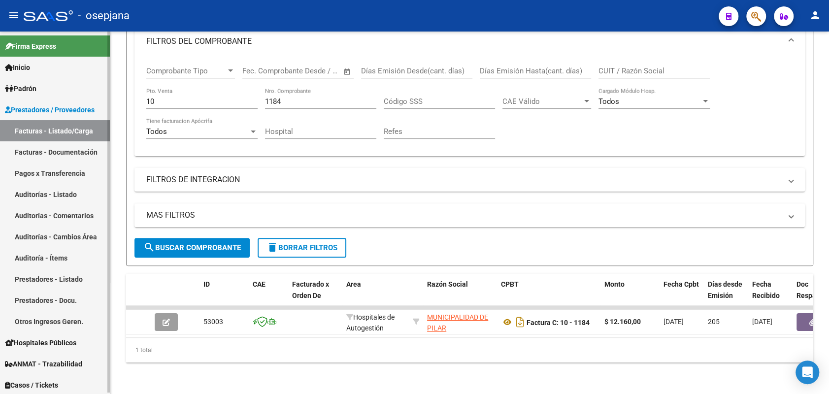
click at [65, 188] on link "Auditorías - Listado" at bounding box center [55, 194] width 110 height 21
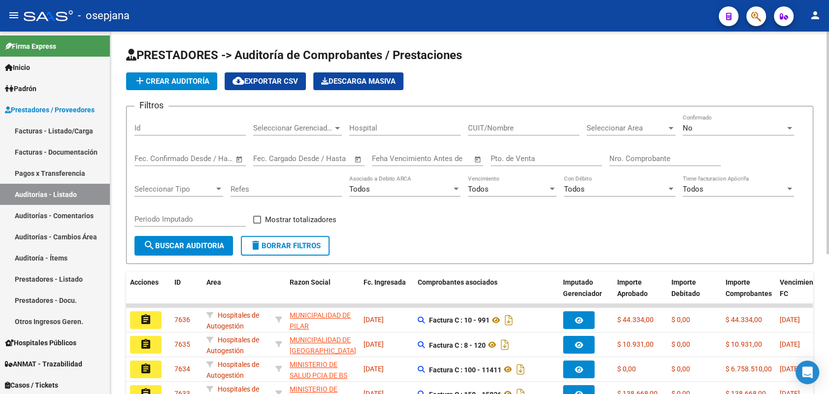
click at [167, 79] on span "add Crear Auditoría" at bounding box center [171, 81] width 75 height 9
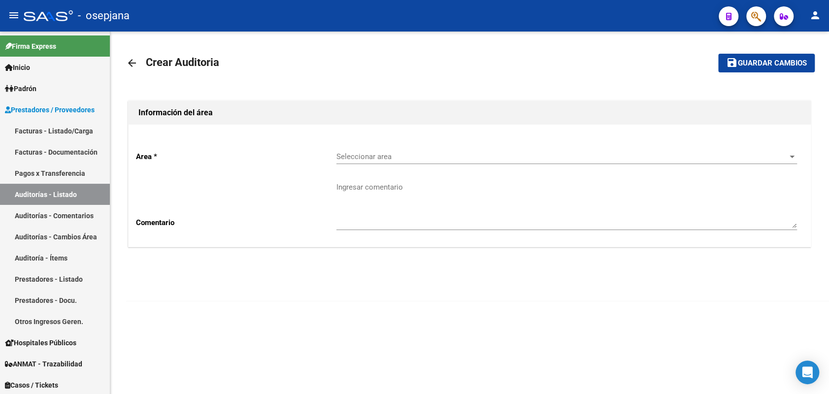
click at [472, 161] on div "Seleccionar area Seleccionar area" at bounding box center [566, 153] width 460 height 21
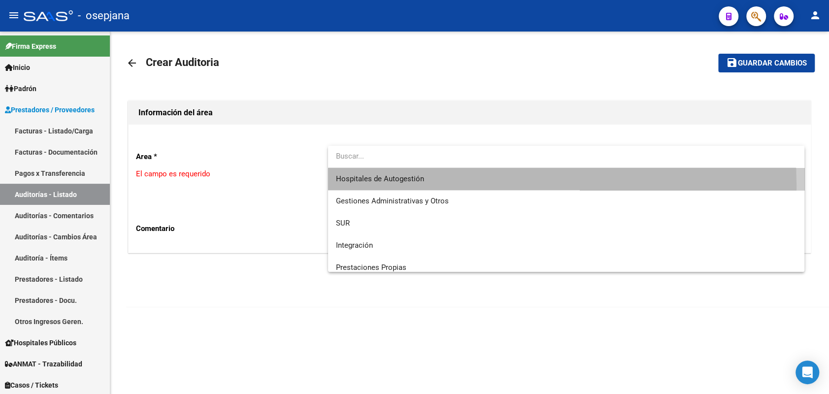
click at [449, 186] on span "Hospitales de Autogestión" at bounding box center [566, 179] width 460 height 22
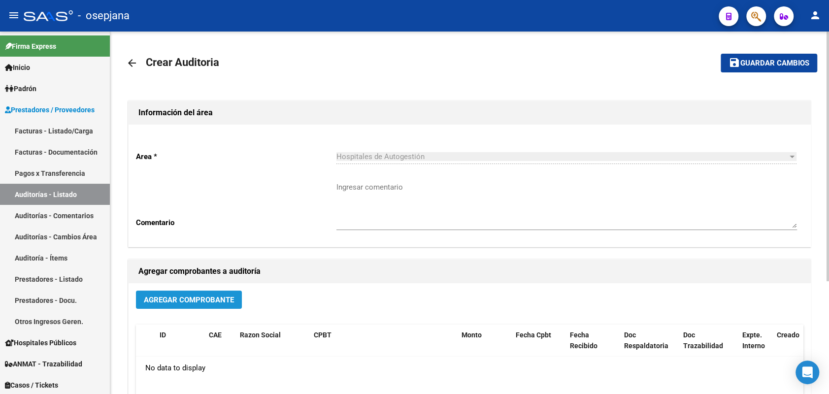
click at [166, 304] on button "Agregar Comprobante" at bounding box center [189, 300] width 106 height 18
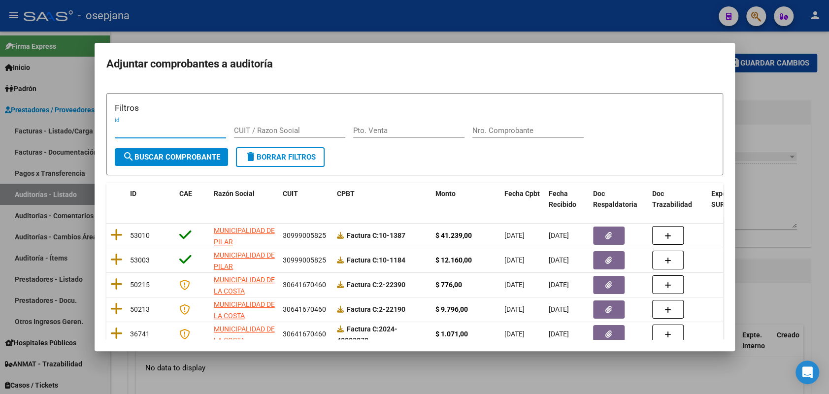
click at [369, 133] on input "Pto. Venta" at bounding box center [408, 130] width 111 height 9
click at [176, 154] on span "search Buscar Comprobante" at bounding box center [171, 157] width 97 height 9
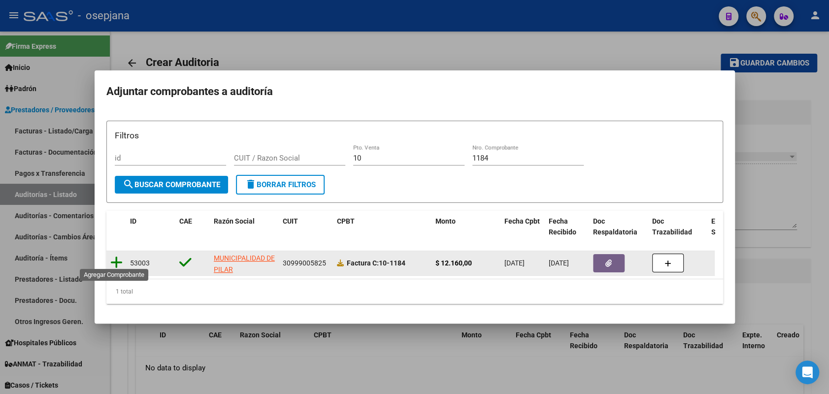
click at [114, 258] on icon at bounding box center [116, 263] width 12 height 14
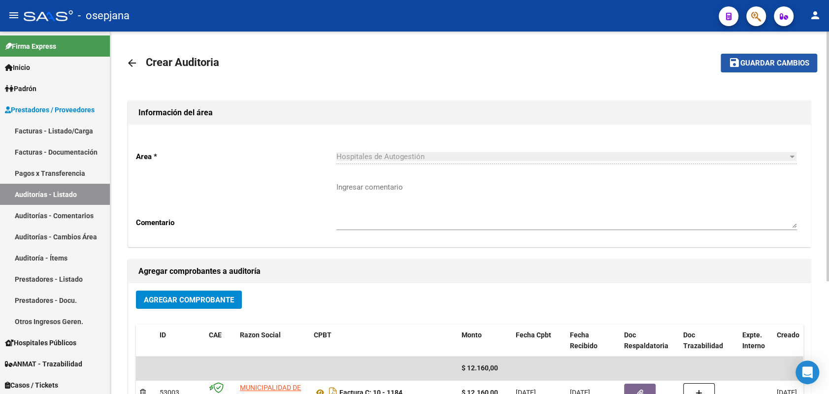
click at [772, 68] on button "save Guardar cambios" at bounding box center [768, 63] width 97 height 18
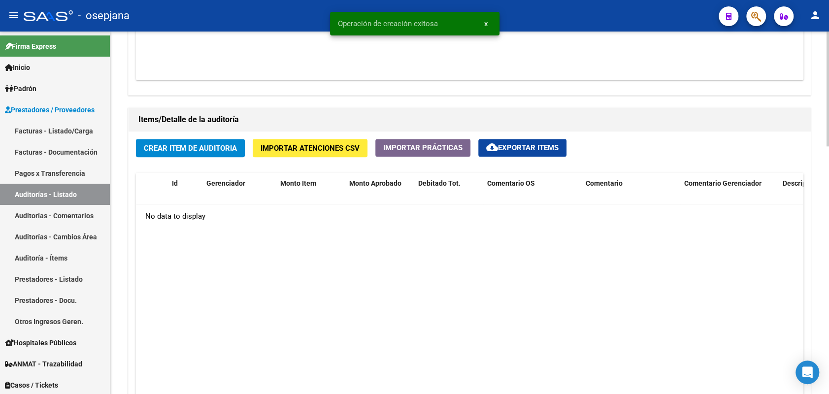
scroll to position [668, 0]
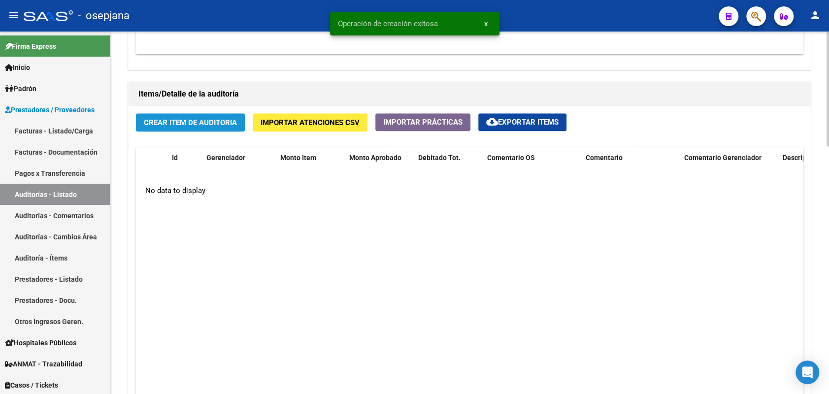
click at [184, 118] on span "Crear Item de Auditoria" at bounding box center [190, 122] width 93 height 9
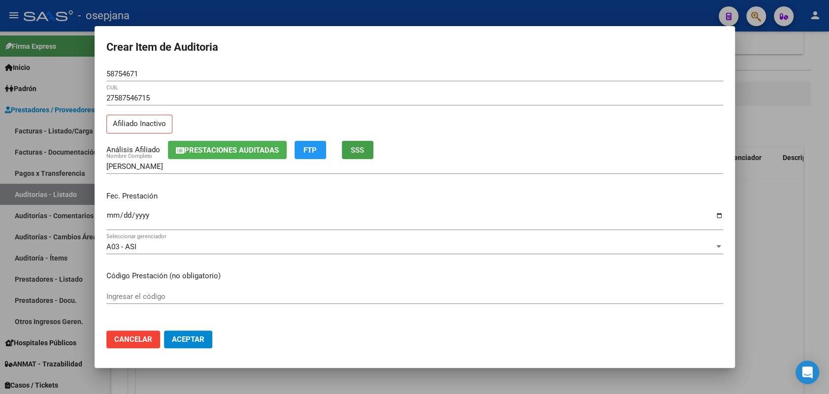
click at [357, 142] on button "SSS" at bounding box center [358, 150] width 32 height 18
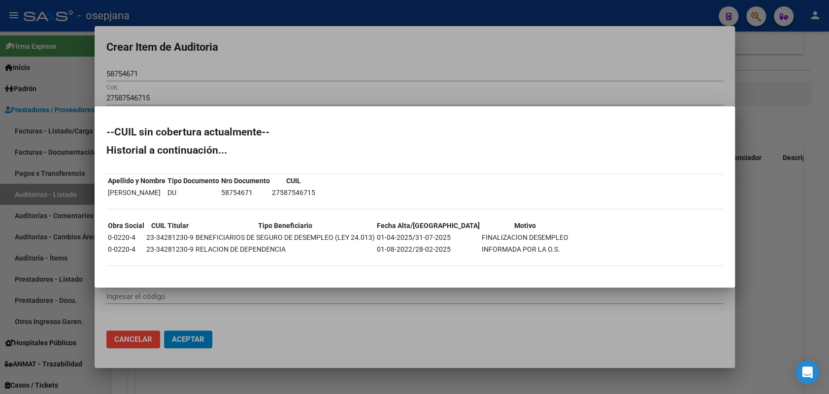
click at [57, 177] on div at bounding box center [414, 197] width 829 height 394
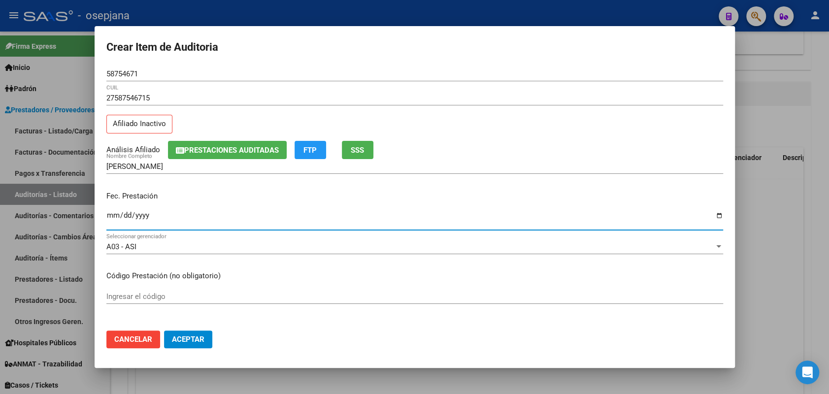
click at [110, 216] on input "Ingresar la fecha" at bounding box center [414, 219] width 617 height 16
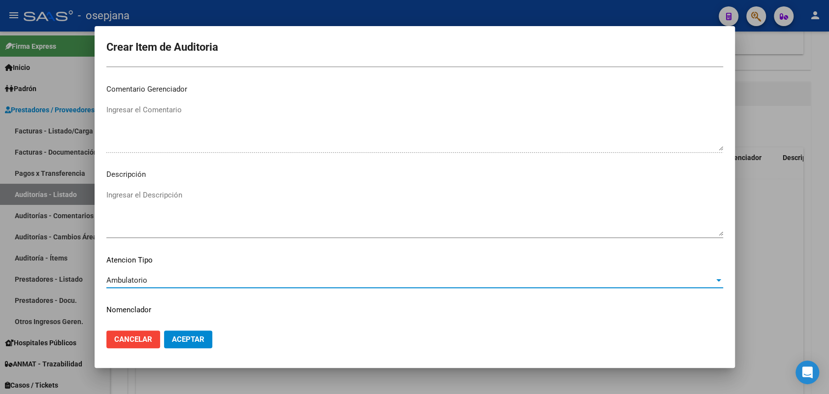
scroll to position [630, 0]
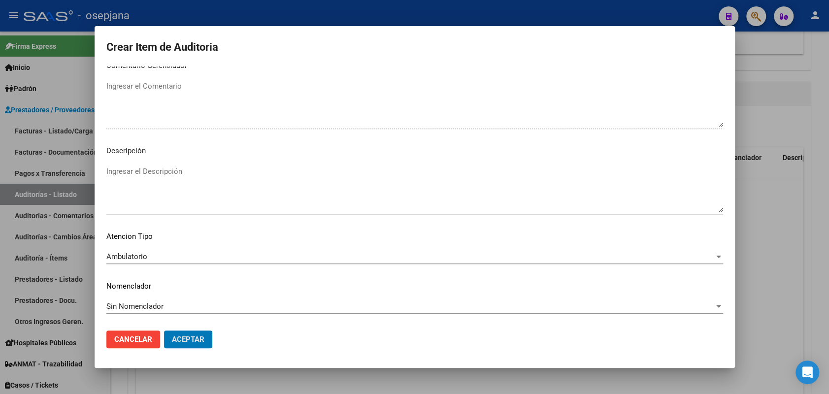
click at [164, 330] on button "Aceptar" at bounding box center [188, 339] width 48 height 18
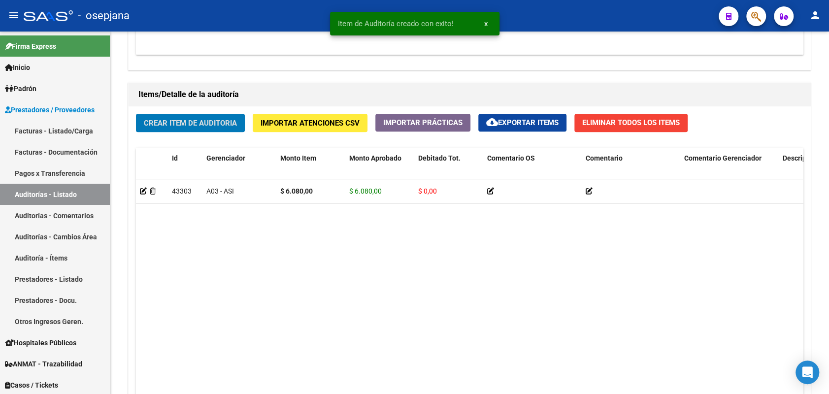
scroll to position [669, 0]
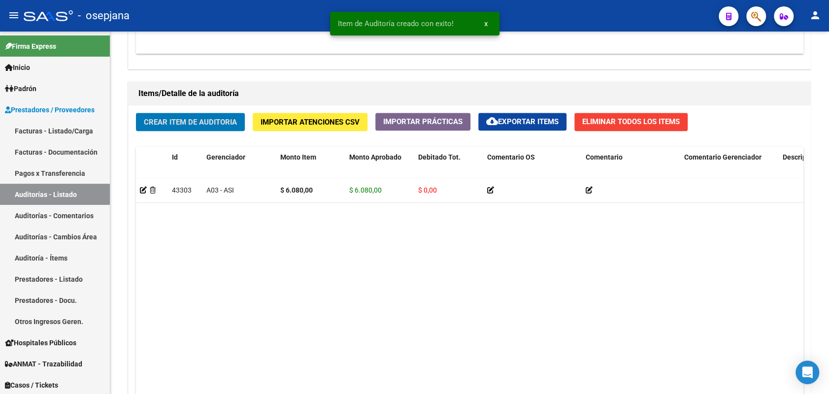
click at [136, 113] on button "Crear Item de Auditoria" at bounding box center [190, 122] width 109 height 18
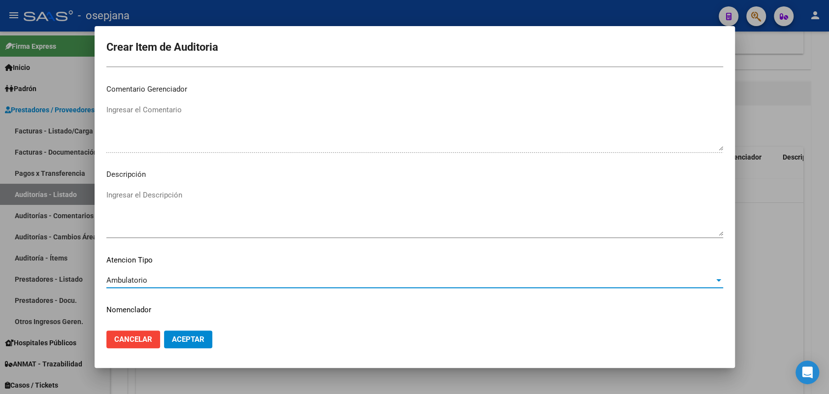
scroll to position [630, 0]
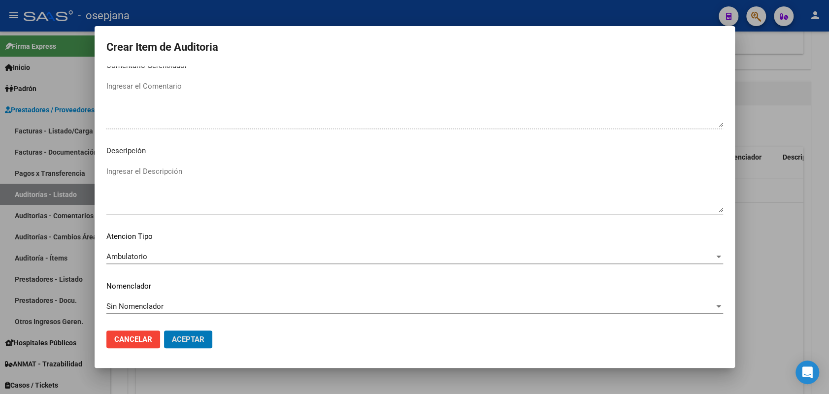
click at [164, 330] on button "Aceptar" at bounding box center [188, 339] width 48 height 18
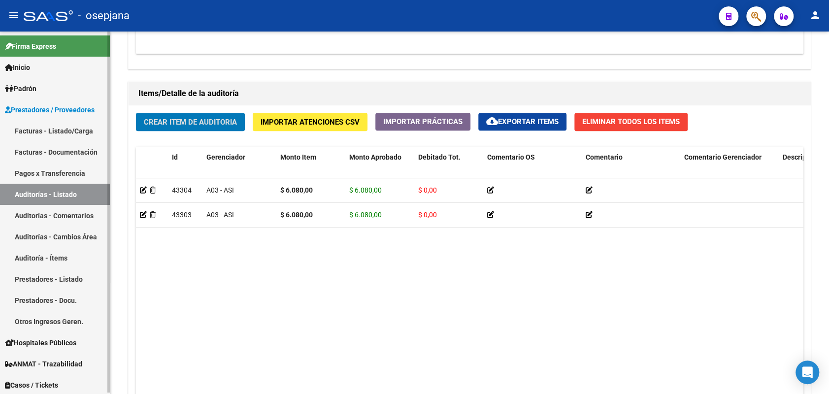
click at [57, 125] on link "Facturas - Listado/Carga" at bounding box center [55, 130] width 110 height 21
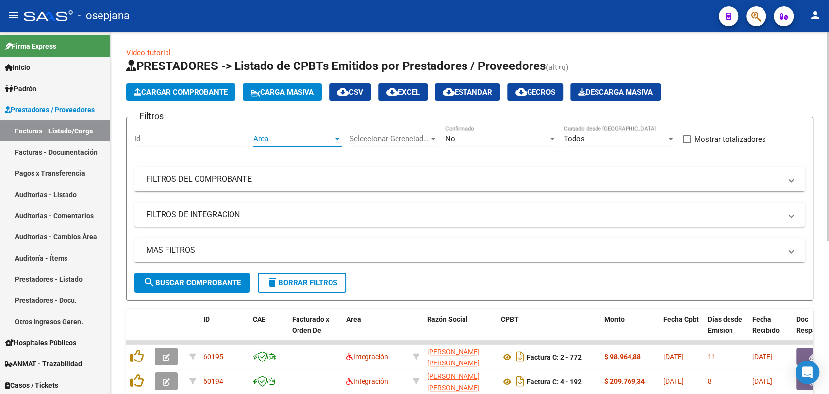
click at [310, 140] on span "Area" at bounding box center [293, 138] width 80 height 9
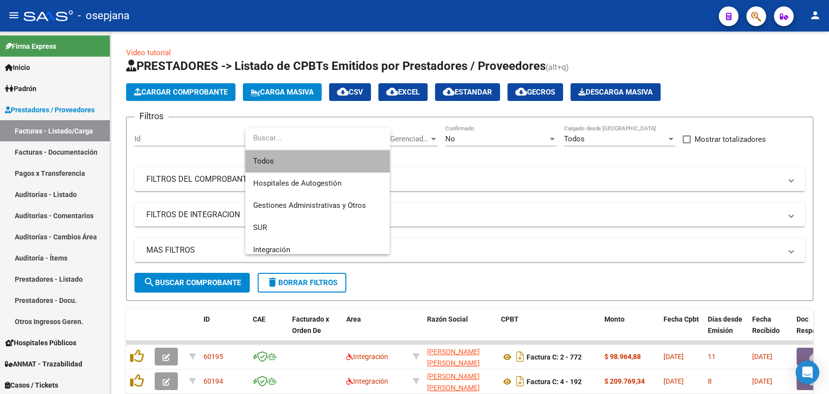
click at [286, 157] on span "Todos" at bounding box center [317, 161] width 129 height 22
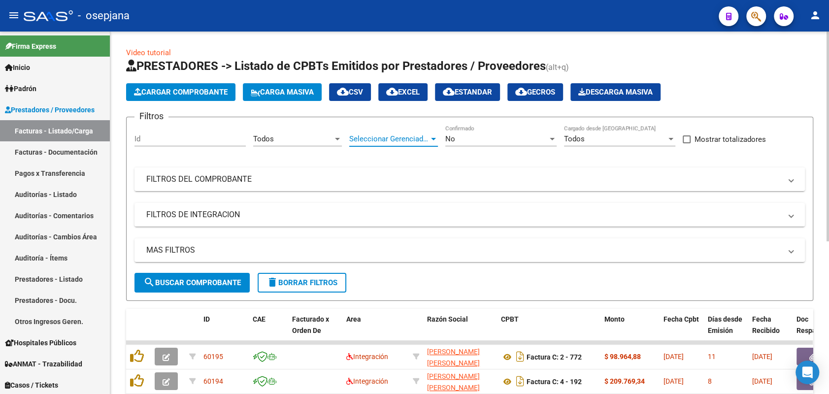
click at [377, 134] on span "Seleccionar Gerenciador" at bounding box center [389, 138] width 80 height 9
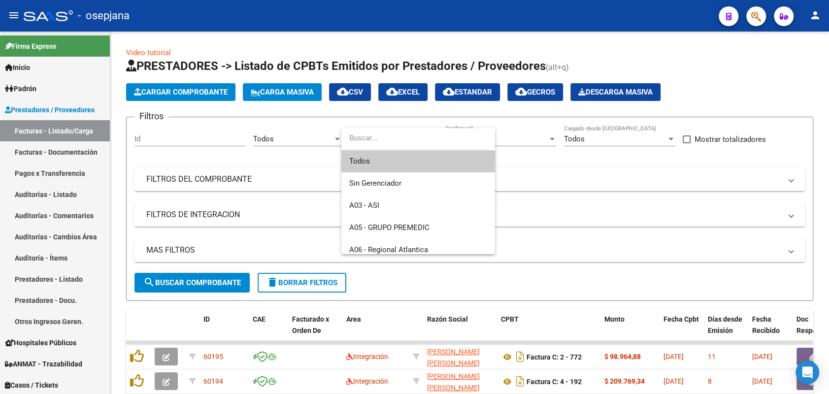
click at [381, 160] on span "Todos" at bounding box center [418, 161] width 138 height 22
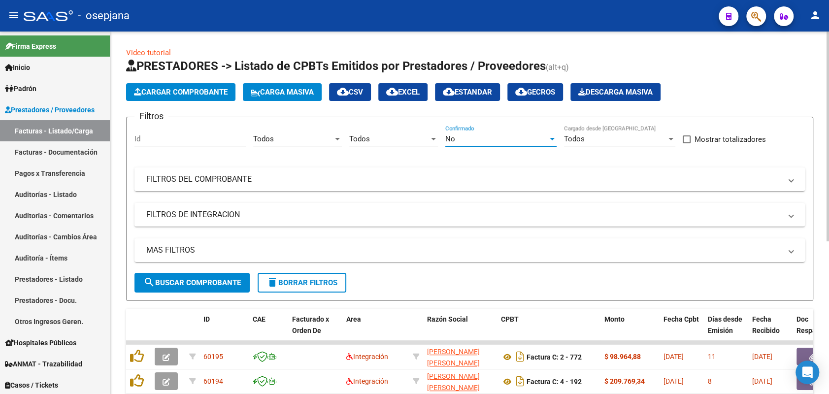
click at [488, 141] on div "No" at bounding box center [496, 138] width 102 height 9
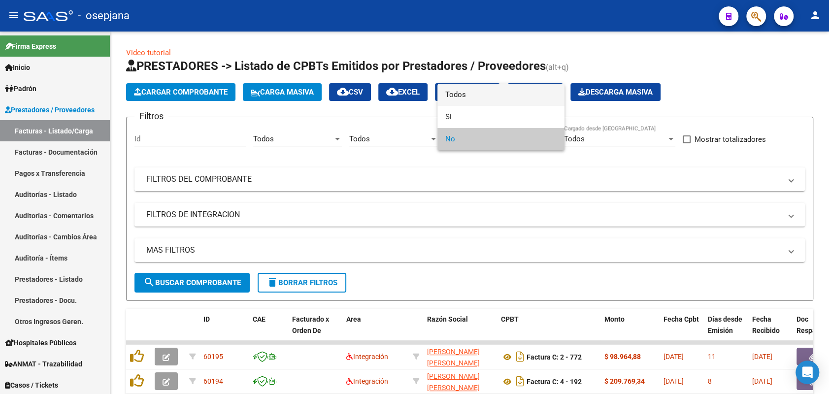
click at [469, 94] on span "Todos" at bounding box center [500, 95] width 111 height 22
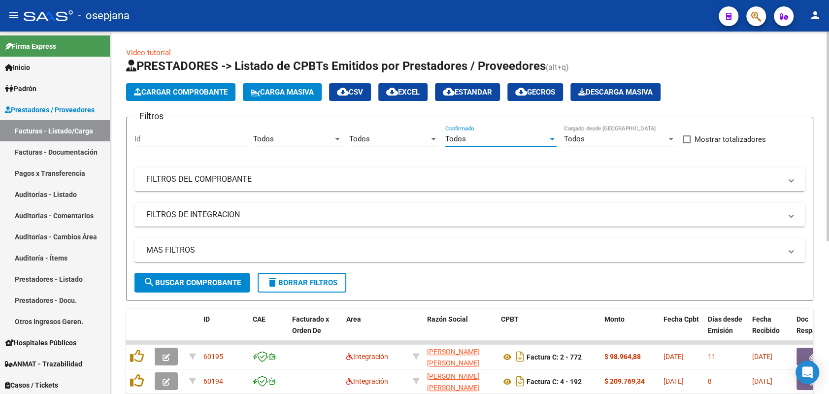
click at [387, 176] on mat-panel-title "FILTROS DEL COMPROBANTE" at bounding box center [463, 179] width 635 height 11
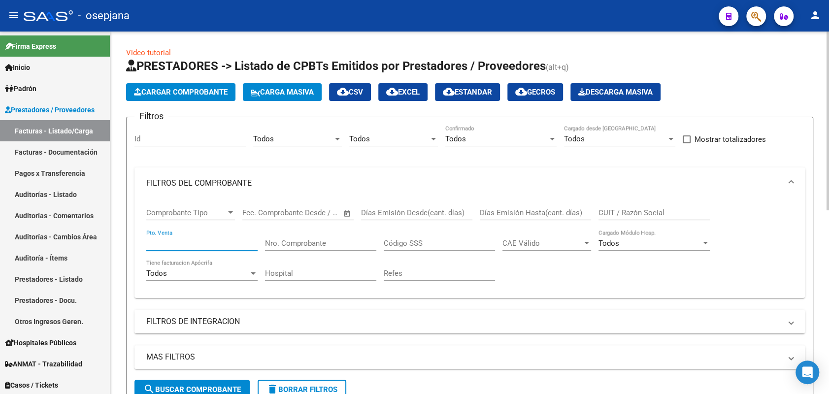
click at [218, 244] on input "Pto. Venta" at bounding box center [201, 243] width 111 height 9
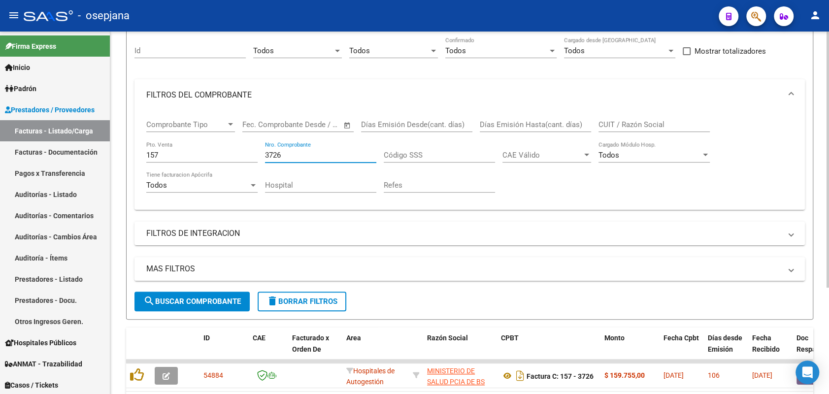
scroll to position [150, 0]
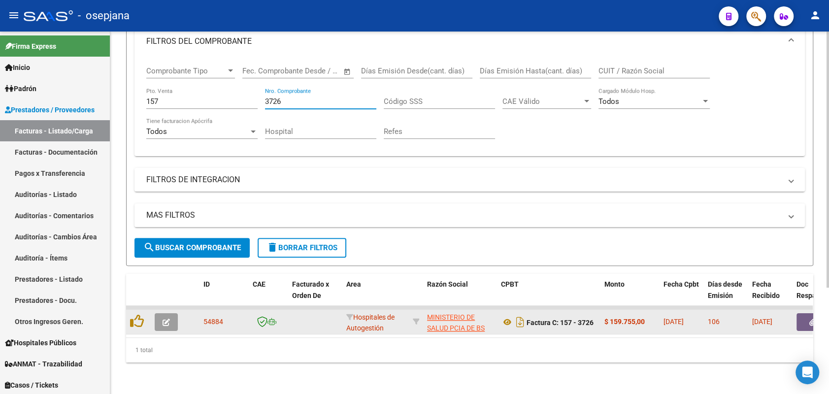
click at [164, 319] on button "button" at bounding box center [166, 322] width 23 height 18
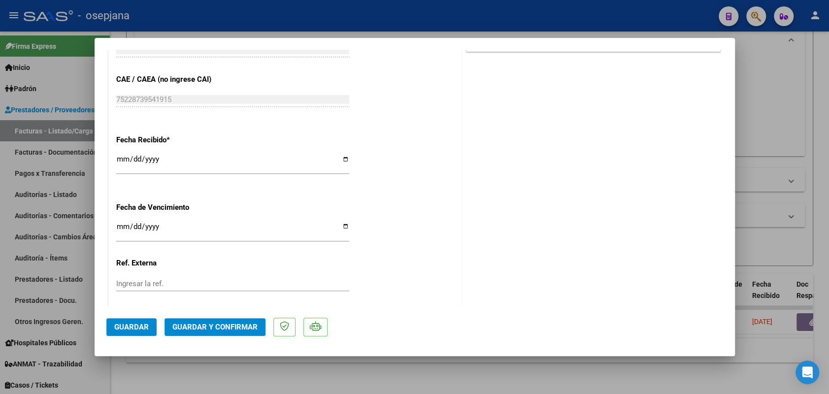
scroll to position [497, 0]
click at [118, 226] on input "Ingresar la fecha" at bounding box center [232, 230] width 233 height 16
click at [142, 282] on input "Ingresar la ref." at bounding box center [232, 283] width 233 height 9
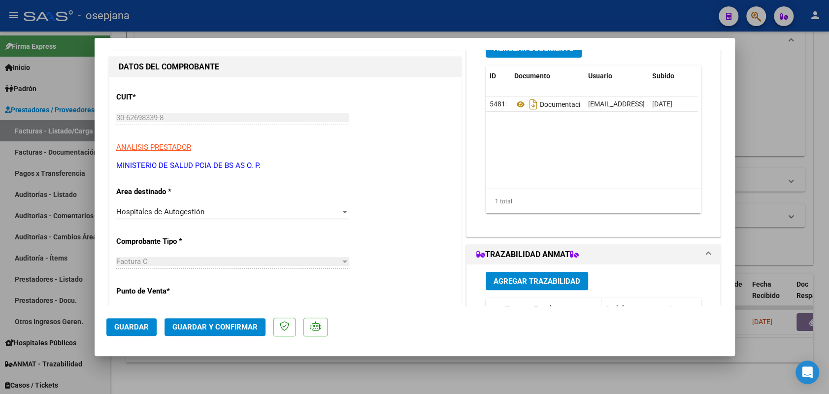
scroll to position [78, 0]
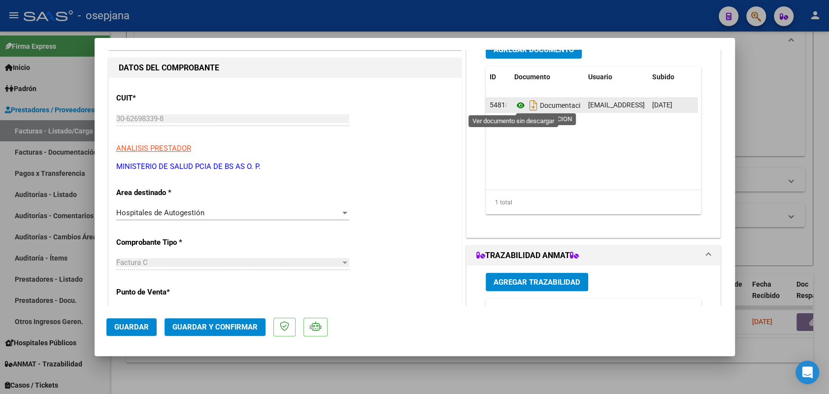
click at [516, 107] on icon at bounding box center [520, 105] width 13 height 12
click at [514, 105] on icon at bounding box center [520, 105] width 13 height 12
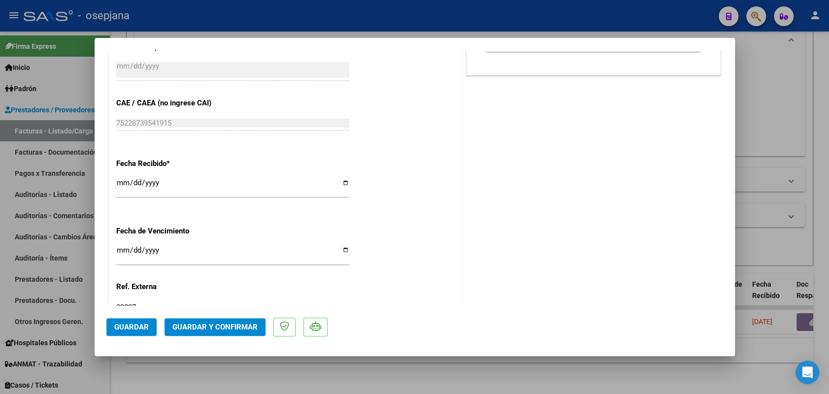
scroll to position [550, 0]
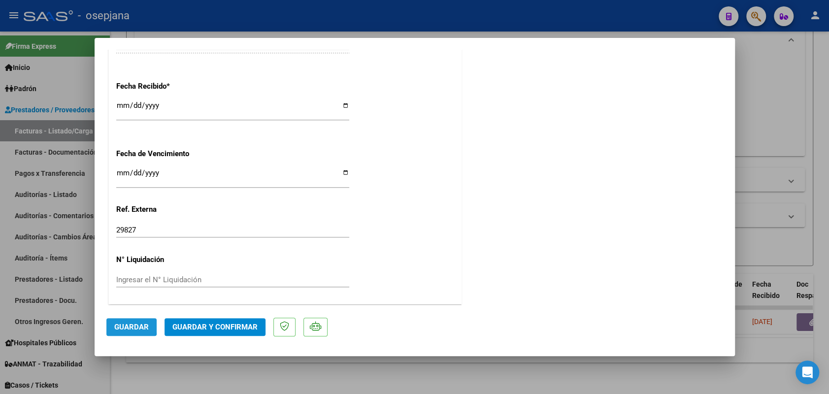
click at [119, 325] on span "Guardar" at bounding box center [131, 327] width 34 height 9
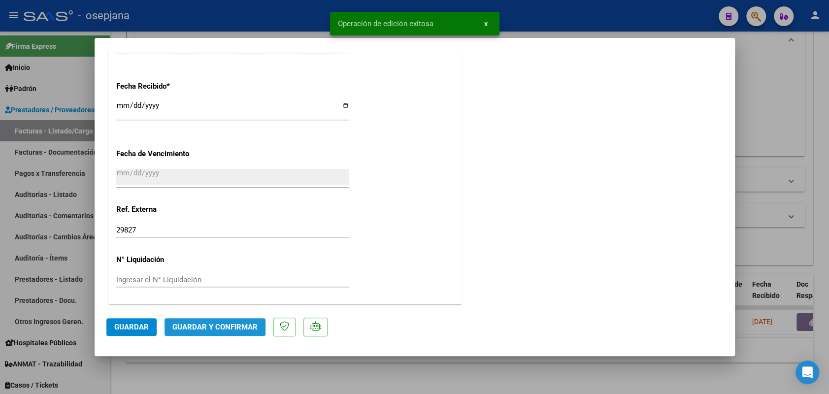
click at [225, 330] on span "Guardar y Confirmar" at bounding box center [214, 327] width 85 height 9
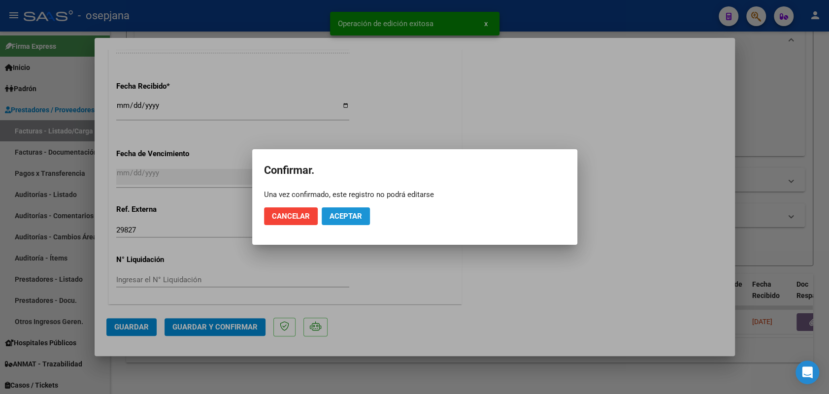
click at [343, 213] on span "Aceptar" at bounding box center [345, 216] width 32 height 9
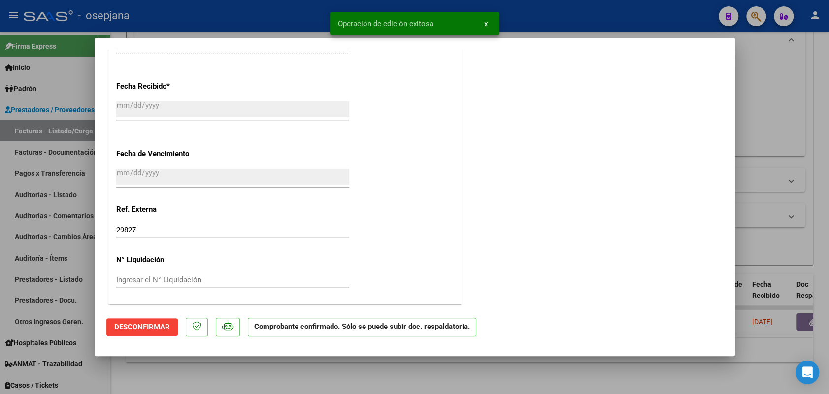
click at [66, 193] on div at bounding box center [414, 197] width 829 height 394
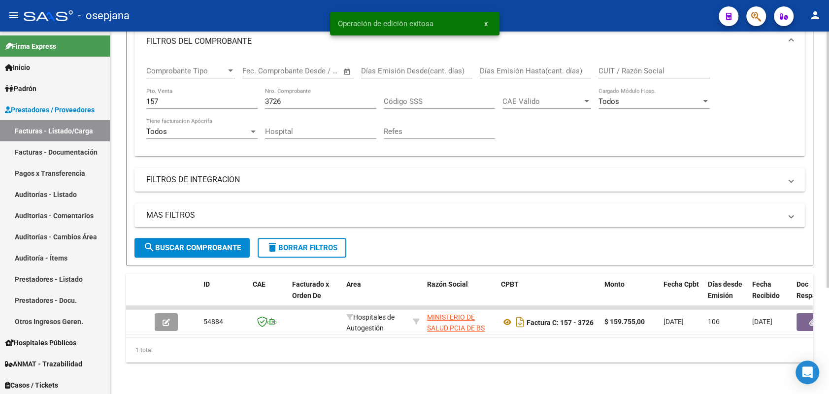
scroll to position [0, 0]
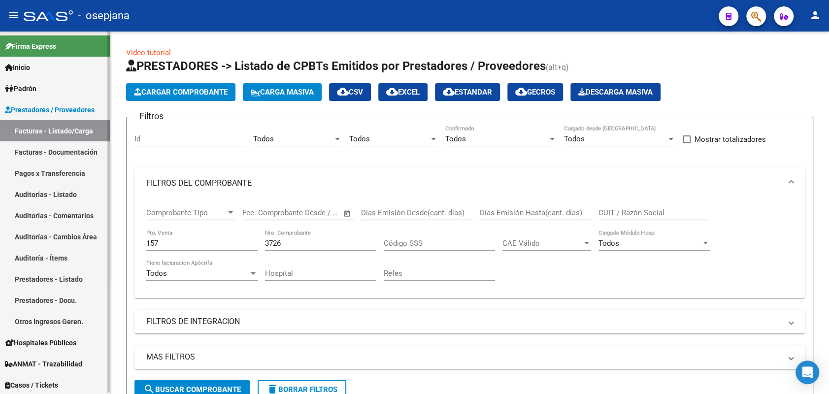
click at [38, 192] on link "Auditorías - Listado" at bounding box center [55, 194] width 110 height 21
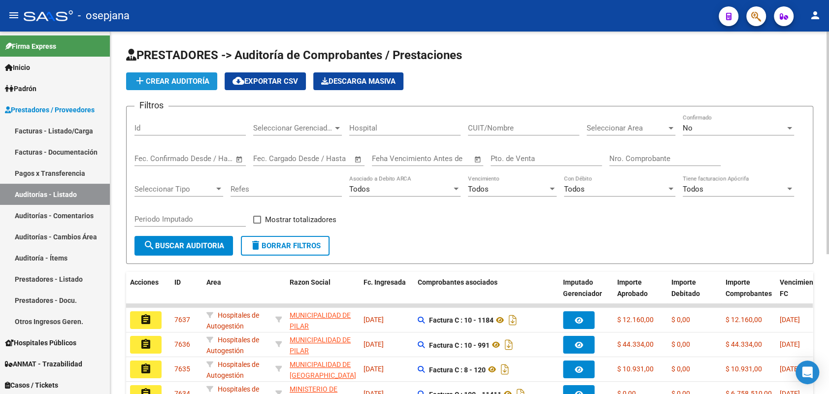
click at [194, 72] on button "add Crear Auditoría" at bounding box center [171, 81] width 91 height 18
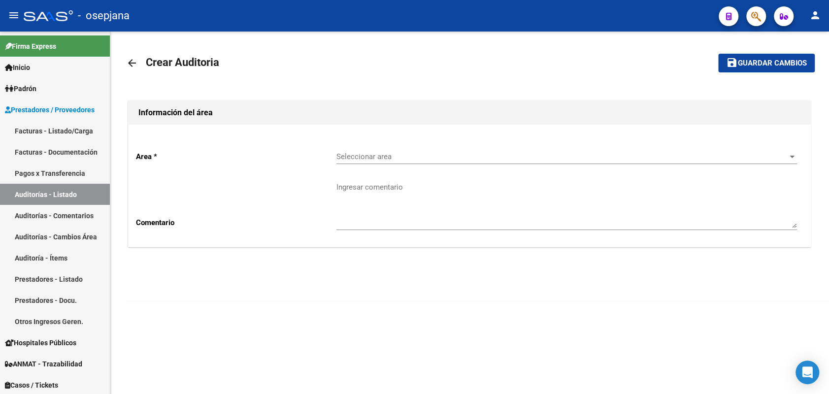
click at [516, 161] on span "Seleccionar area" at bounding box center [562, 156] width 452 height 9
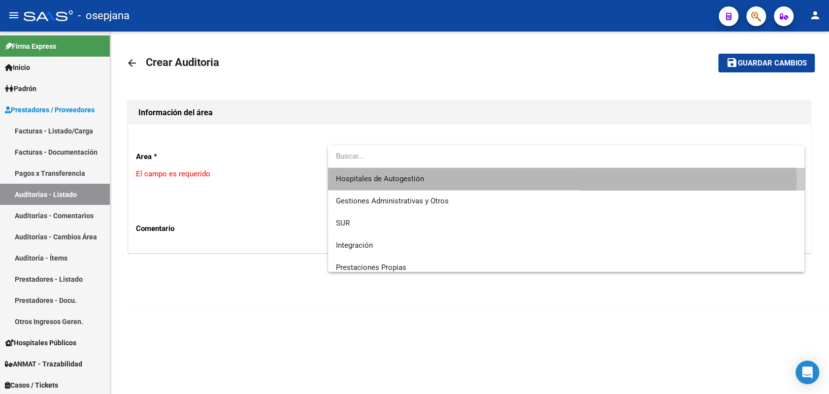
click at [451, 181] on span "Hospitales de Autogestión" at bounding box center [566, 179] width 460 height 22
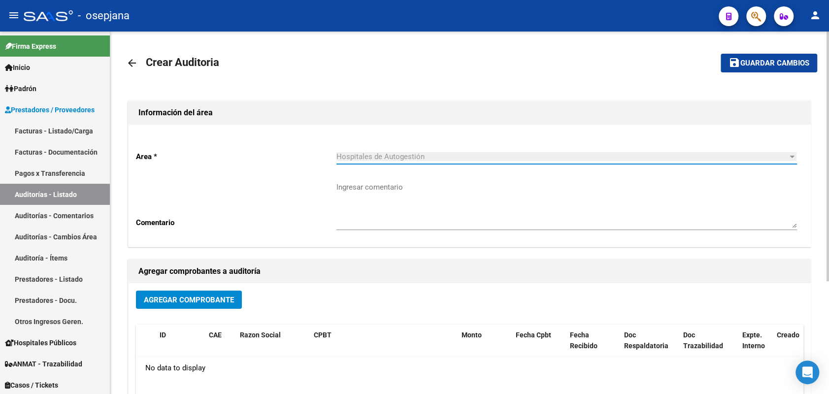
click at [163, 300] on span "Agregar Comprobante" at bounding box center [189, 299] width 90 height 9
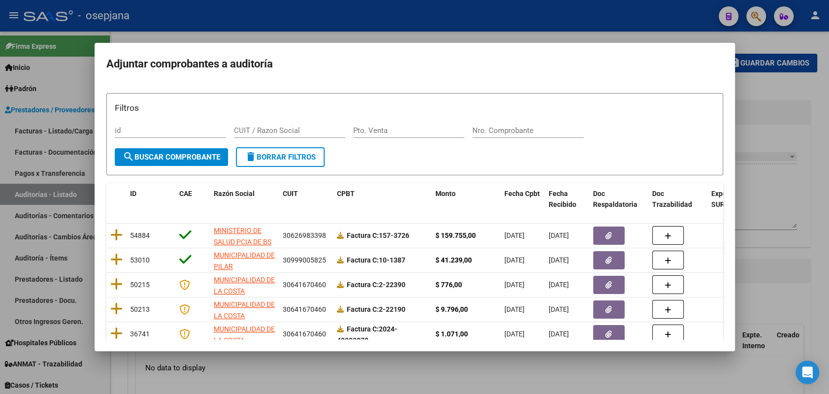
click at [398, 169] on form "Filtros id CUIT / Razon Social Pto. Venta Nro. Comprobante search Buscar Compro…" at bounding box center [414, 134] width 617 height 82
click at [387, 130] on input "Pto. Venta" at bounding box center [408, 130] width 111 height 9
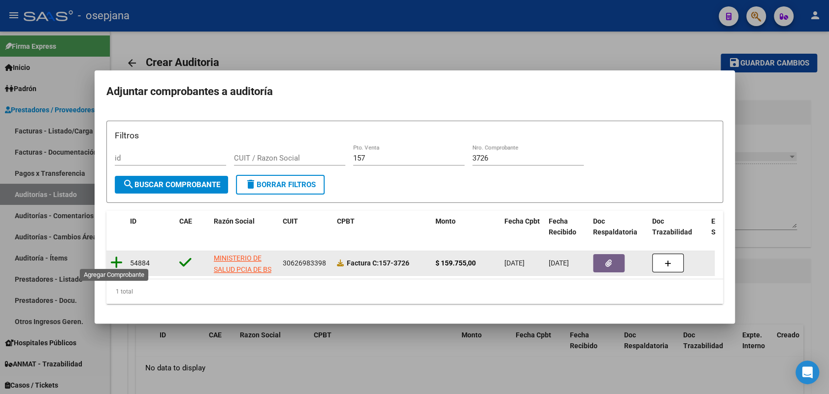
click at [120, 257] on icon at bounding box center [116, 263] width 12 height 14
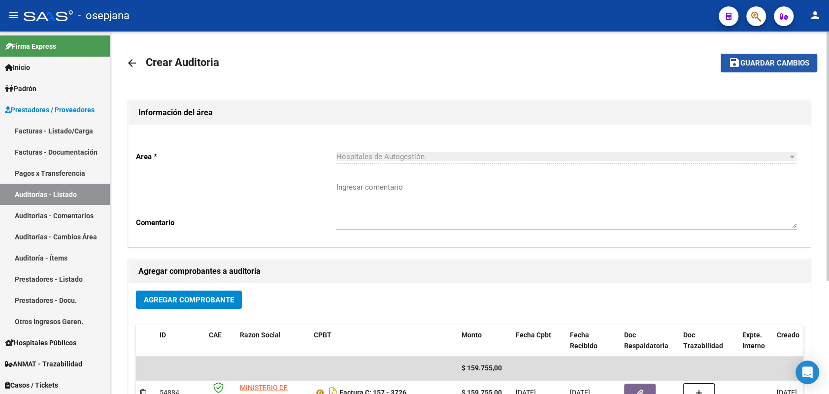
click at [788, 58] on button "save Guardar cambios" at bounding box center [768, 63] width 97 height 18
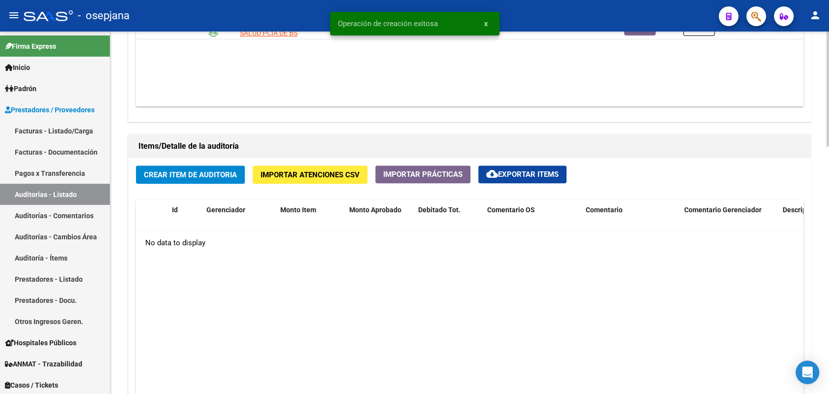
scroll to position [605, 0]
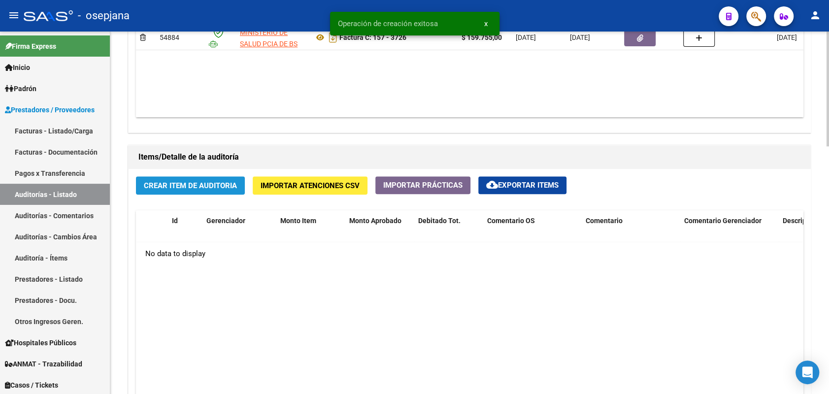
click at [195, 177] on button "Crear Item de Auditoria" at bounding box center [190, 185] width 109 height 18
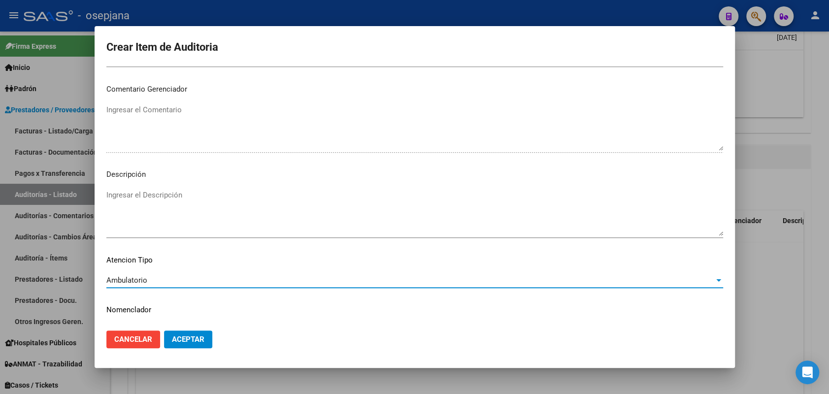
scroll to position [630, 0]
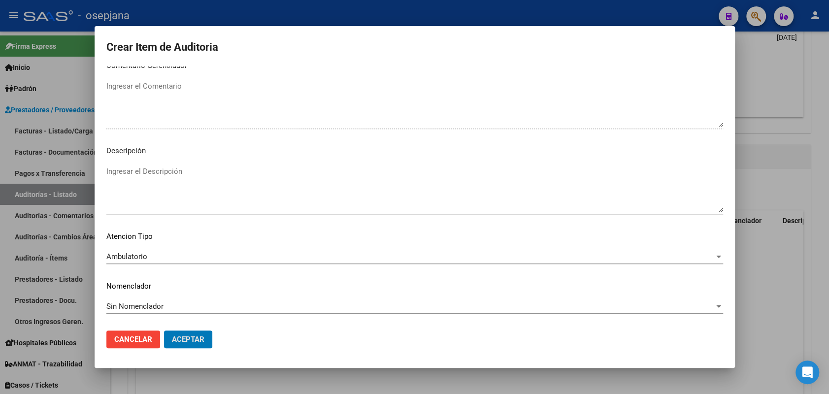
click at [164, 330] on button "Aceptar" at bounding box center [188, 339] width 48 height 18
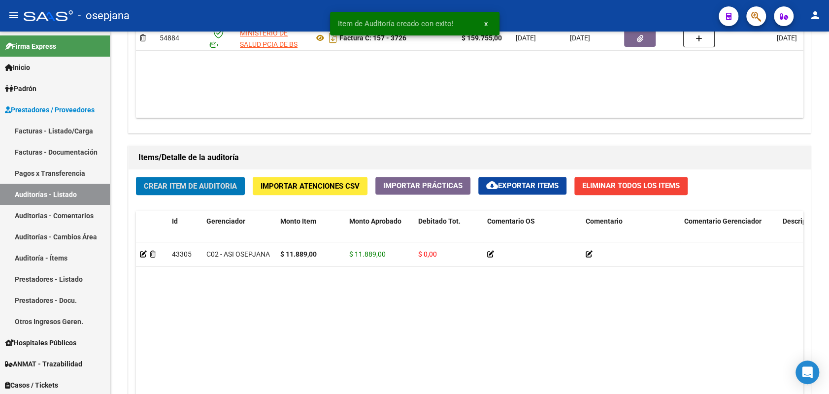
scroll to position [605, 0]
click at [136, 176] on button "Crear Item de Auditoria" at bounding box center [190, 185] width 109 height 18
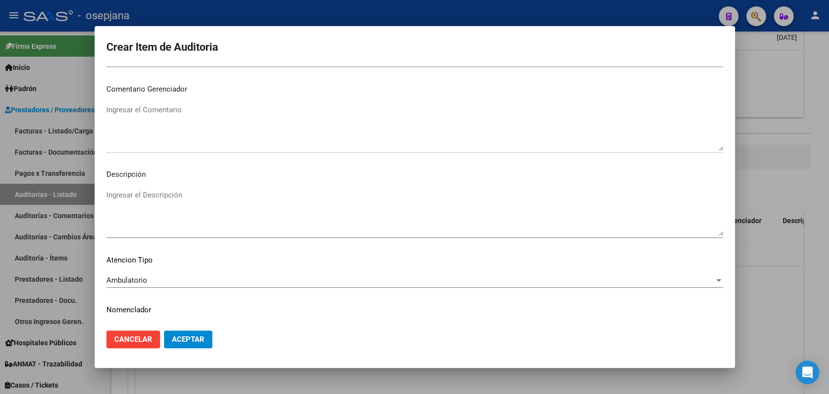
scroll to position [630, 0]
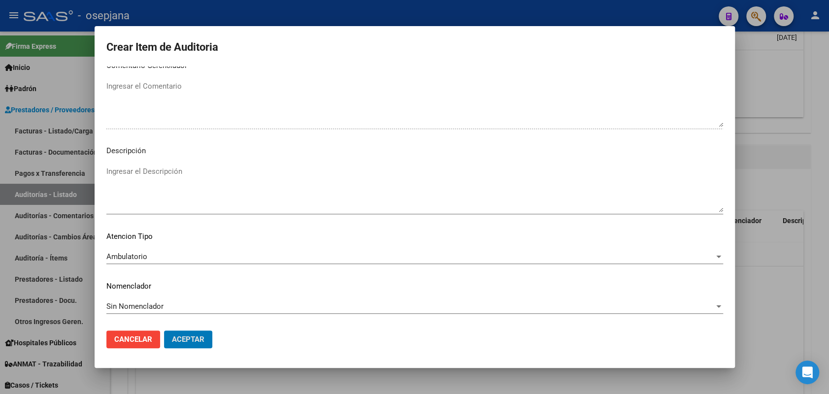
click at [164, 330] on button "Aceptar" at bounding box center [188, 339] width 48 height 18
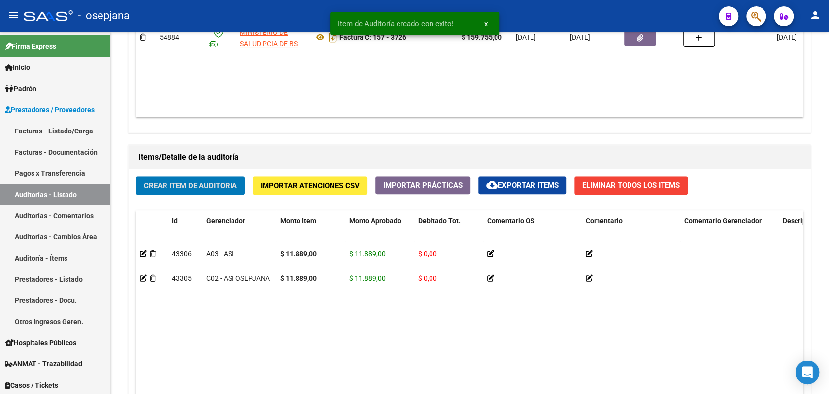
click at [136, 176] on button "Crear Item de Auditoria" at bounding box center [190, 185] width 109 height 18
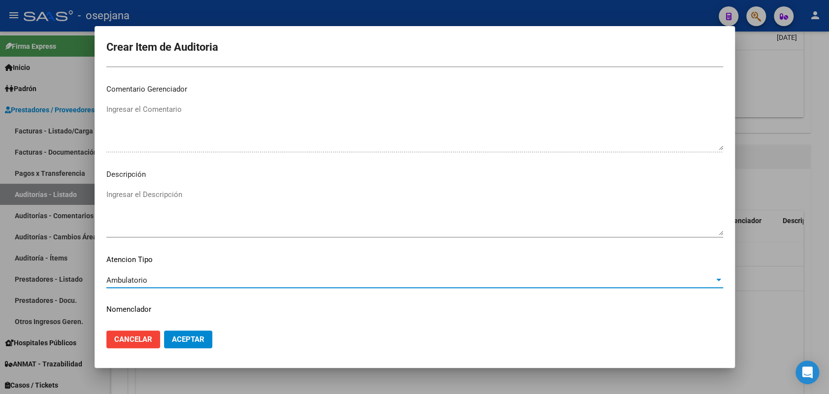
scroll to position [604, 0]
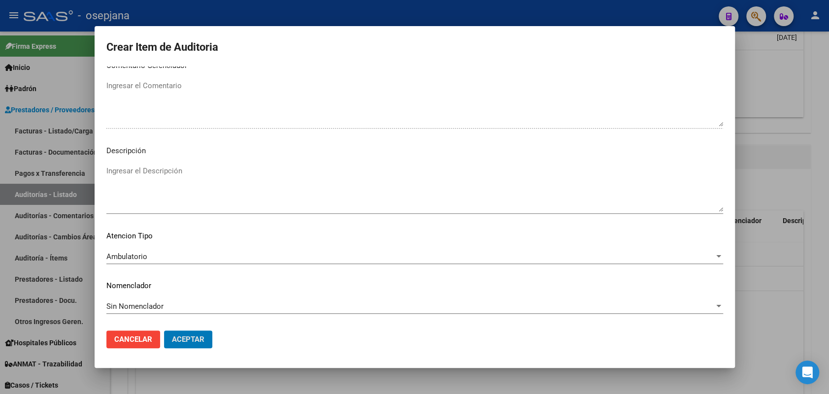
click at [164, 330] on button "Aceptar" at bounding box center [188, 339] width 48 height 18
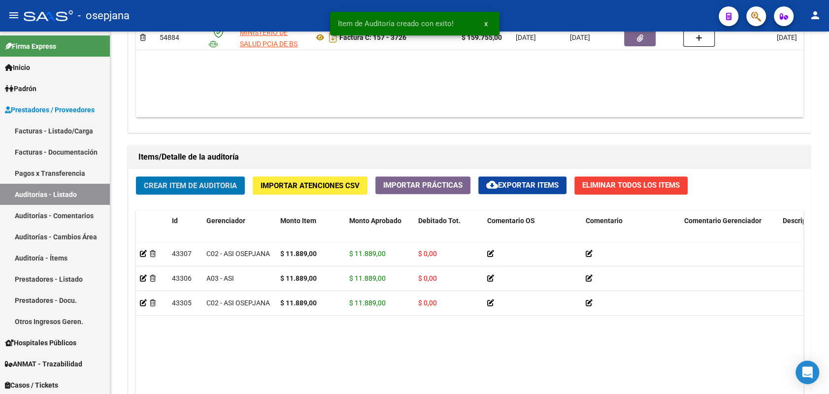
click at [136, 176] on button "Crear Item de Auditoria" at bounding box center [190, 185] width 109 height 18
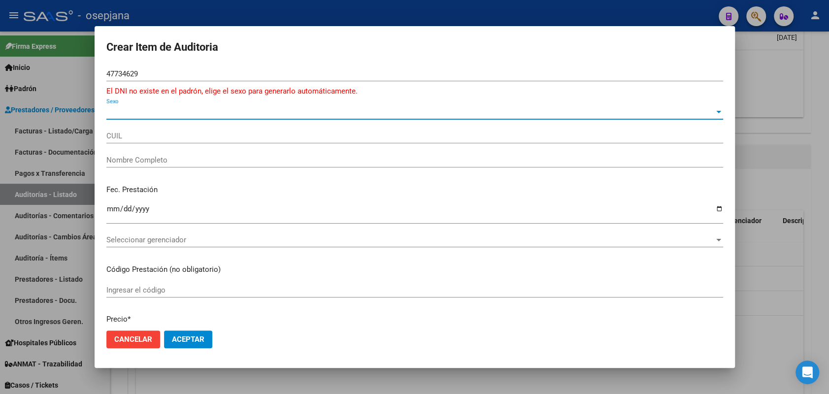
click at [154, 67] on div "47734629 Nro Documento" at bounding box center [414, 73] width 617 height 15
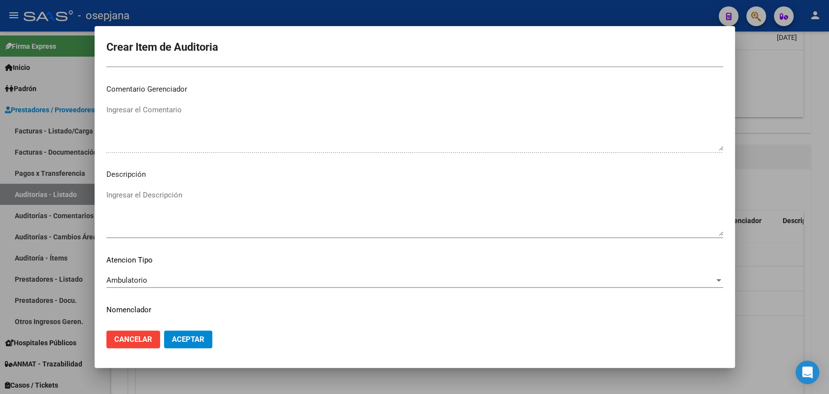
scroll to position [630, 0]
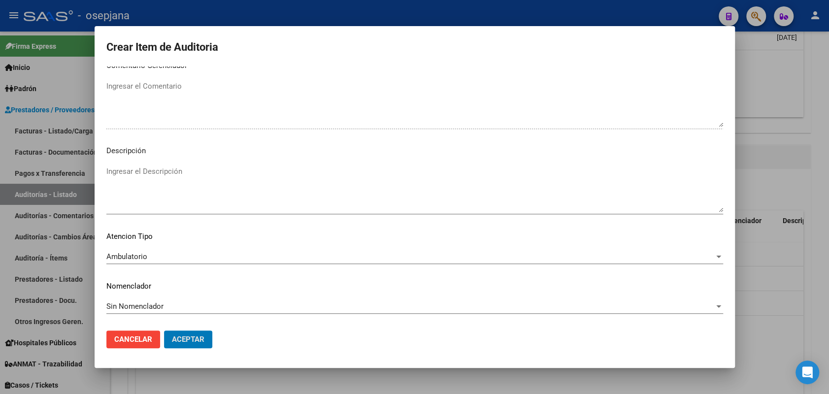
click at [164, 330] on button "Aceptar" at bounding box center [188, 339] width 48 height 18
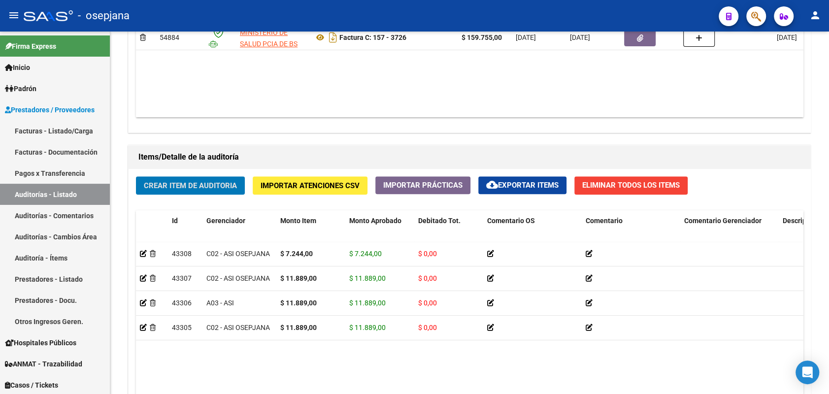
click at [136, 176] on button "Crear Item de Auditoria" at bounding box center [190, 185] width 109 height 18
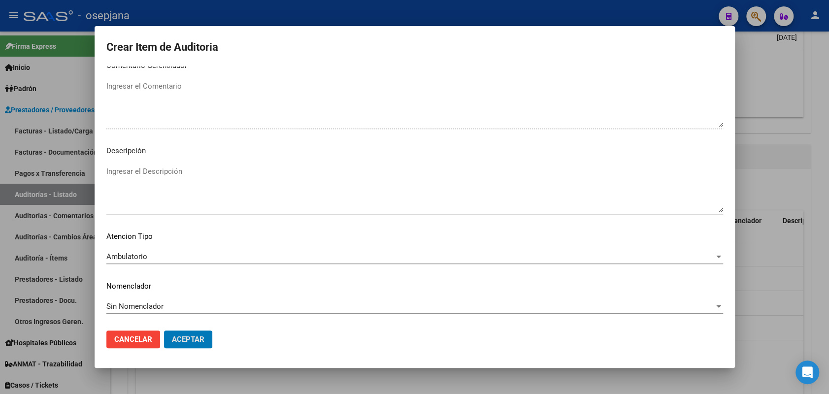
click at [164, 330] on button "Aceptar" at bounding box center [188, 339] width 48 height 18
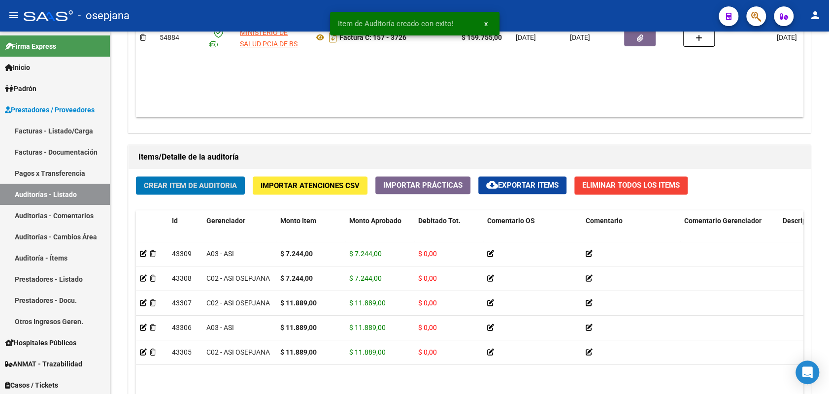
click at [136, 176] on button "Crear Item de Auditoria" at bounding box center [190, 185] width 109 height 18
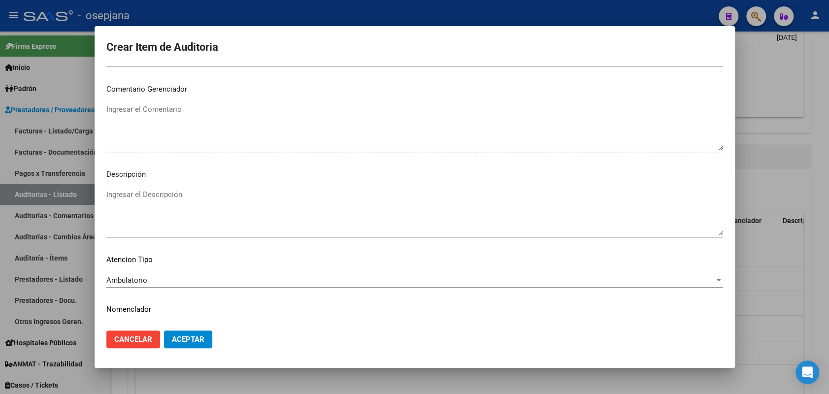
scroll to position [604, 0]
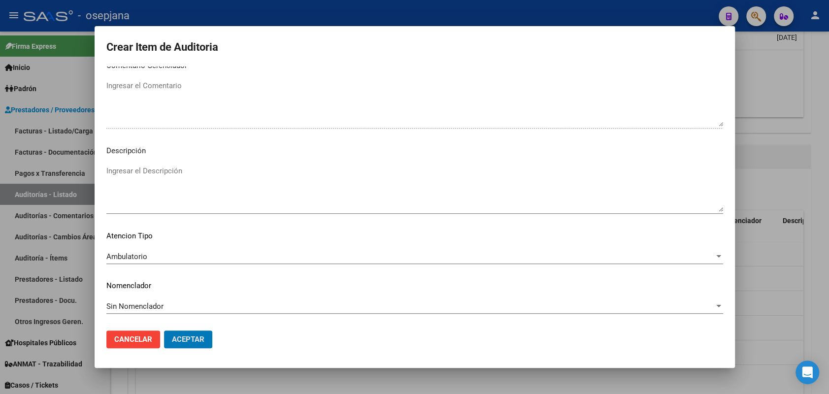
click at [164, 330] on button "Aceptar" at bounding box center [188, 339] width 48 height 18
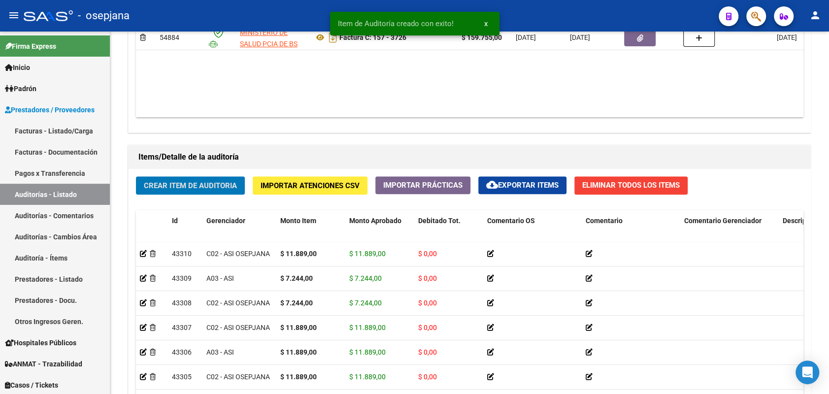
click at [136, 176] on button "Crear Item de Auditoria" at bounding box center [190, 185] width 109 height 18
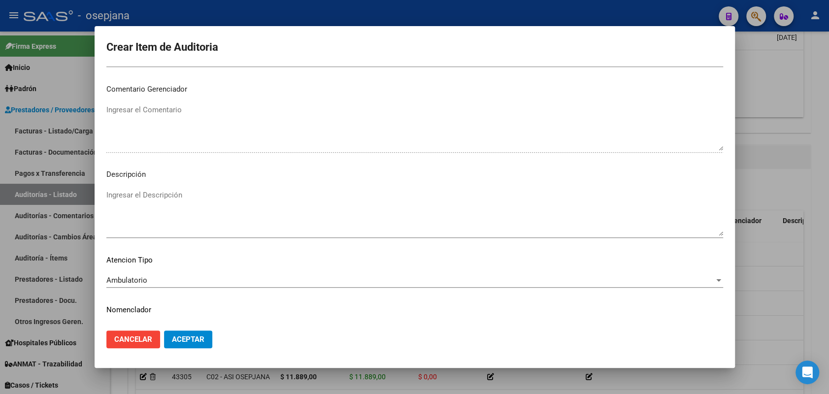
scroll to position [630, 0]
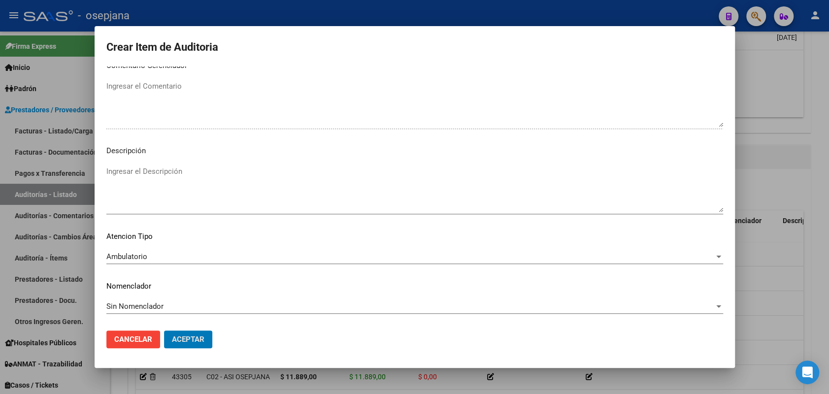
click at [164, 330] on button "Aceptar" at bounding box center [188, 339] width 48 height 18
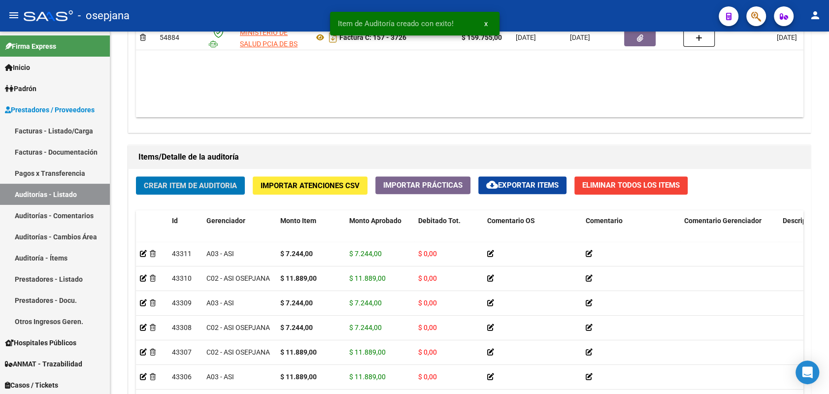
click at [136, 176] on button "Crear Item de Auditoria" at bounding box center [190, 185] width 109 height 18
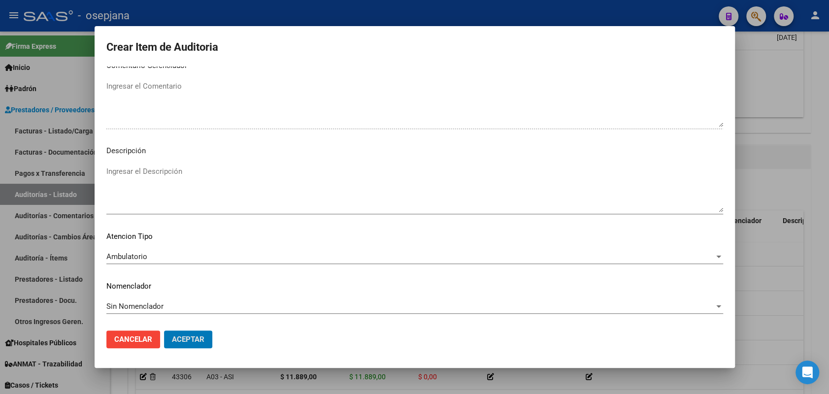
click at [164, 330] on button "Aceptar" at bounding box center [188, 339] width 48 height 18
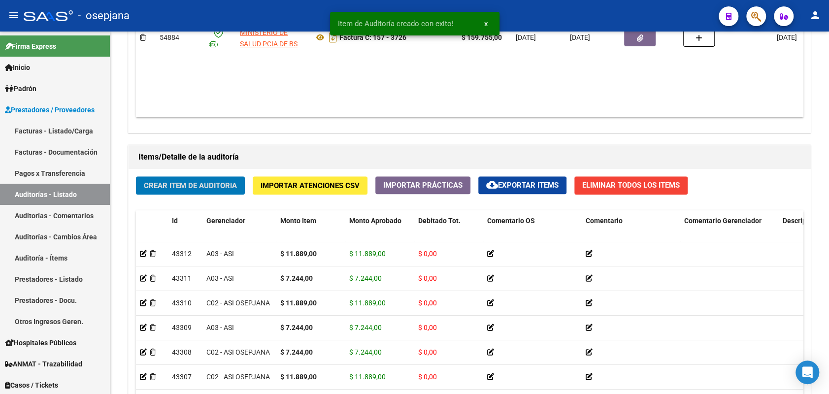
click at [136, 176] on button "Crear Item de Auditoria" at bounding box center [190, 185] width 109 height 18
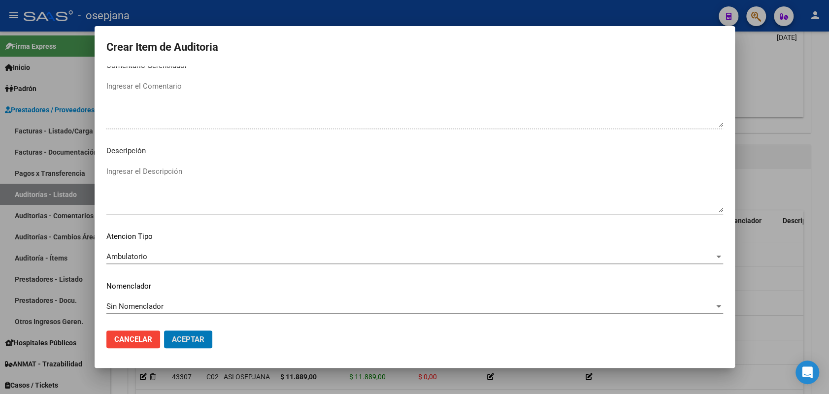
click at [164, 330] on button "Aceptar" at bounding box center [188, 339] width 48 height 18
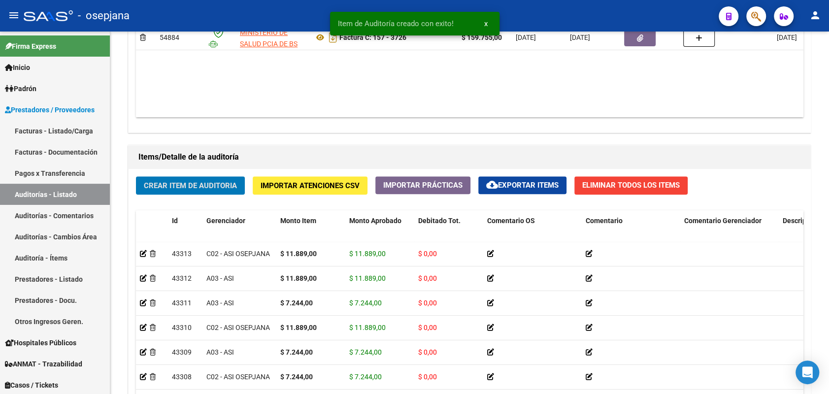
click at [136, 176] on button "Crear Item de Auditoria" at bounding box center [190, 185] width 109 height 18
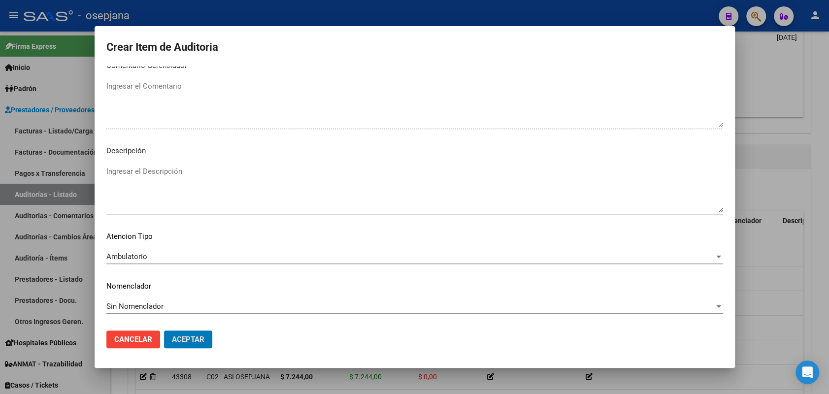
click at [164, 330] on button "Aceptar" at bounding box center [188, 339] width 48 height 18
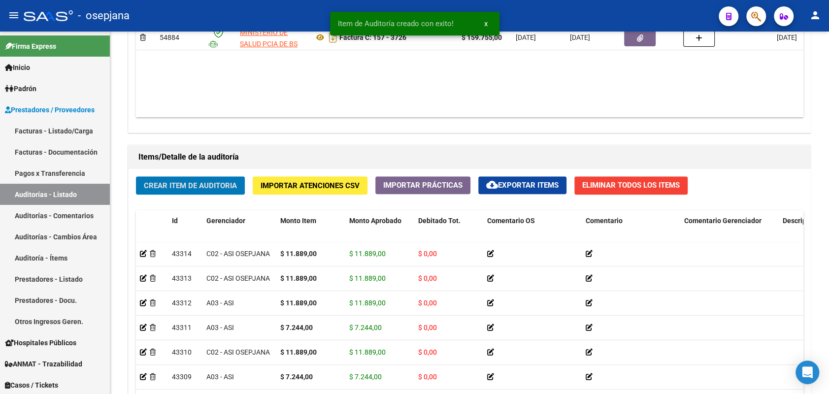
click at [136, 176] on button "Crear Item de Auditoria" at bounding box center [190, 185] width 109 height 18
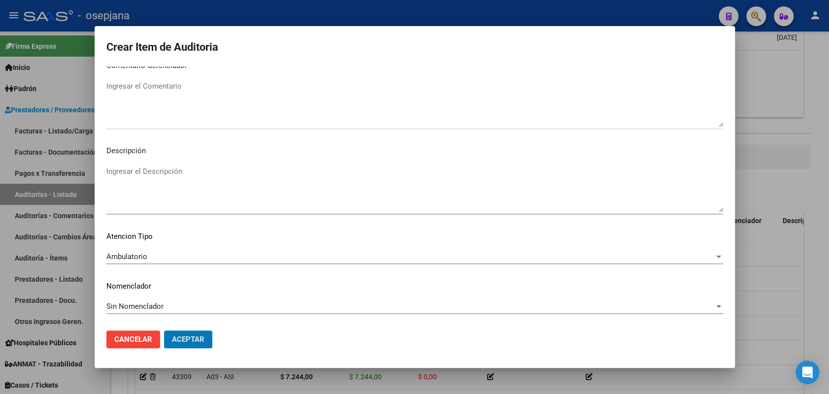
click at [164, 330] on button "Aceptar" at bounding box center [188, 339] width 48 height 18
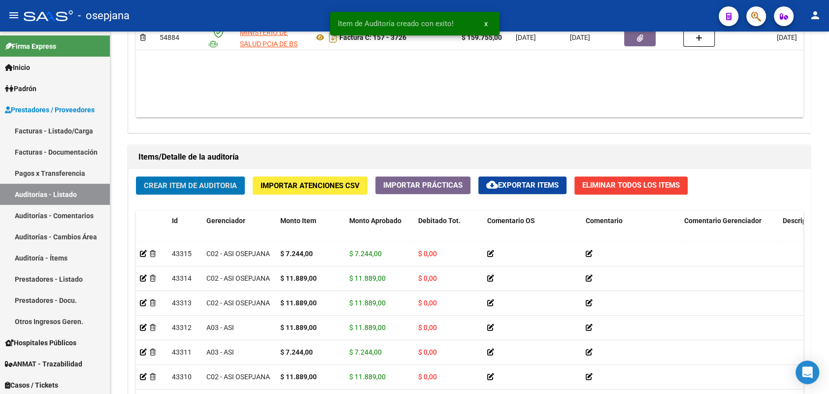
click at [136, 176] on button "Crear Item de Auditoria" at bounding box center [190, 185] width 109 height 18
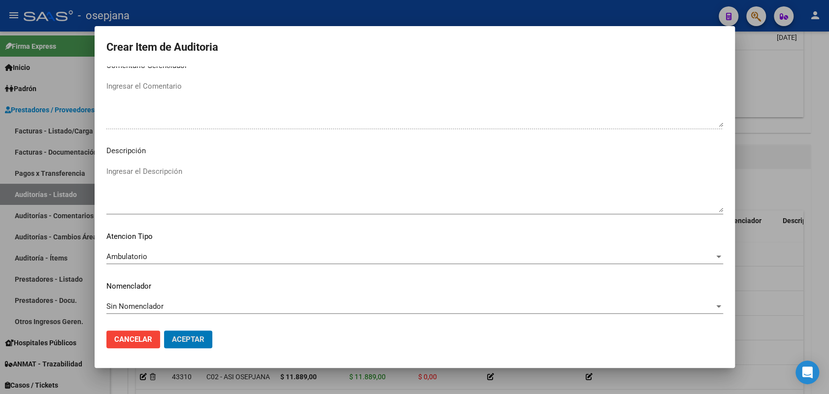
click at [164, 330] on button "Aceptar" at bounding box center [188, 339] width 48 height 18
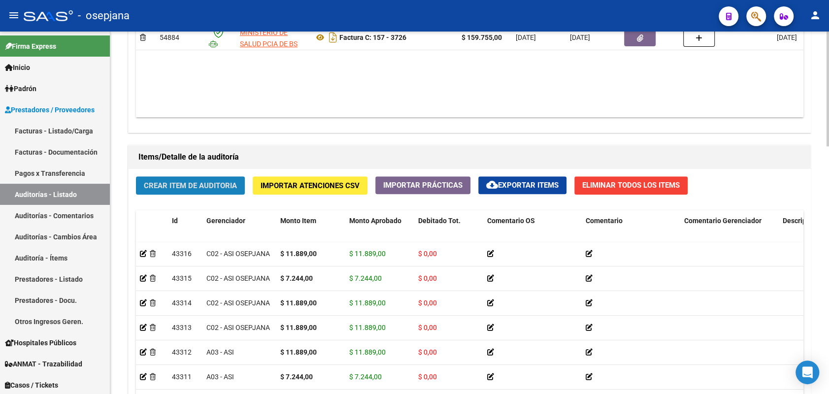
click at [203, 182] on span "Crear Item de Auditoria" at bounding box center [190, 185] width 93 height 9
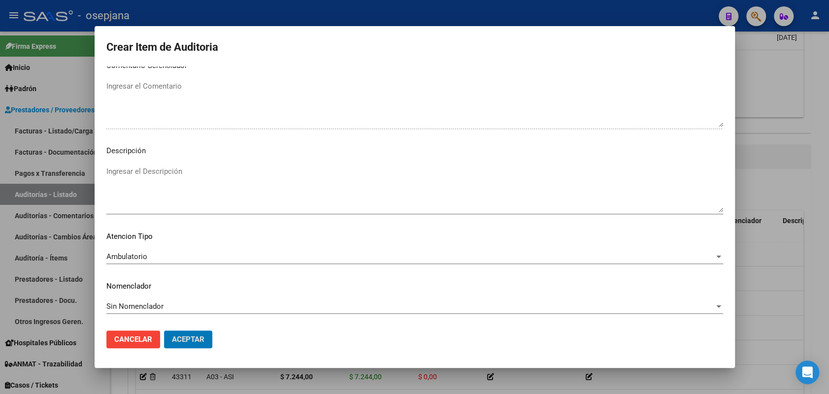
click at [164, 330] on button "Aceptar" at bounding box center [188, 339] width 48 height 18
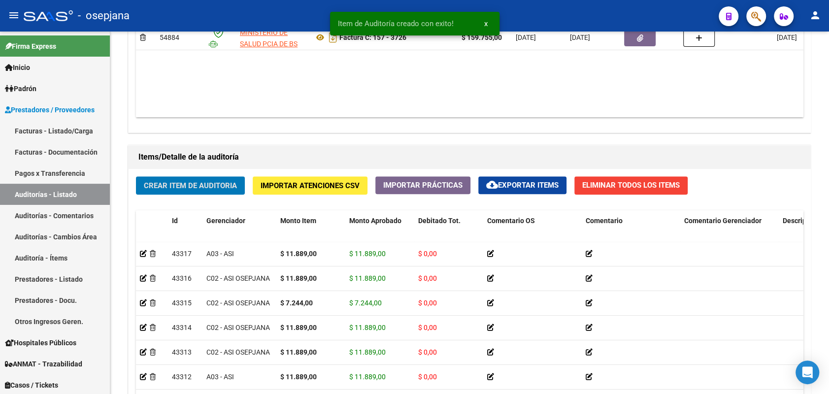
click at [136, 176] on button "Crear Item de Auditoria" at bounding box center [190, 185] width 109 height 18
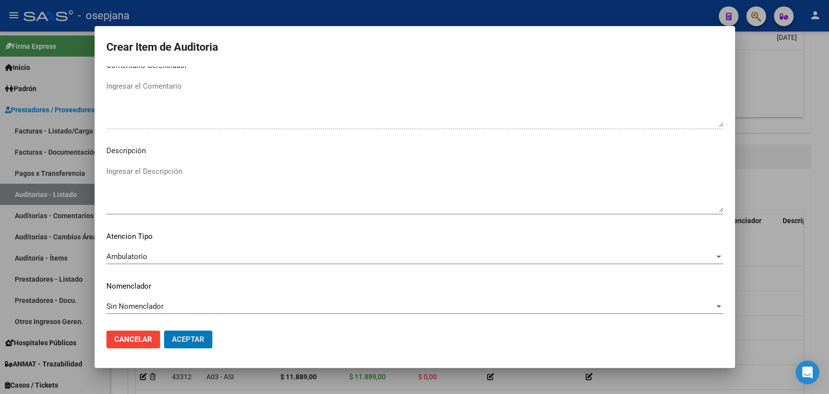
click at [164, 330] on button "Aceptar" at bounding box center [188, 339] width 48 height 18
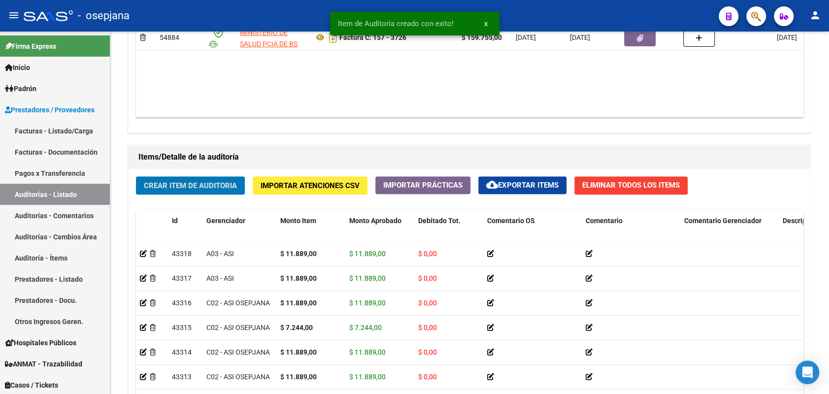
click at [136, 176] on button "Crear Item de Auditoria" at bounding box center [190, 185] width 109 height 18
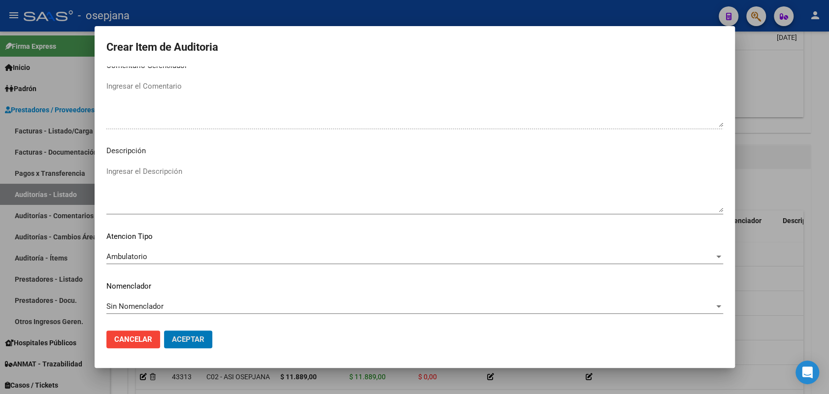
click at [164, 330] on button "Aceptar" at bounding box center [188, 339] width 48 height 18
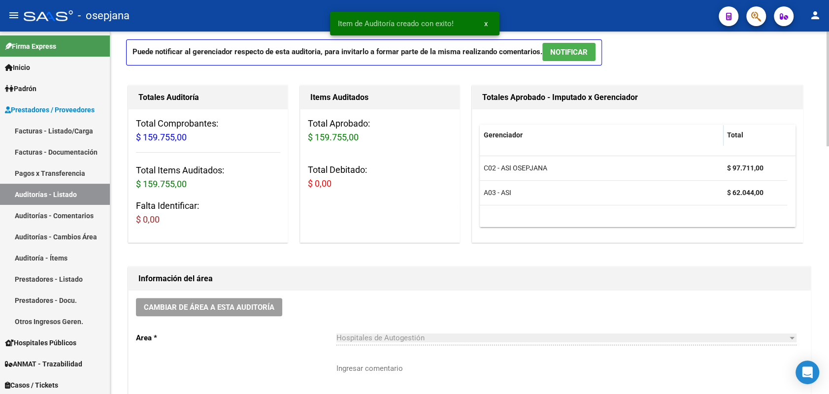
scroll to position [26, 0]
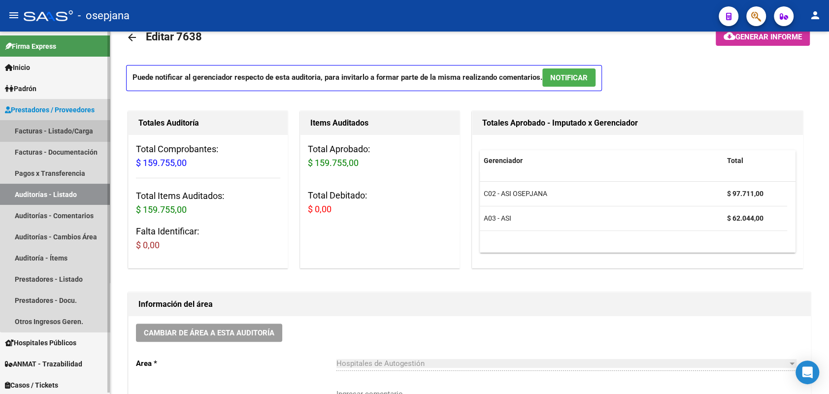
click at [95, 128] on link "Facturas - Listado/Carga" at bounding box center [55, 130] width 110 height 21
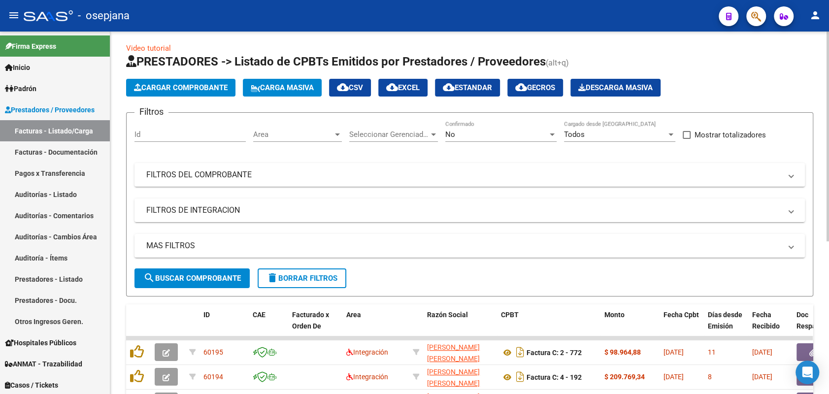
scroll to position [26, 0]
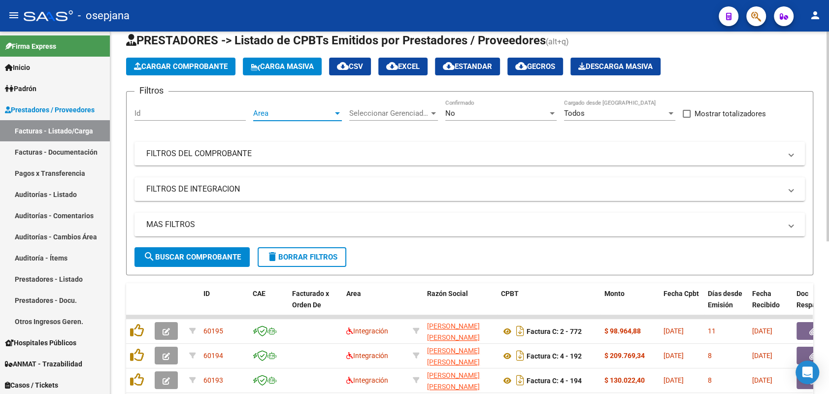
click at [296, 111] on span "Area" at bounding box center [293, 113] width 80 height 9
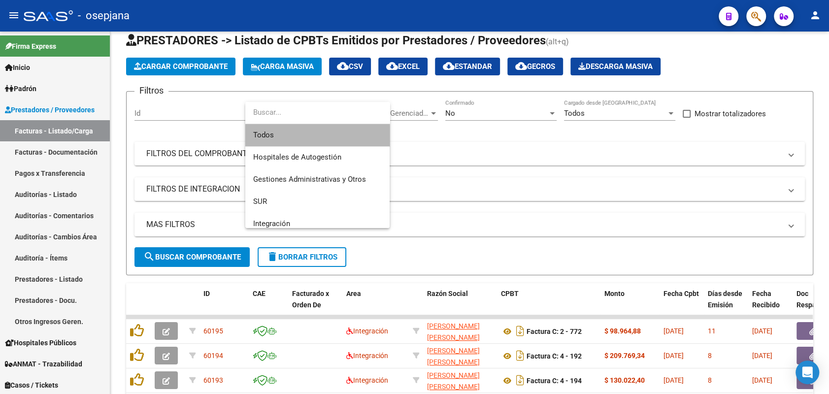
click at [281, 137] on span "Todos" at bounding box center [317, 135] width 129 height 22
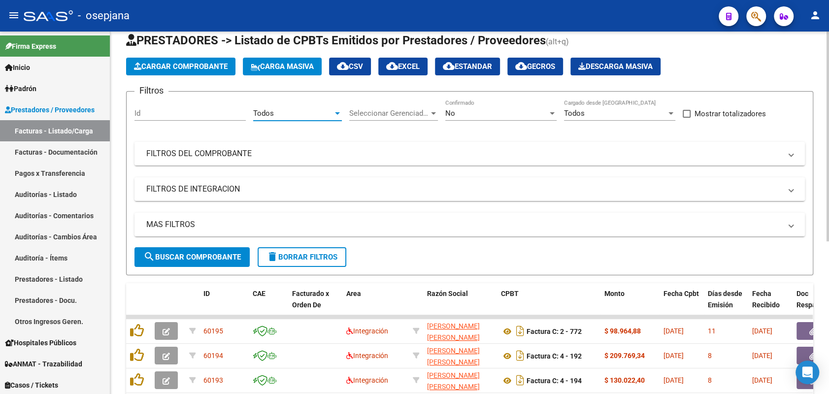
click at [404, 107] on div "Seleccionar Gerenciador Seleccionar Gerenciador" at bounding box center [393, 109] width 89 height 21
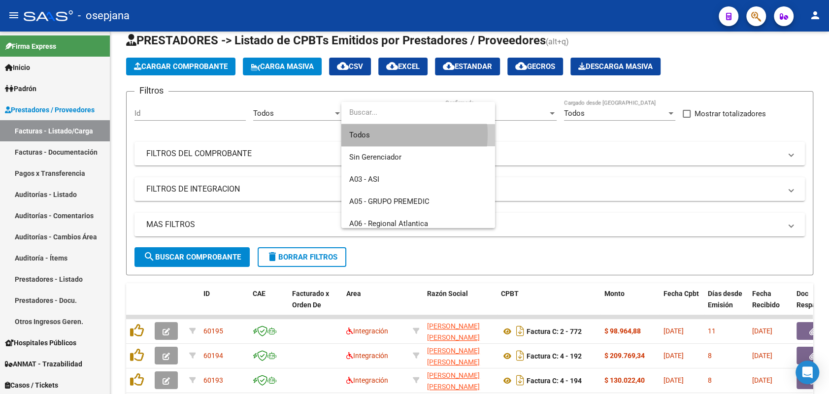
click at [381, 134] on span "Todos" at bounding box center [418, 135] width 138 height 22
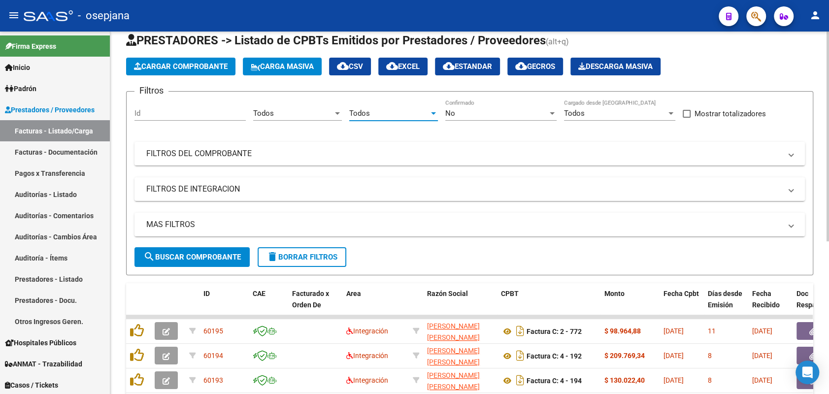
click at [477, 118] on div "No Confirmado" at bounding box center [500, 109] width 111 height 21
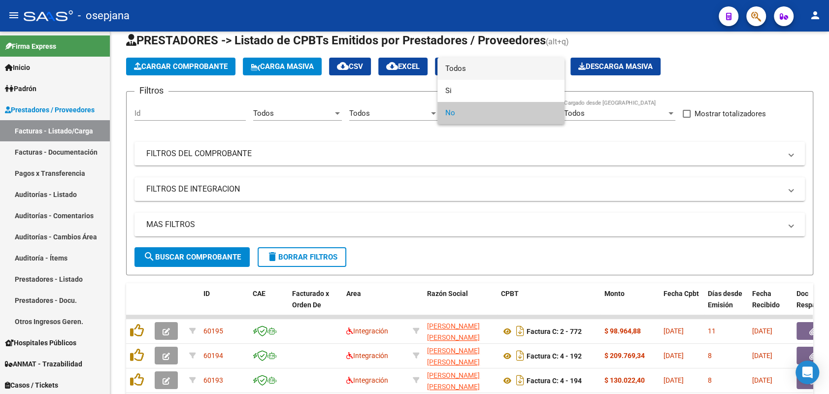
click at [464, 66] on span "Todos" at bounding box center [500, 69] width 111 height 22
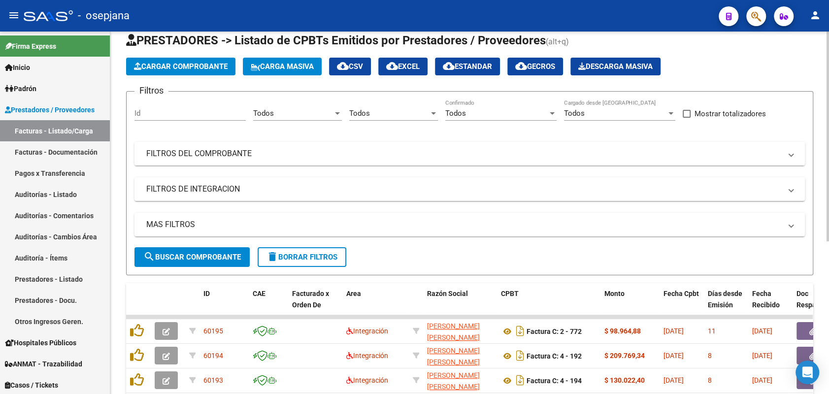
click at [335, 157] on mat-panel-title "FILTROS DEL COMPROBANTE" at bounding box center [463, 153] width 635 height 11
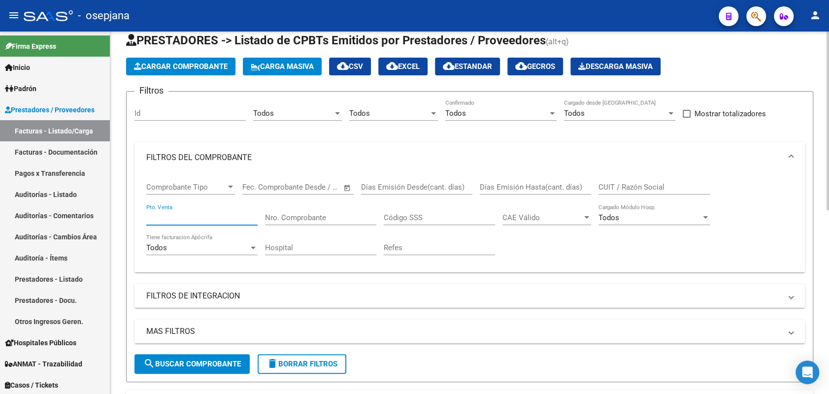
click at [194, 217] on input "Pto. Venta" at bounding box center [201, 217] width 111 height 9
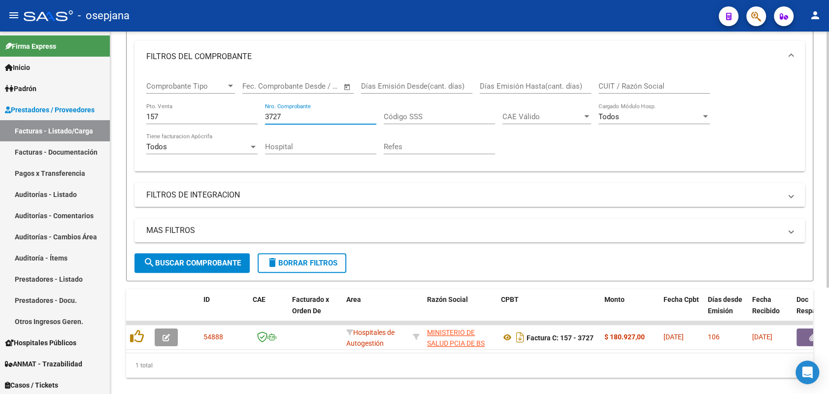
scroll to position [150, 0]
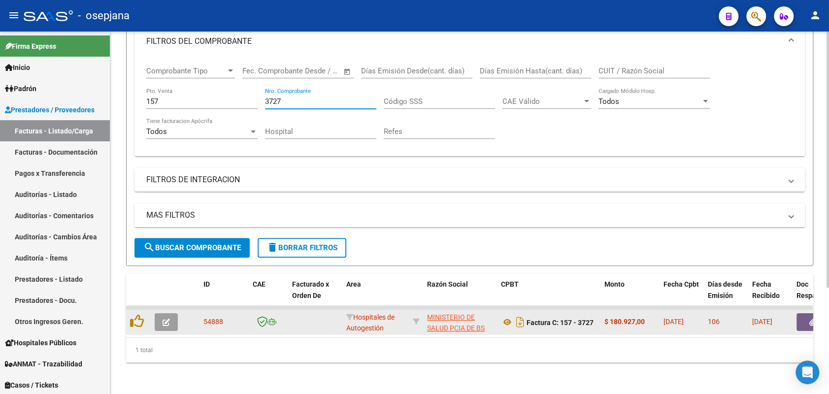
click at [166, 319] on icon "button" at bounding box center [165, 322] width 7 height 7
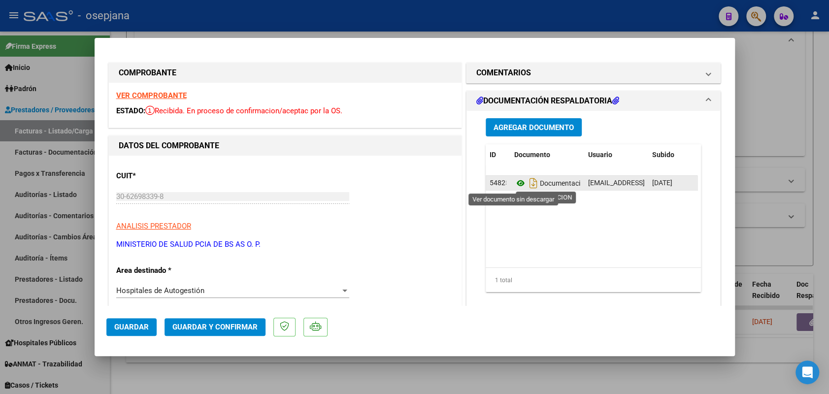
click at [516, 182] on icon at bounding box center [520, 183] width 13 height 12
